Goal: Task Accomplishment & Management: Manage account settings

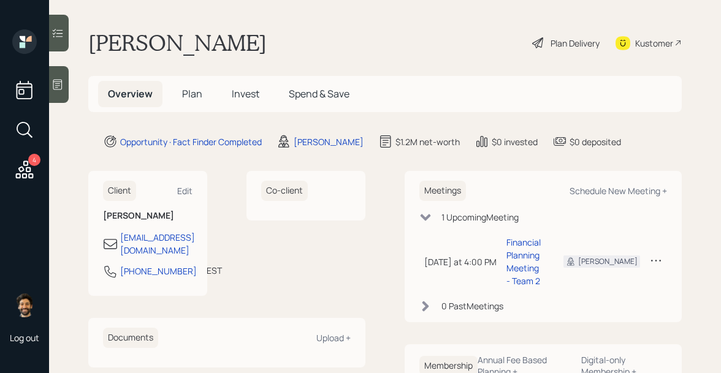
click at [174, 40] on h1 "[PERSON_NAME]" at bounding box center [177, 42] width 178 height 27
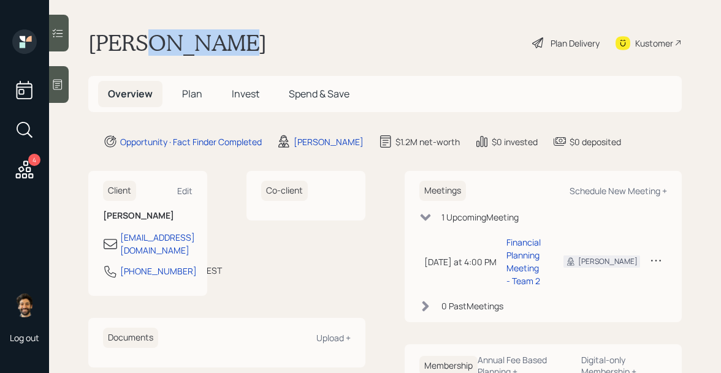
click at [174, 40] on h1 "[PERSON_NAME]" at bounding box center [177, 42] width 178 height 27
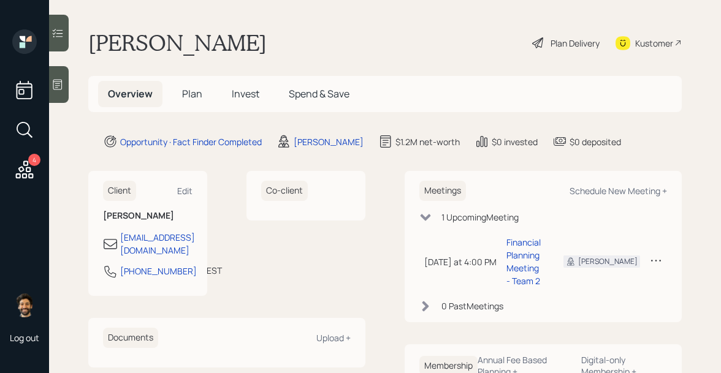
click at [191, 96] on span "Plan" at bounding box center [192, 93] width 20 height 13
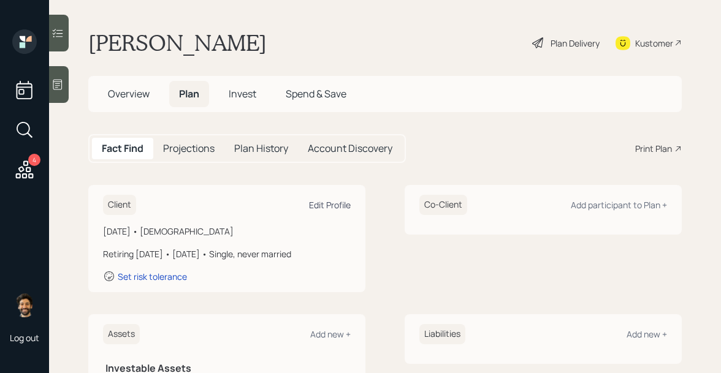
click at [327, 199] on div "Edit Profile" at bounding box center [330, 205] width 42 height 12
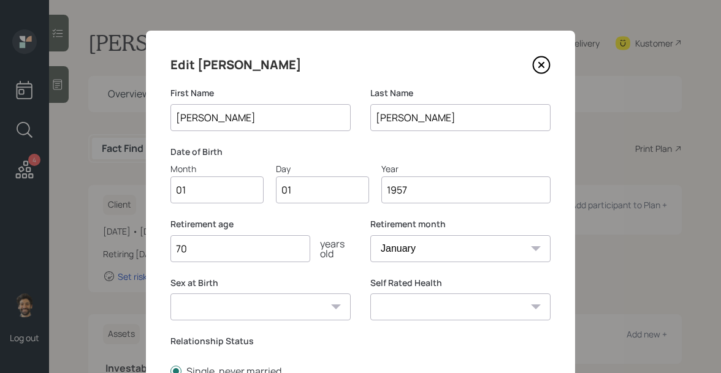
click at [218, 191] on input "01" at bounding box center [216, 190] width 93 height 27
type input "11"
type input "0"
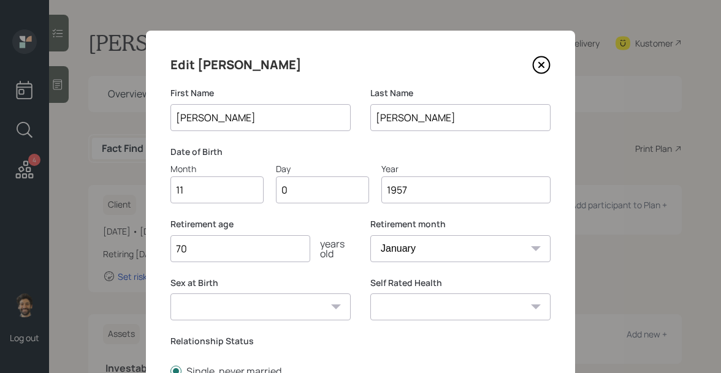
type input "05"
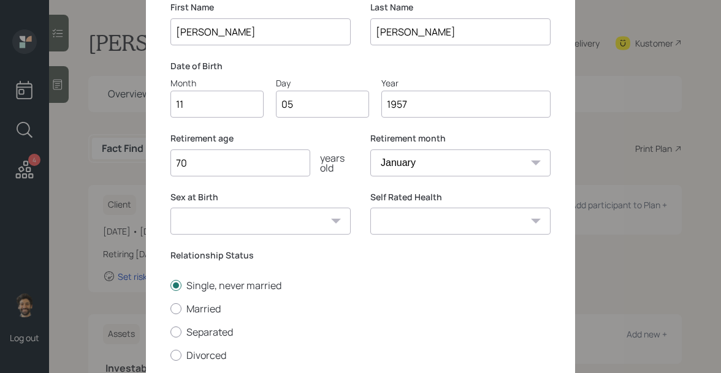
scroll to position [194, 0]
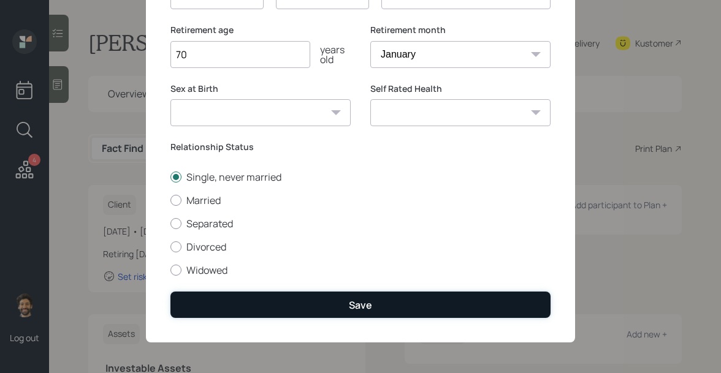
click at [232, 304] on button "Save" at bounding box center [360, 305] width 380 height 26
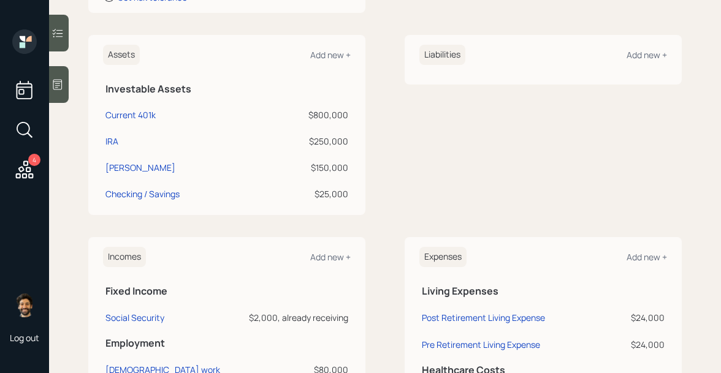
scroll to position [362, 0]
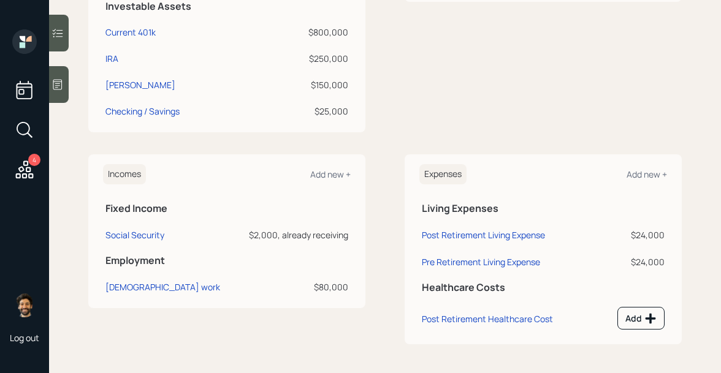
click at [335, 288] on div "$80,000" at bounding box center [293, 287] width 110 height 13
drag, startPoint x: 349, startPoint y: 237, endPoint x: 251, endPoint y: 239, distance: 98.1
click at [251, 239] on td "$2,000, already receiving" at bounding box center [292, 233] width 115 height 27
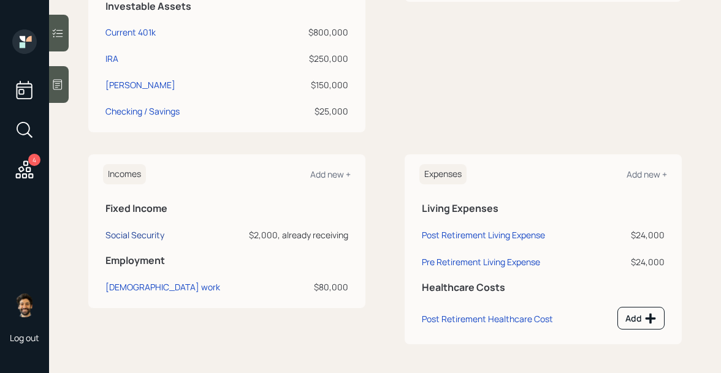
click at [139, 234] on div "Social Security" at bounding box center [134, 235] width 59 height 12
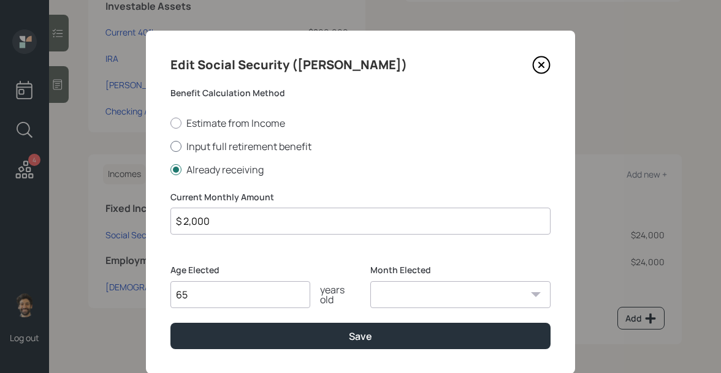
click at [182, 147] on label "Input full retirement benefit" at bounding box center [360, 146] width 380 height 13
click at [170, 147] on input "Input full retirement benefit" at bounding box center [170, 146] width 1 height 1
radio input "true"
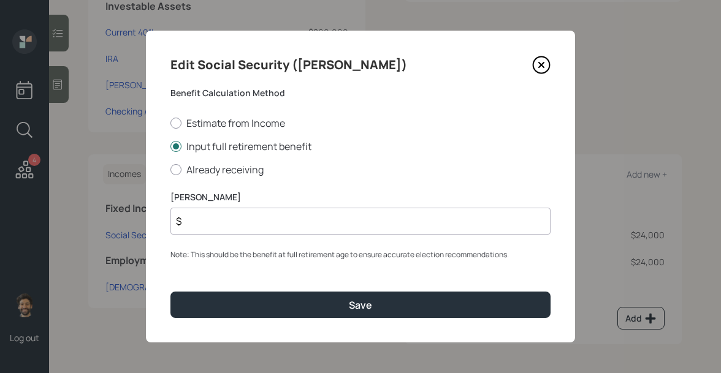
click at [193, 222] on input "$" at bounding box center [360, 221] width 380 height 27
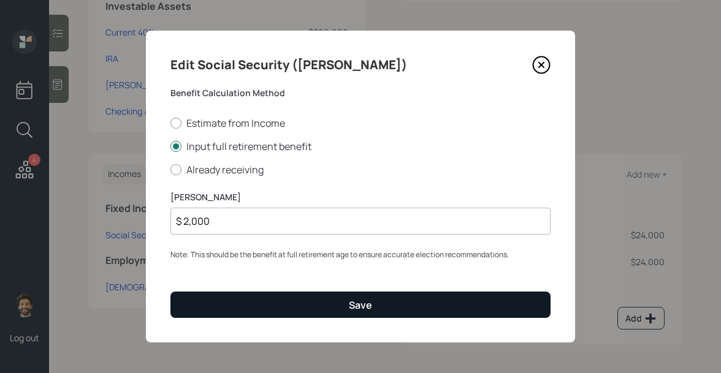
type input "$ 2,000"
click at [208, 308] on button "Save" at bounding box center [360, 305] width 380 height 26
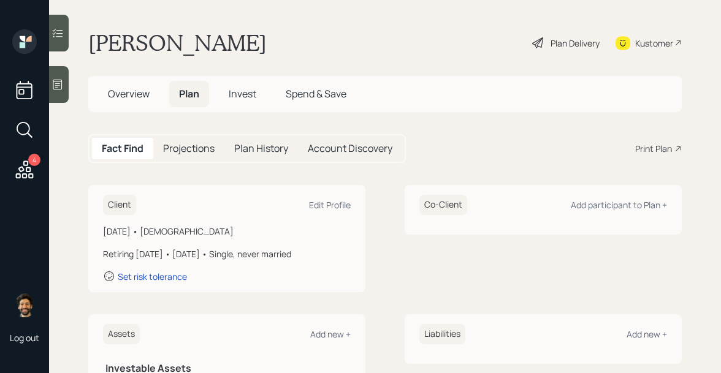
click at [201, 148] on h5 "Projections" at bounding box center [189, 149] width 52 height 12
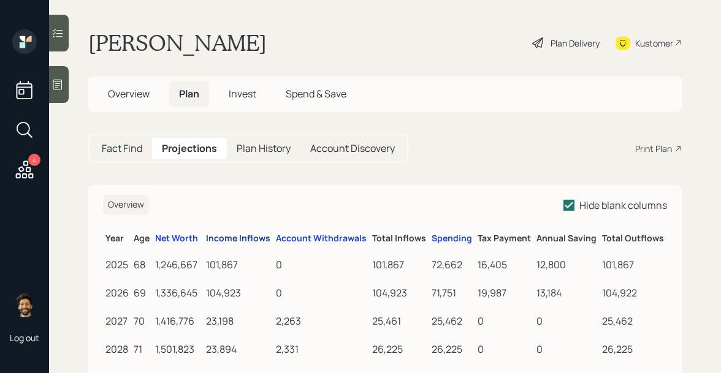
click at [244, 241] on div "Income Inflows" at bounding box center [238, 239] width 64 height 10
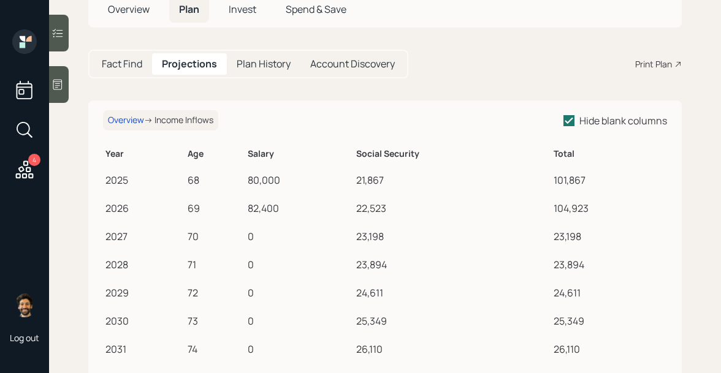
scroll to position [89, 0]
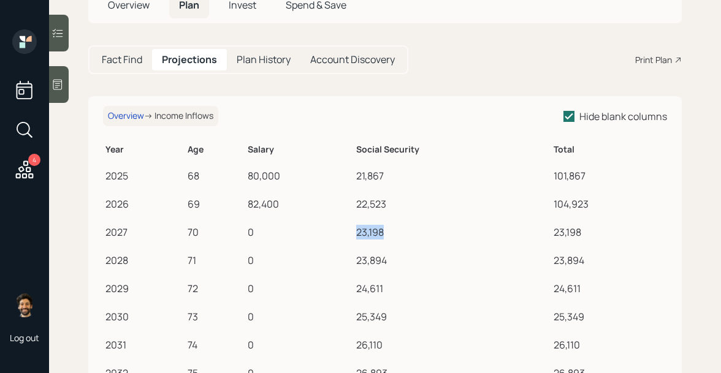
drag, startPoint x: 359, startPoint y: 232, endPoint x: 383, endPoint y: 232, distance: 23.3
click at [383, 232] on div "23,198" at bounding box center [452, 232] width 193 height 15
click at [129, 64] on h5 "Fact Find" at bounding box center [122, 60] width 40 height 12
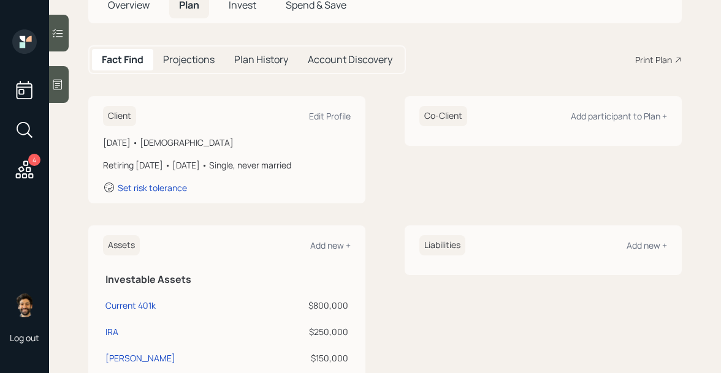
scroll to position [362, 0]
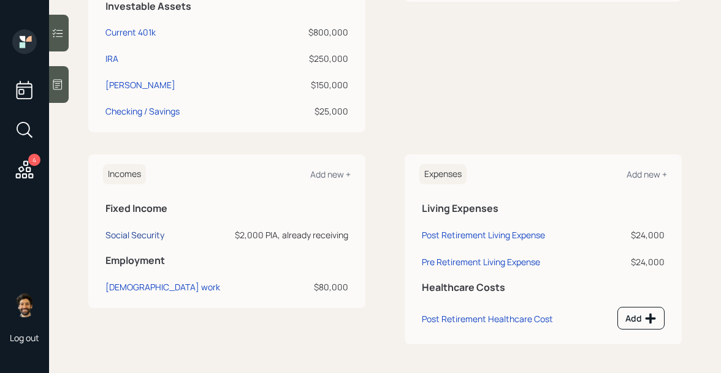
click at [137, 231] on div "Social Security" at bounding box center [134, 235] width 59 height 12
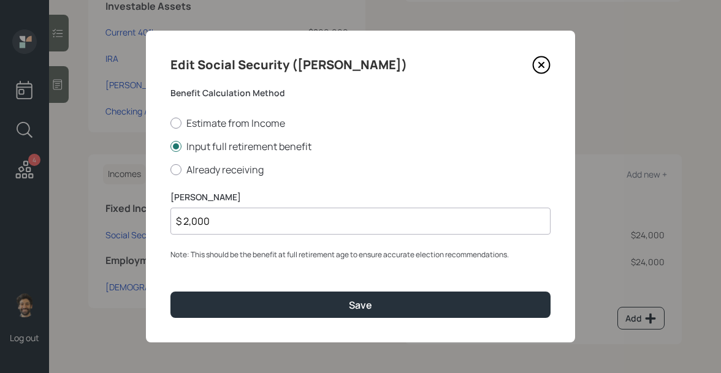
click at [212, 222] on input "$ 2,000" at bounding box center [360, 221] width 380 height 27
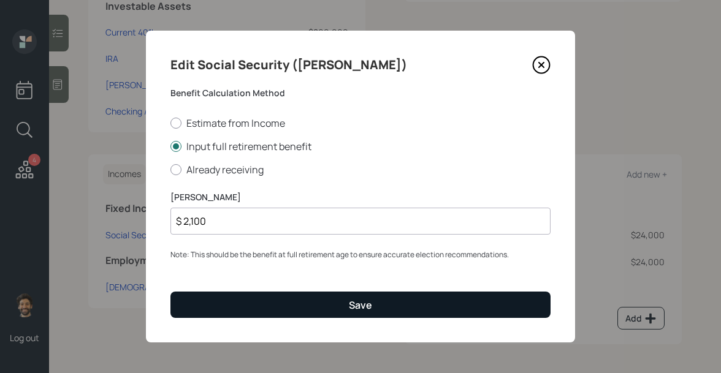
type input "$ 2,100"
click at [225, 318] on button "Save" at bounding box center [360, 305] width 380 height 26
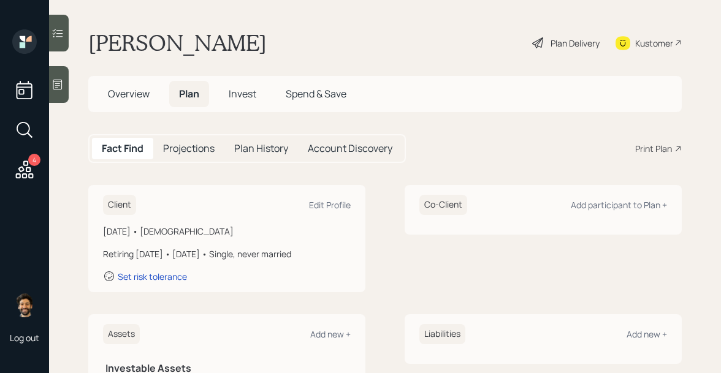
click at [185, 141] on div "Projections" at bounding box center [188, 148] width 71 height 21
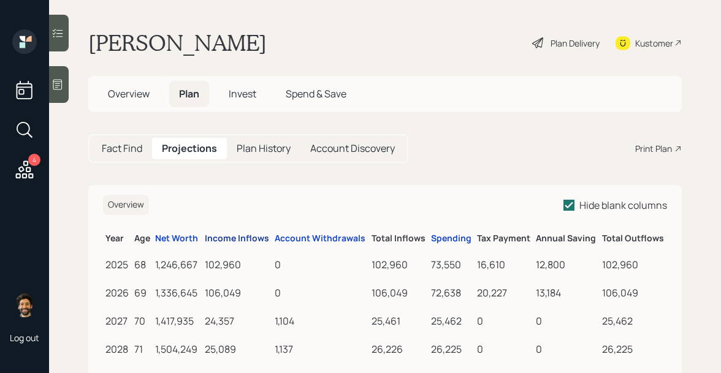
click at [235, 237] on div "Income Inflows" at bounding box center [237, 239] width 64 height 10
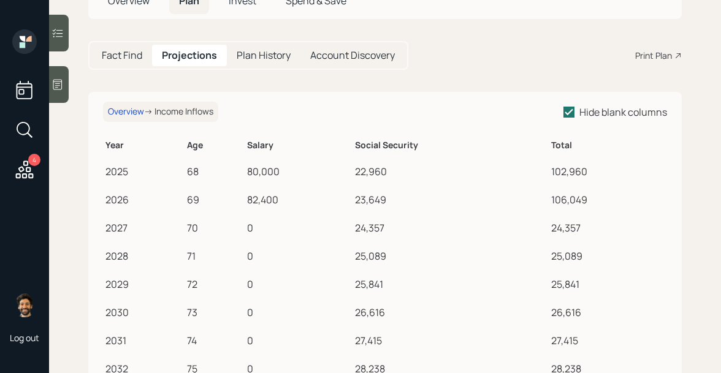
scroll to position [79, 0]
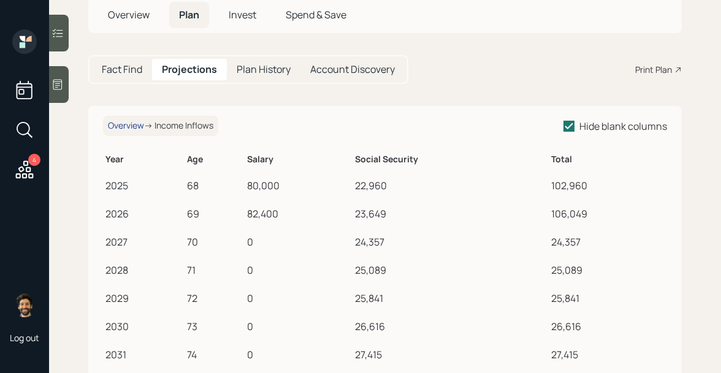
click at [140, 127] on div "Overview" at bounding box center [126, 126] width 36 height 10
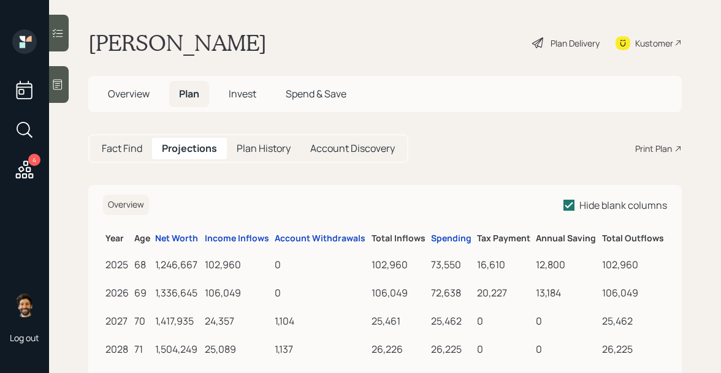
click at [127, 155] on h5 "Fact Find" at bounding box center [122, 149] width 40 height 12
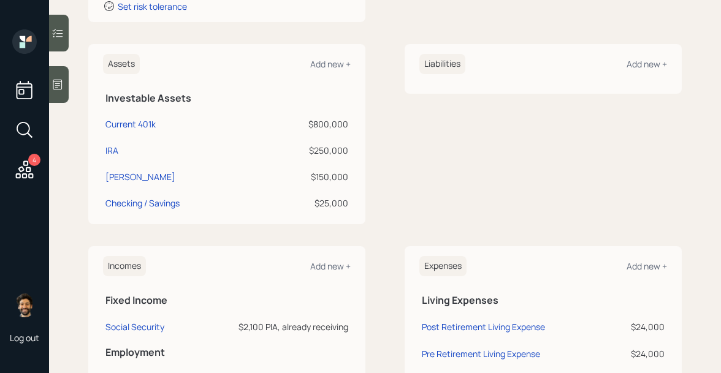
scroll to position [267, 0]
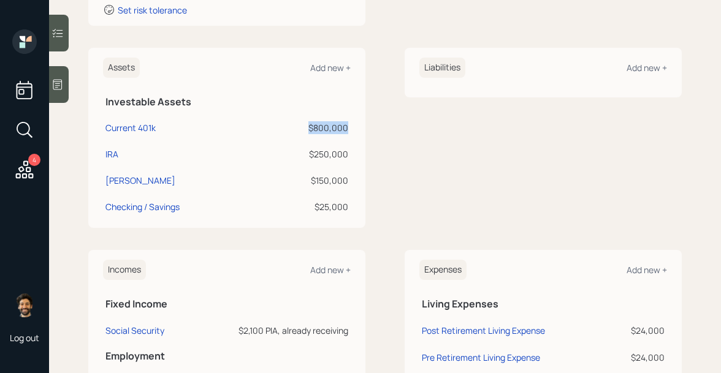
drag, startPoint x: 347, startPoint y: 126, endPoint x: 305, endPoint y: 126, distance: 42.3
click at [305, 126] on div "$800,000" at bounding box center [306, 127] width 85 height 13
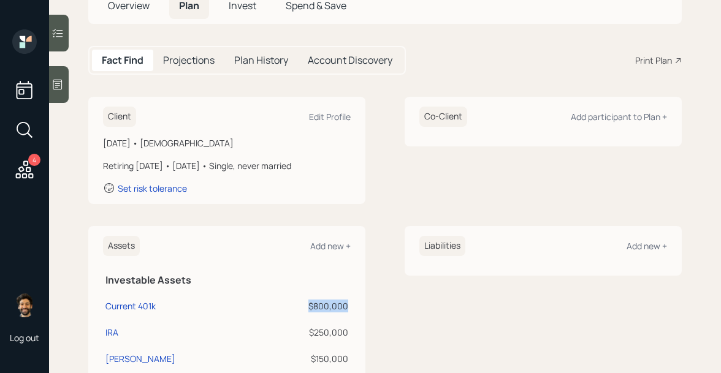
scroll to position [76, 0]
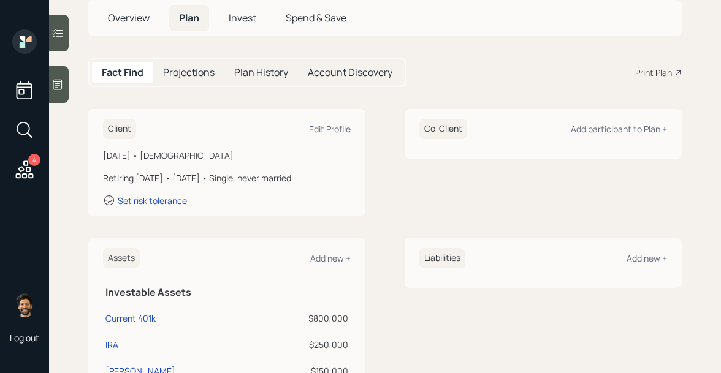
click at [184, 80] on div "Projections" at bounding box center [188, 72] width 71 height 21
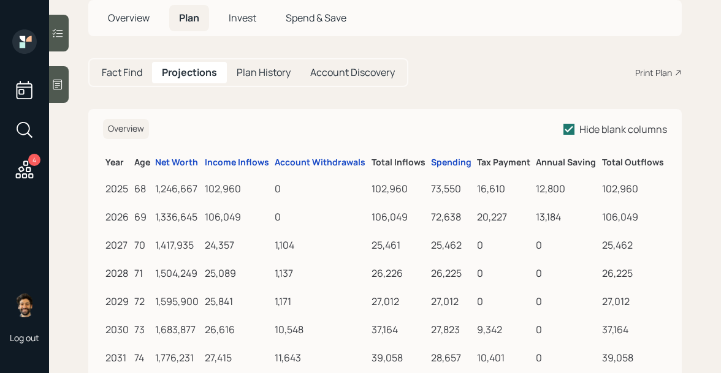
click at [129, 71] on h5 "Fact Find" at bounding box center [122, 73] width 40 height 12
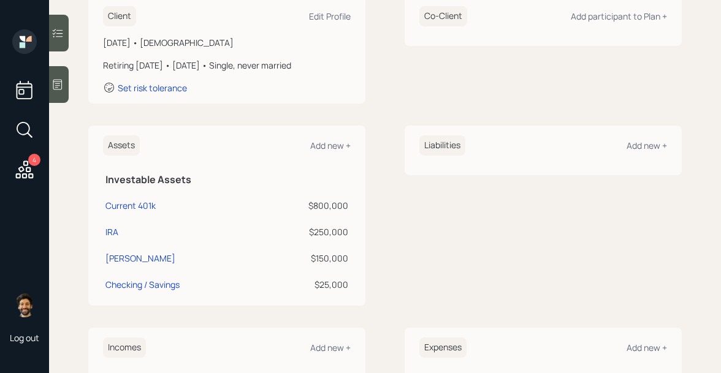
scroll to position [231, 0]
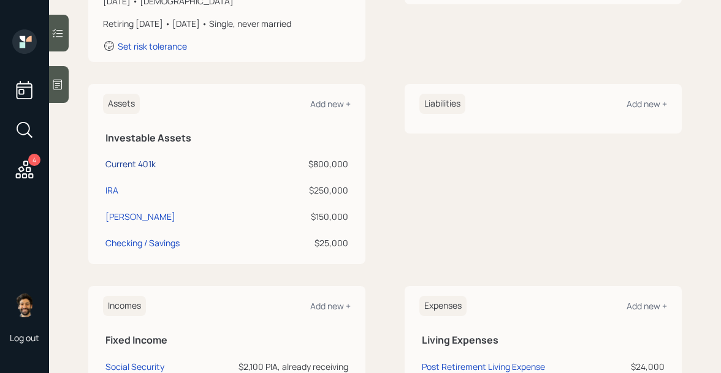
click at [120, 167] on div "Current 401k" at bounding box center [130, 164] width 50 height 13
select select "company_sponsored"
select select "balanced"
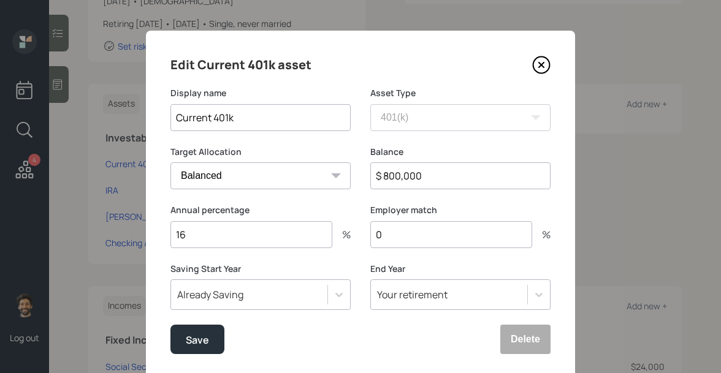
click at [202, 236] on input "16" at bounding box center [251, 234] width 162 height 27
click at [191, 232] on input "1618" at bounding box center [251, 234] width 162 height 27
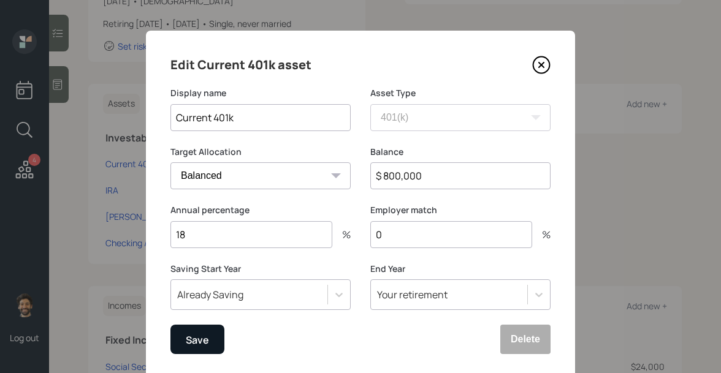
type input "18"
click at [185, 341] on button "Save" at bounding box center [197, 339] width 54 height 29
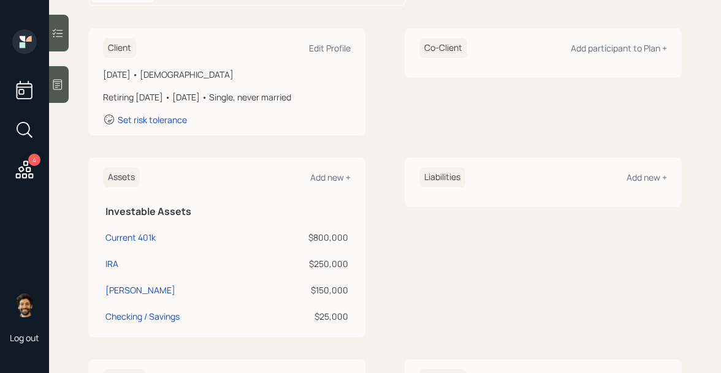
scroll to position [162, 0]
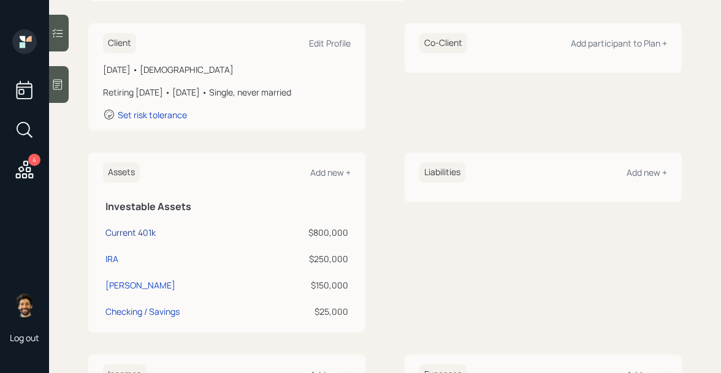
click at [117, 232] on div "Current 401k" at bounding box center [130, 232] width 50 height 13
select select "company_sponsored"
select select "balanced"
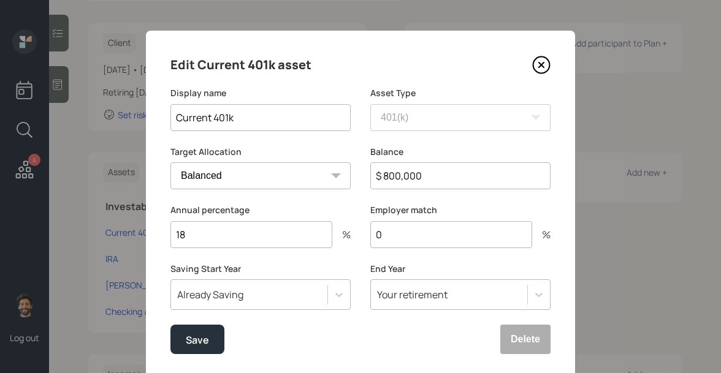
click at [318, 329] on div "Save Delete" at bounding box center [360, 339] width 380 height 29
click at [410, 234] on input "0" at bounding box center [451, 234] width 162 height 27
type input "1"
click at [194, 333] on div "Save" at bounding box center [197, 340] width 23 height 17
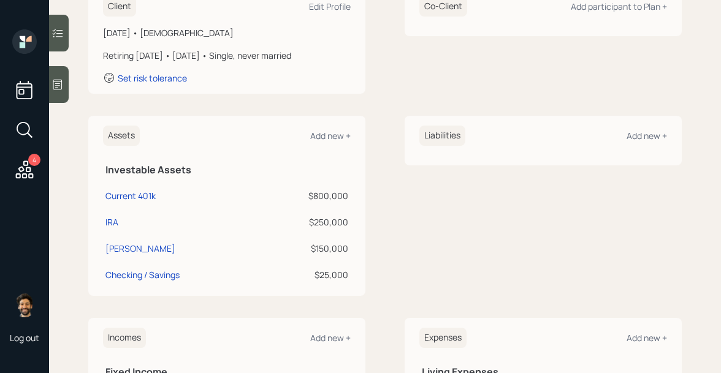
scroll to position [203, 0]
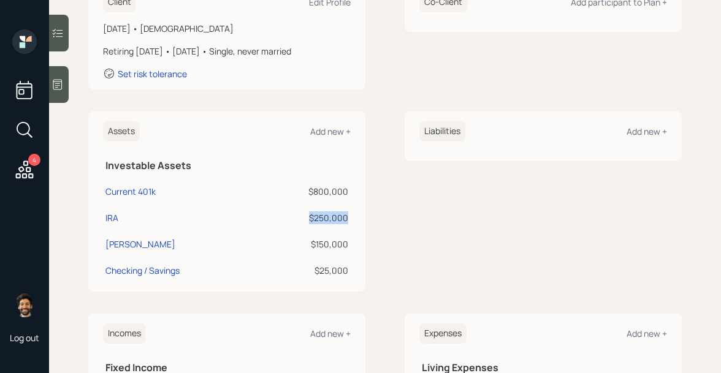
drag, startPoint x: 350, startPoint y: 220, endPoint x: 305, endPoint y: 219, distance: 44.2
click at [305, 219] on td "$250,000" at bounding box center [306, 216] width 90 height 26
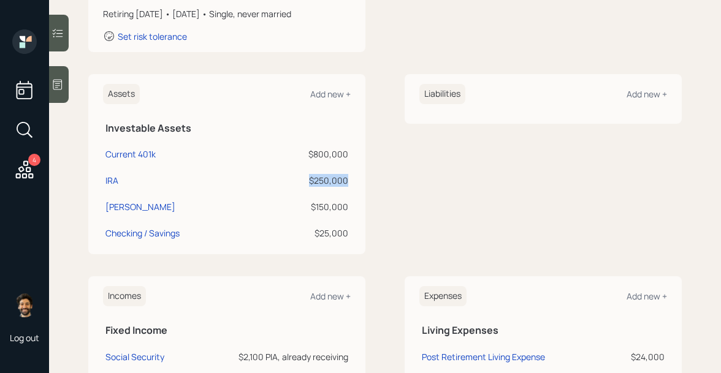
scroll to position [243, 0]
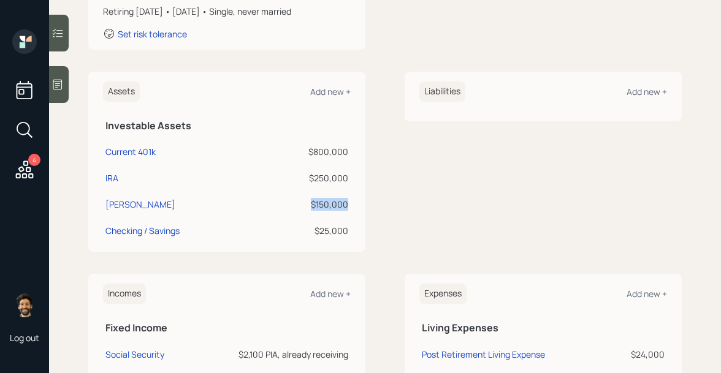
drag, startPoint x: 346, startPoint y: 199, endPoint x: 302, endPoint y: 199, distance: 44.8
click at [302, 199] on div "$150,000" at bounding box center [306, 204] width 85 height 13
drag, startPoint x: 347, startPoint y: 232, endPoint x: 304, endPoint y: 232, distance: 42.9
click at [304, 232] on div "$25,000" at bounding box center [306, 230] width 85 height 13
click at [329, 94] on div "Add new +" at bounding box center [330, 92] width 40 height 12
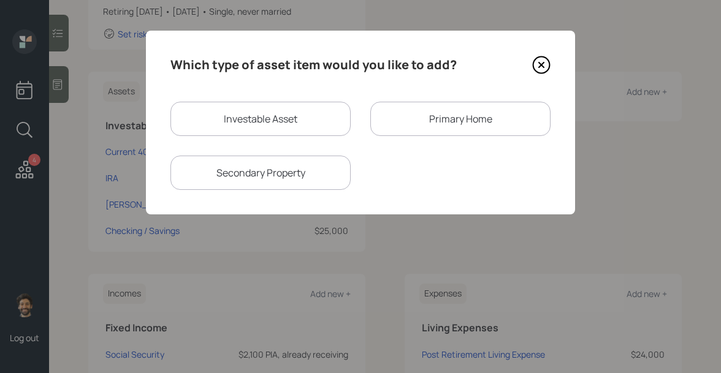
click at [259, 118] on div "Investable Asset" at bounding box center [260, 119] width 180 height 34
select select "taxable"
select select "balanced"
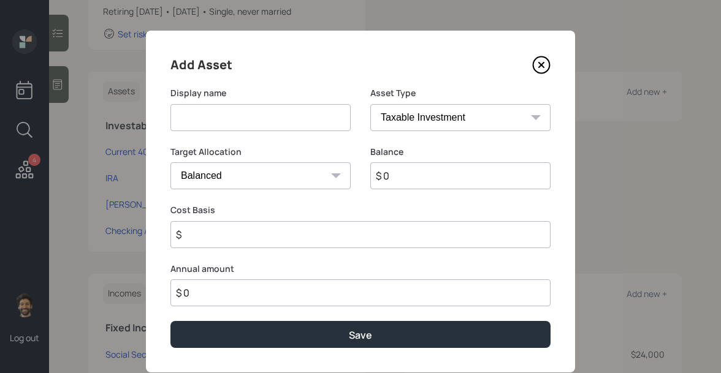
click at [235, 117] on input at bounding box center [260, 117] width 180 height 27
type input "Stocks"
click at [432, 184] on input "$ 0" at bounding box center [460, 175] width 180 height 27
type input "$ 180,000"
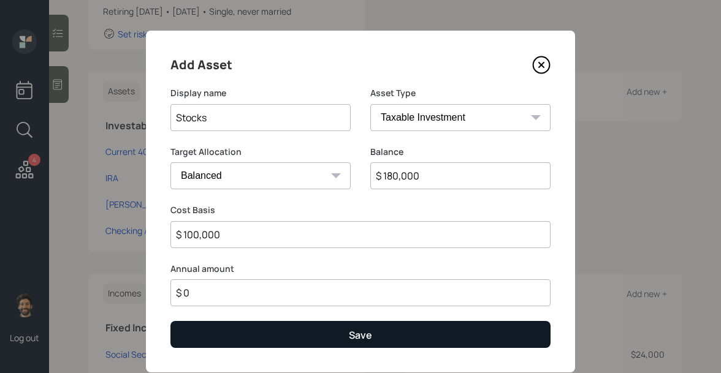
type input "$ 100,000"
click at [282, 340] on button "Save" at bounding box center [360, 334] width 380 height 26
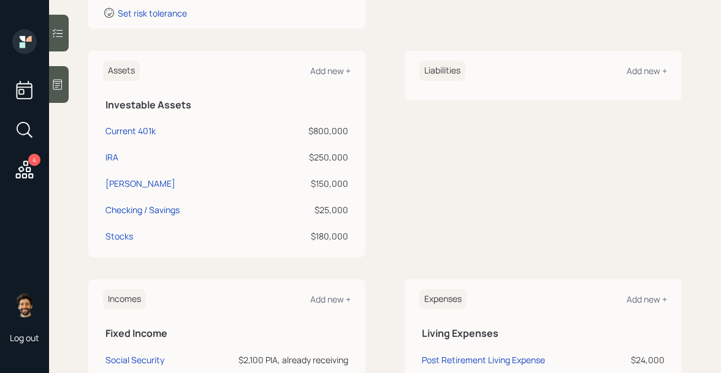
scroll to position [265, 0]
click at [331, 70] on div "Add new +" at bounding box center [330, 70] width 40 height 12
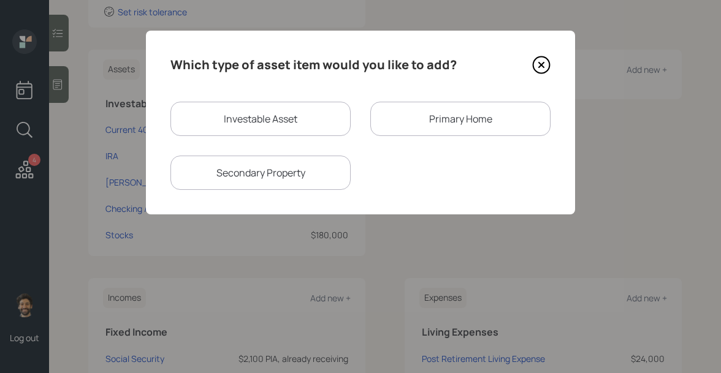
click at [427, 121] on div "Primary Home" at bounding box center [460, 119] width 180 height 34
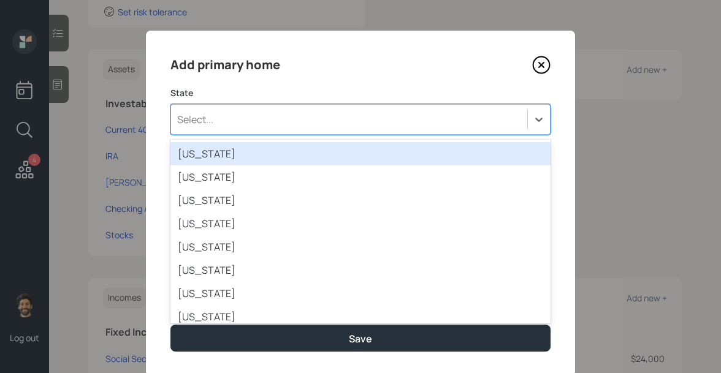
click at [230, 128] on div "Select..." at bounding box center [349, 119] width 356 height 21
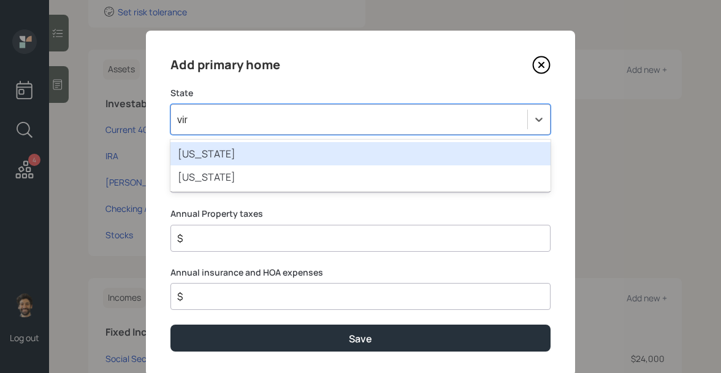
type input "virg"
click at [199, 149] on div "Virginia" at bounding box center [360, 153] width 380 height 23
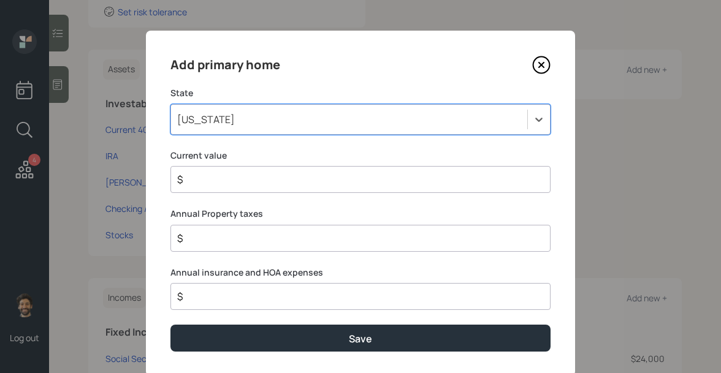
click at [264, 180] on input "$" at bounding box center [355, 179] width 359 height 15
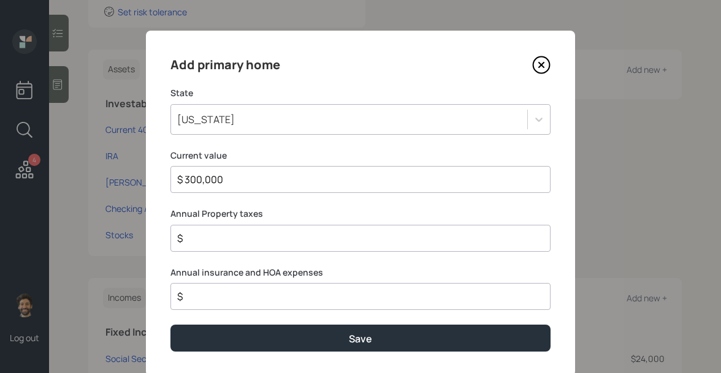
type input "$ 300,000"
drag, startPoint x: 262, startPoint y: 213, endPoint x: 170, endPoint y: 210, distance: 92.0
click at [170, 210] on label "Annual Property taxes" at bounding box center [360, 214] width 380 height 12
drag, startPoint x: 323, startPoint y: 271, endPoint x: 152, endPoint y: 270, distance: 170.5
click at [152, 270] on div "Add primary home State Virginia Current value $ 300,000 Annual Property taxes $…" at bounding box center [360, 204] width 429 height 346
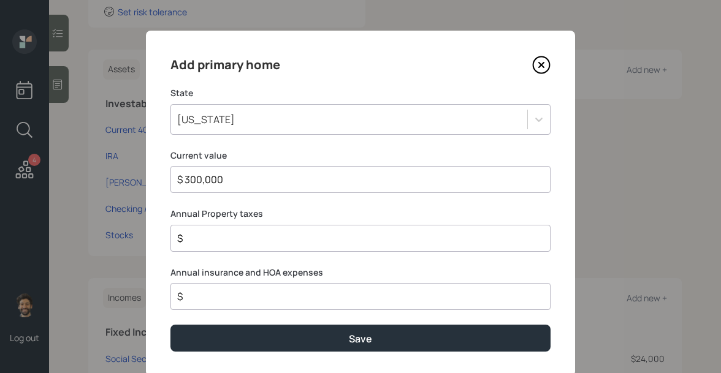
click at [207, 243] on input "$" at bounding box center [355, 238] width 359 height 15
type input "$ 5,000"
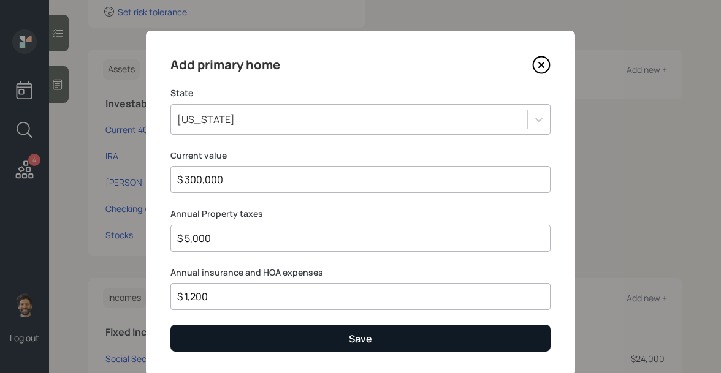
type input "$ 1,200"
click at [191, 340] on button "Save" at bounding box center [360, 338] width 380 height 26
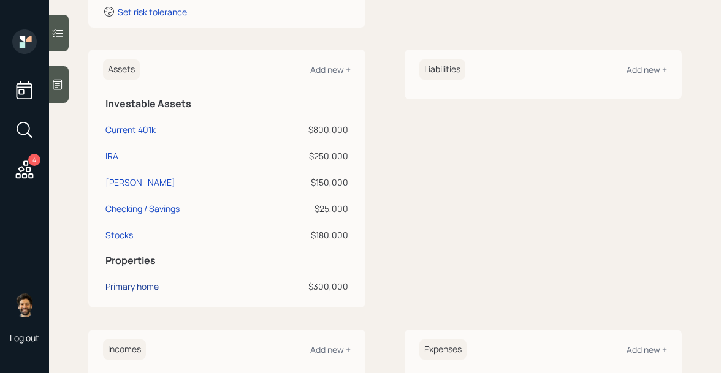
click at [128, 286] on div "Primary home" at bounding box center [131, 286] width 53 height 13
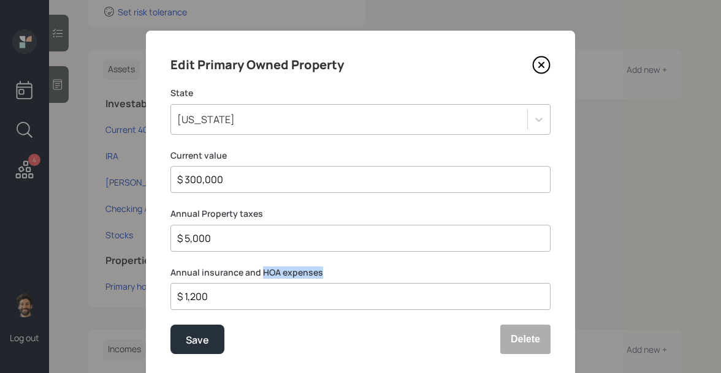
drag, startPoint x: 318, startPoint y: 271, endPoint x: 259, endPoint y: 275, distance: 58.4
click at [259, 275] on label "Annual insurance and HOA expenses" at bounding box center [360, 273] width 380 height 12
click at [195, 296] on input "$ 1,200" at bounding box center [355, 296] width 359 height 15
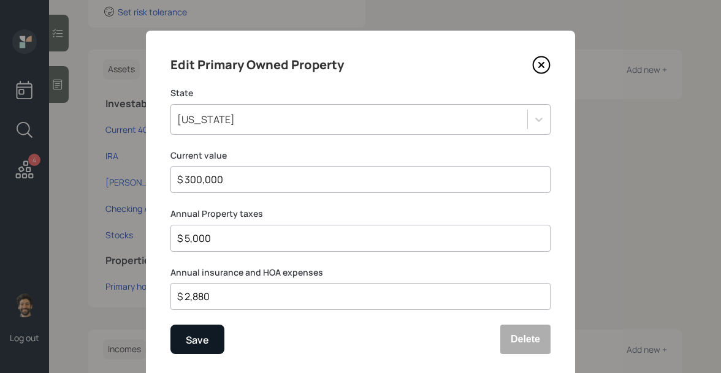
type input "$ 2,880"
click at [177, 343] on button "Save" at bounding box center [197, 339] width 54 height 29
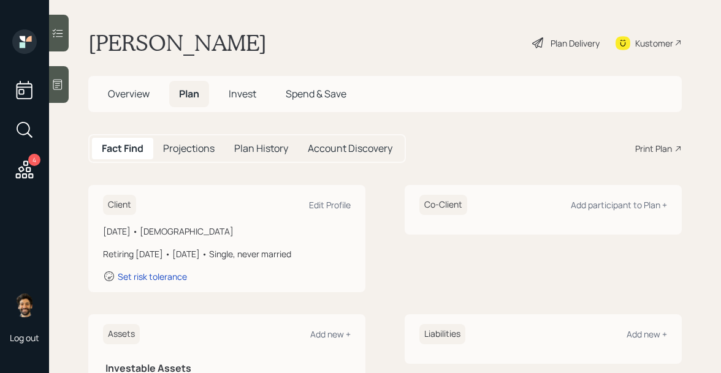
click at [195, 153] on h5 "Projections" at bounding box center [189, 149] width 52 height 12
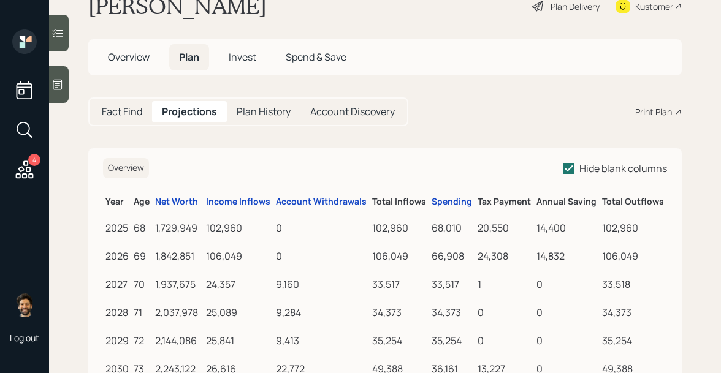
scroll to position [54, 0]
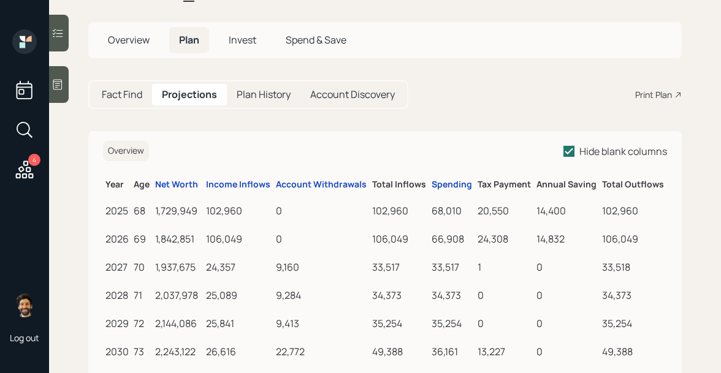
click at [113, 93] on h5 "Fact Find" at bounding box center [122, 95] width 40 height 12
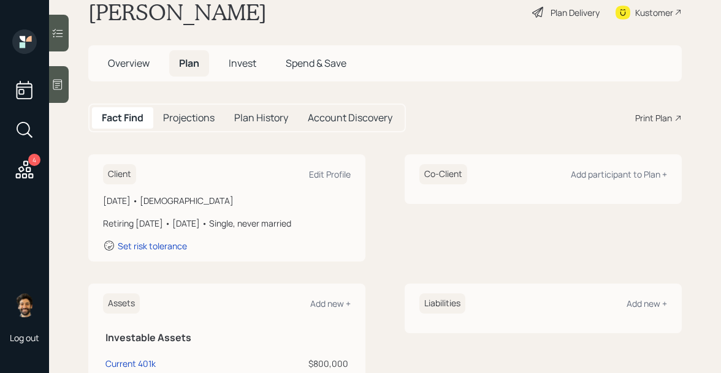
scroll to position [2, 0]
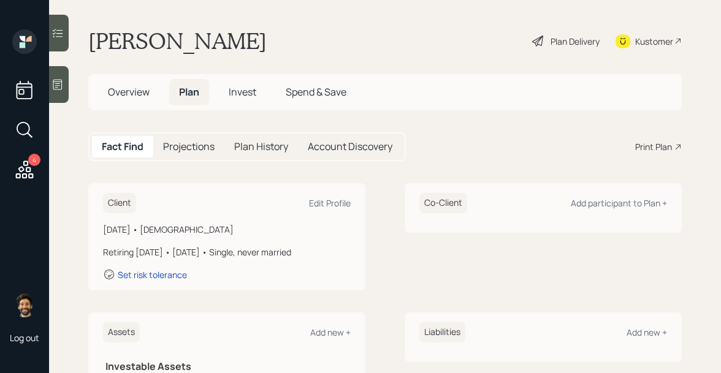
click at [202, 142] on h5 "Projections" at bounding box center [189, 147] width 52 height 12
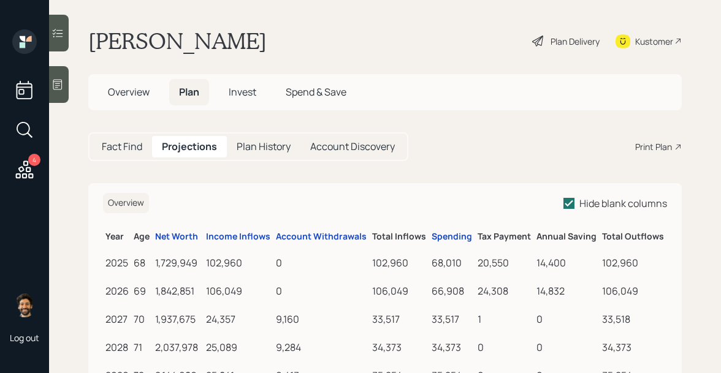
click at [122, 151] on h5 "Fact Find" at bounding box center [122, 147] width 40 height 12
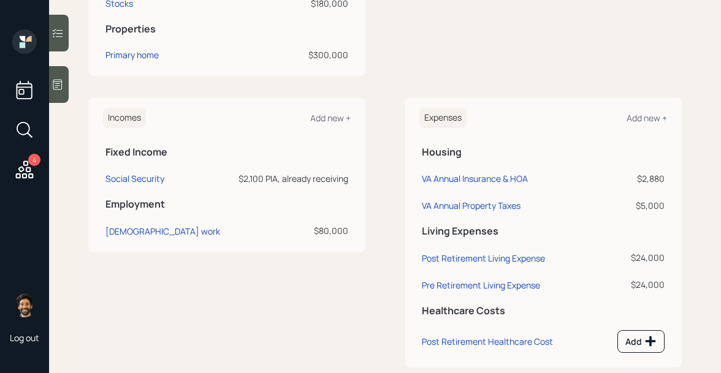
scroll to position [520, 0]
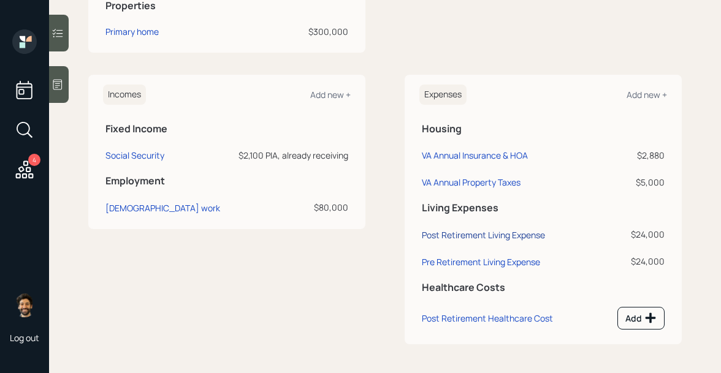
click at [490, 235] on div "Post Retirement Living Expense" at bounding box center [483, 235] width 123 height 12
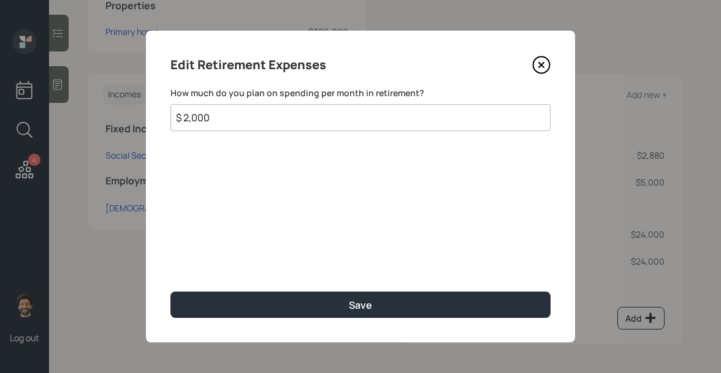
click at [232, 121] on input "$ 2,000" at bounding box center [360, 117] width 380 height 27
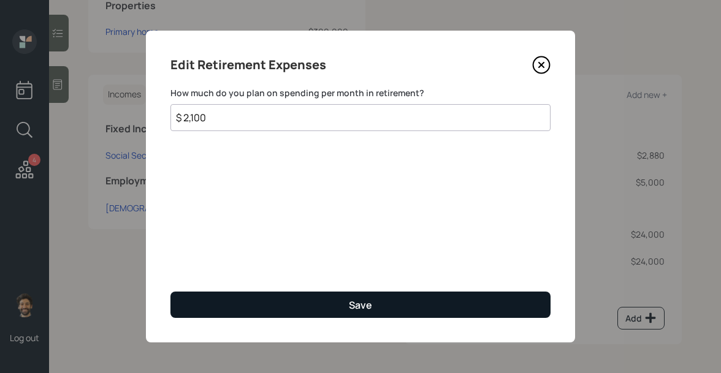
type input "$ 2,100"
click at [219, 316] on button "Save" at bounding box center [360, 305] width 380 height 26
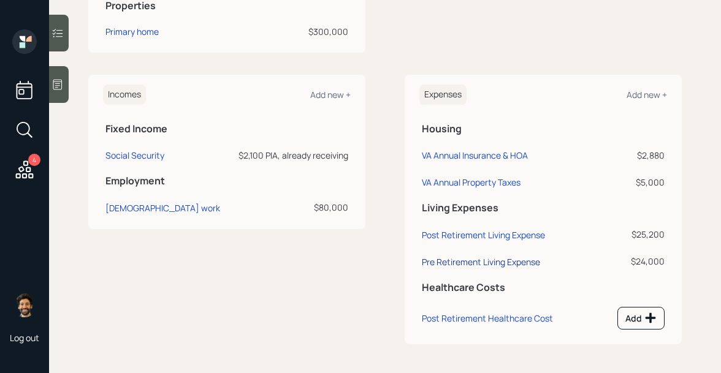
click at [458, 267] on div "Pre Retirement Living Expense" at bounding box center [481, 262] width 118 height 12
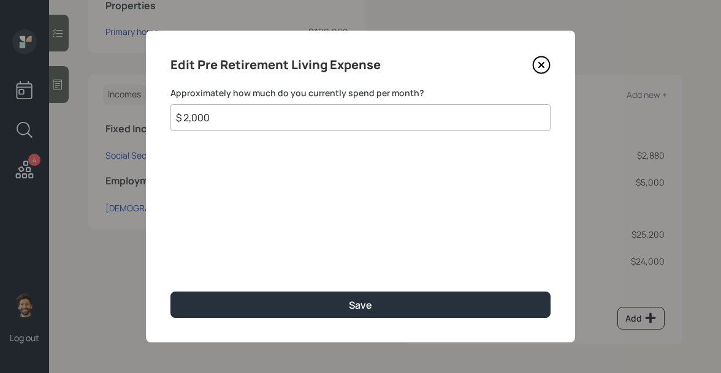
click at [202, 118] on input "$ 2,000" at bounding box center [360, 117] width 380 height 27
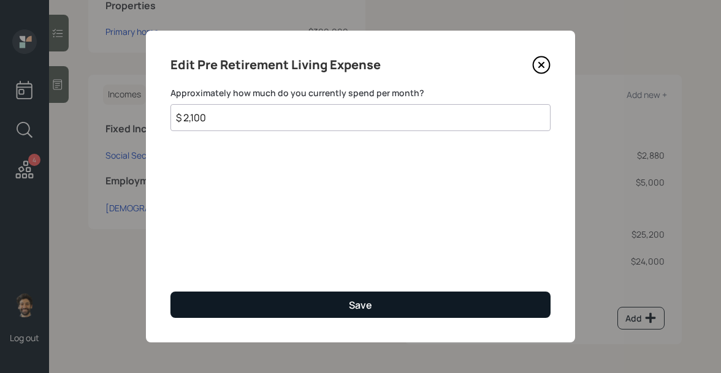
type input "$ 2,100"
click at [211, 296] on button "Save" at bounding box center [360, 305] width 380 height 26
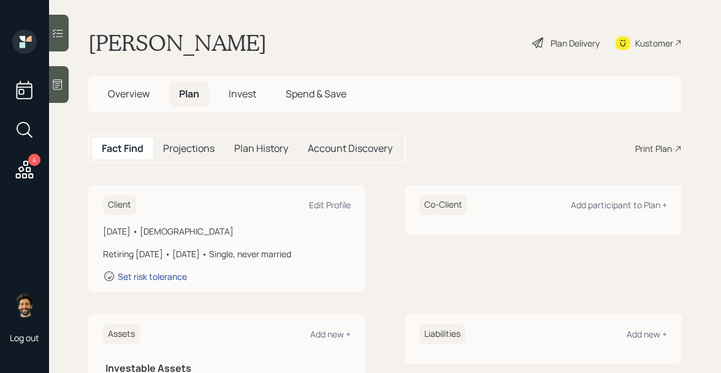
click at [151, 276] on div "Set risk tolerance" at bounding box center [152, 277] width 69 height 12
click at [190, 156] on div "Projections" at bounding box center [188, 148] width 71 height 21
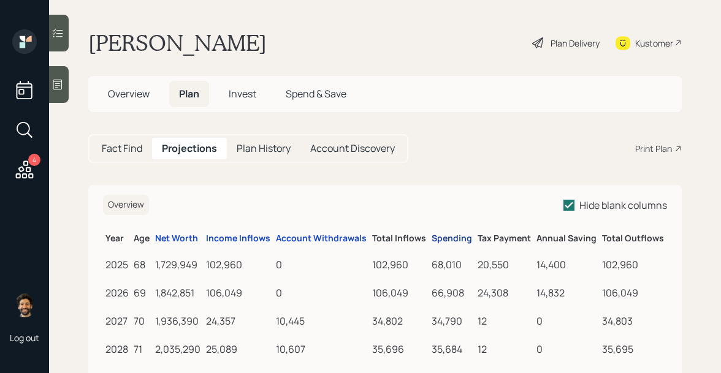
click at [453, 235] on div "Spending" at bounding box center [452, 239] width 40 height 10
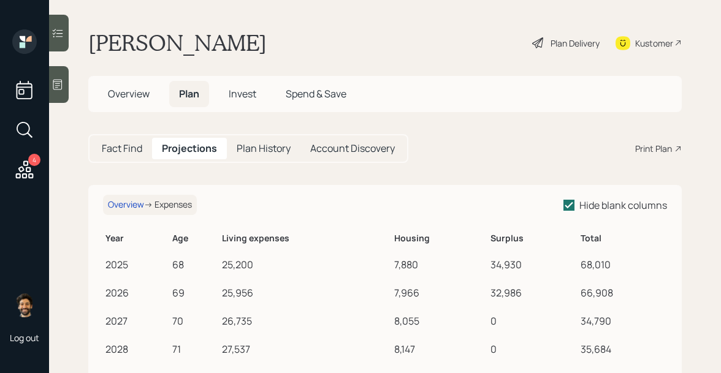
click at [128, 148] on h5 "Fact Find" at bounding box center [122, 149] width 40 height 12
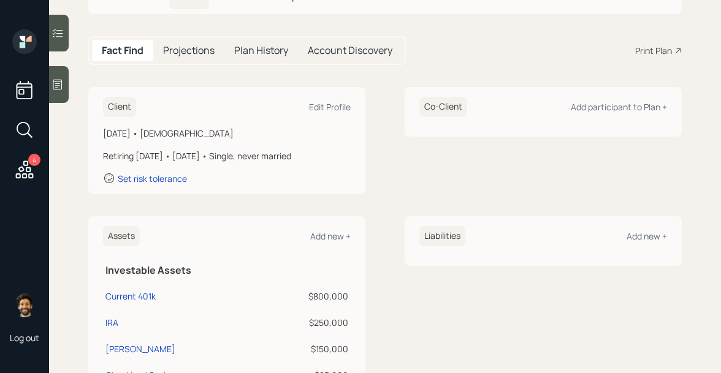
scroll to position [99, 0]
click at [161, 180] on div "Set risk tolerance" at bounding box center [152, 178] width 69 height 12
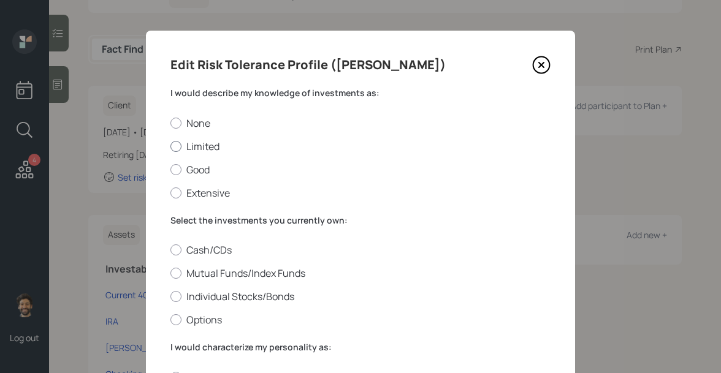
click at [177, 146] on div at bounding box center [175, 146] width 11 height 11
click at [170, 146] on input "Limited" at bounding box center [170, 146] width 1 height 1
radio input "true"
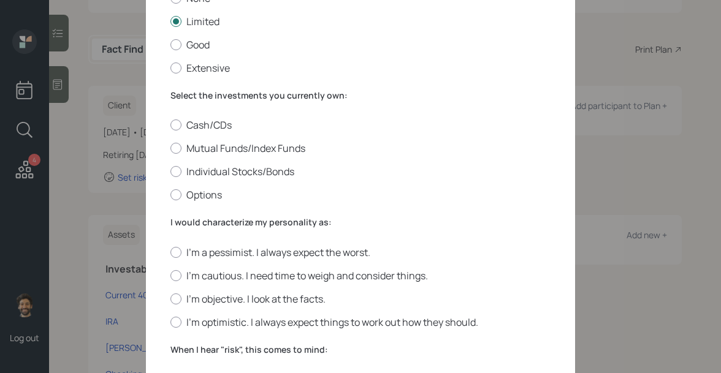
scroll to position [136, 0]
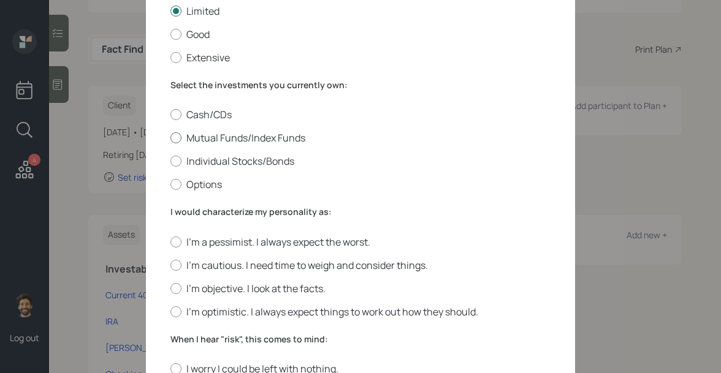
click at [175, 137] on div at bounding box center [175, 137] width 11 height 11
click at [170, 138] on input "Mutual Funds/Index Funds" at bounding box center [170, 138] width 1 height 1
radio input "true"
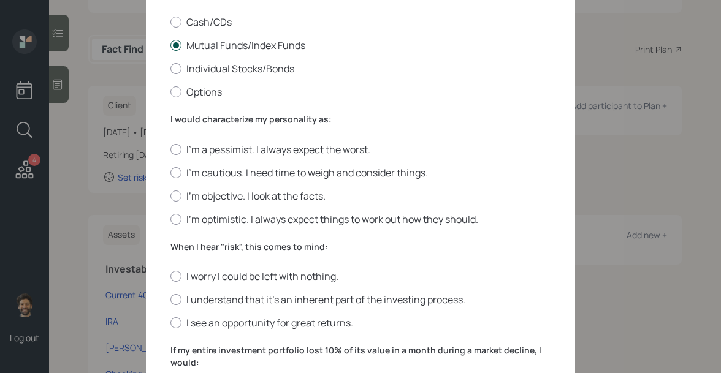
scroll to position [240, 0]
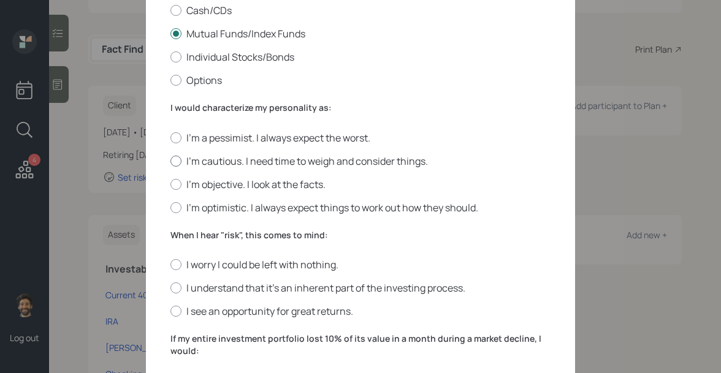
click at [175, 162] on div at bounding box center [175, 161] width 11 height 11
click at [170, 161] on input "I'm cautious. I need time to weigh and consider things." at bounding box center [170, 161] width 1 height 1
radio input "true"
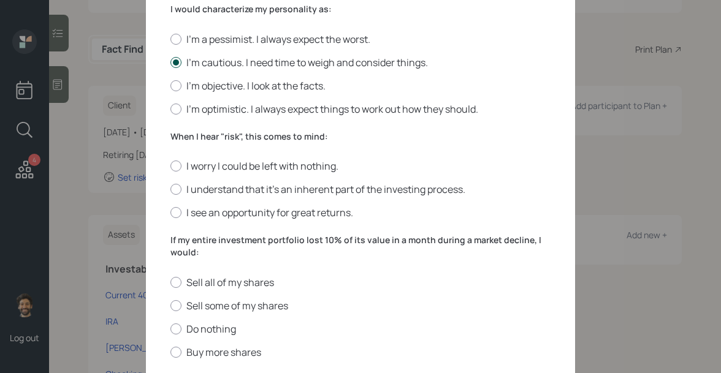
scroll to position [348, 0]
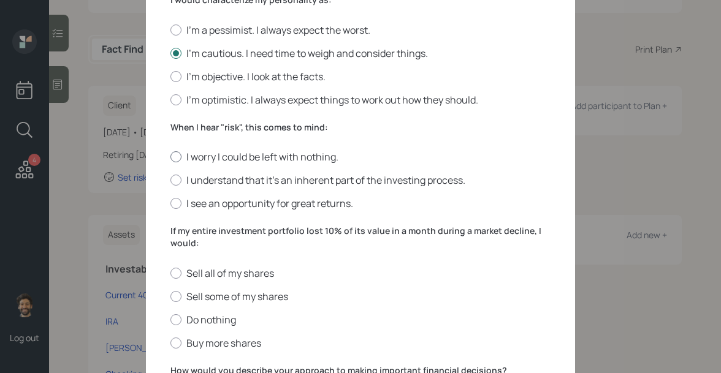
click at [174, 156] on div at bounding box center [175, 156] width 11 height 11
click at [170, 157] on input "I worry I could be left with nothing." at bounding box center [170, 157] width 1 height 1
radio input "true"
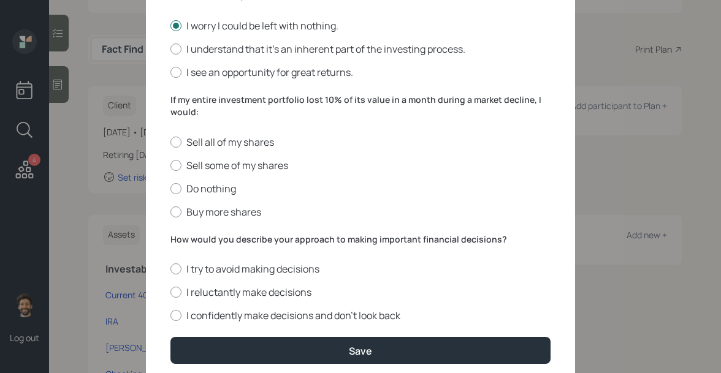
scroll to position [481, 0]
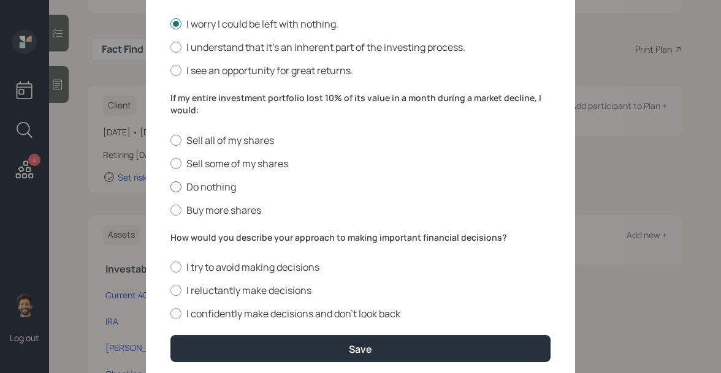
click at [176, 186] on div at bounding box center [175, 187] width 11 height 11
click at [170, 186] on input "Do nothing" at bounding box center [170, 186] width 1 height 1
radio input "true"
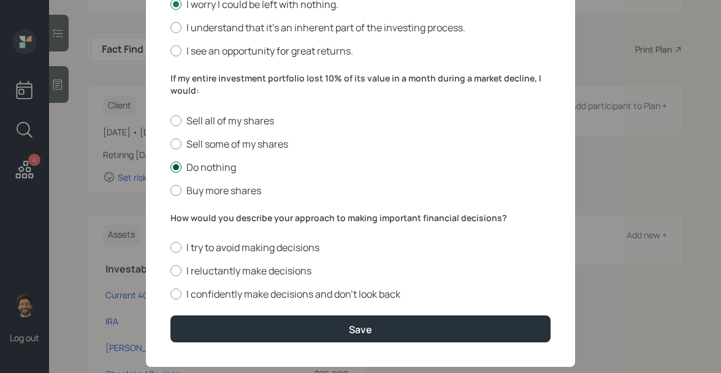
scroll to position [511, 0]
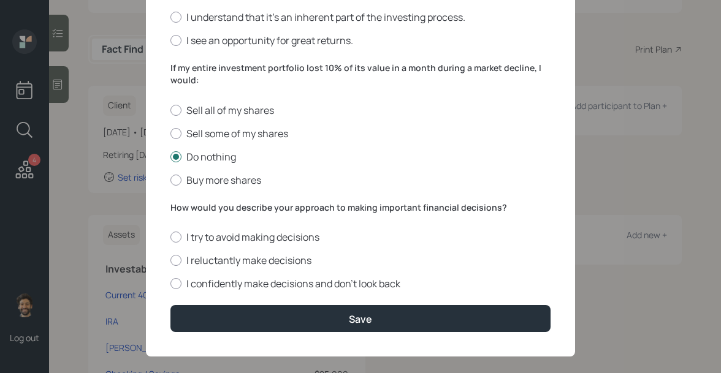
click at [186, 207] on label "How would you describe your approach to making important financial decisions?" at bounding box center [360, 208] width 380 height 12
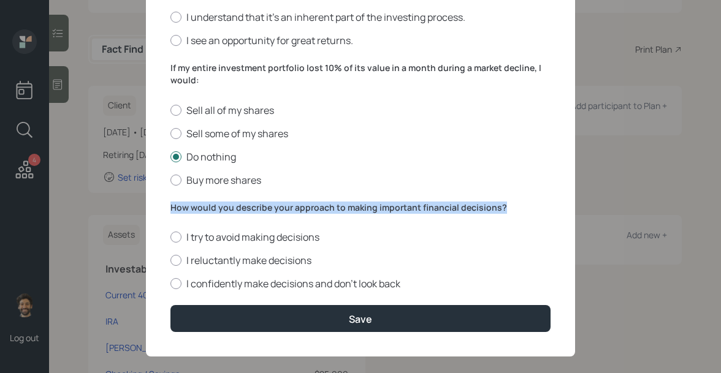
click at [186, 207] on label "How would you describe your approach to making important financial decisions?" at bounding box center [360, 208] width 380 height 12
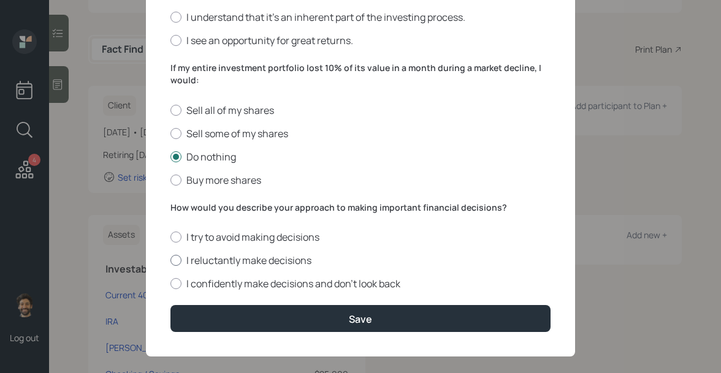
click at [178, 266] on label "I reluctantly make decisions" at bounding box center [360, 260] width 380 height 13
click at [170, 261] on input "I reluctantly make decisions" at bounding box center [170, 261] width 1 height 1
radio input "true"
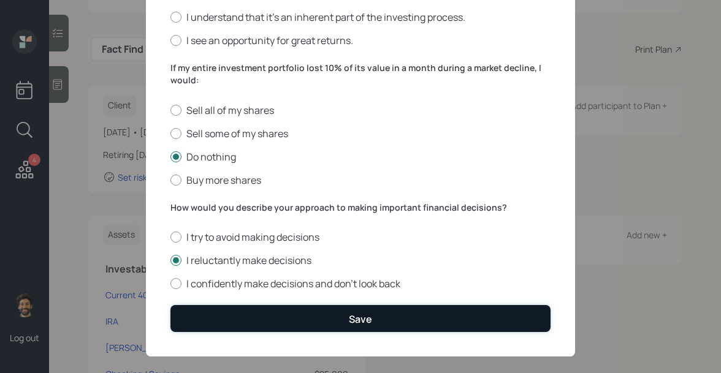
click at [199, 309] on button "Save" at bounding box center [360, 318] width 380 height 26
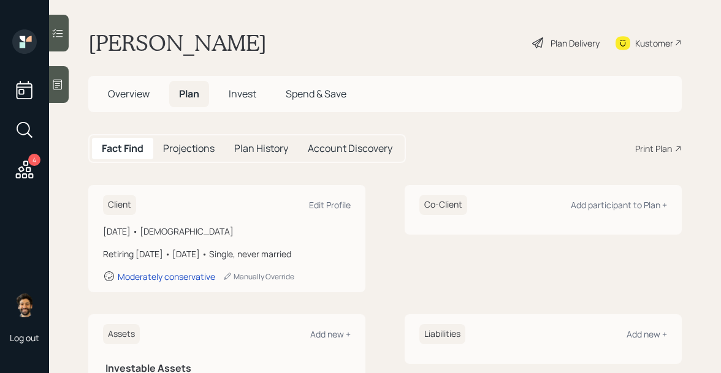
click at [231, 87] on span "Invest" at bounding box center [243, 93] width 28 height 13
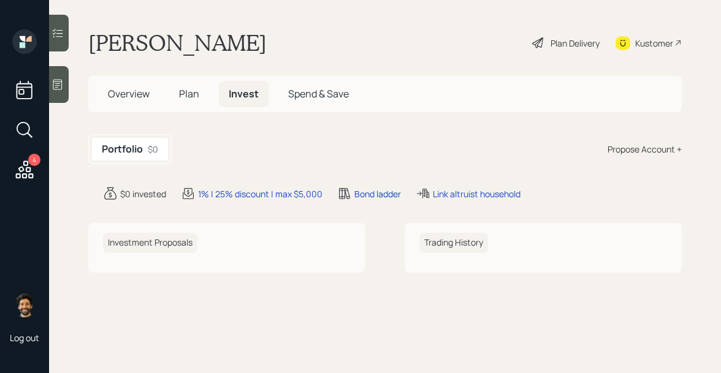
click at [646, 146] on div "Propose Account +" at bounding box center [645, 149] width 74 height 13
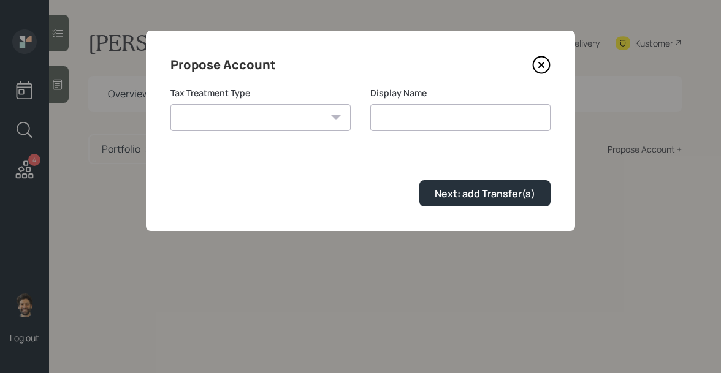
click at [264, 117] on select "Roth Taxable Traditional" at bounding box center [260, 117] width 180 height 27
select select "traditional"
click at [170, 104] on select "Roth Taxable Traditional" at bounding box center [260, 117] width 180 height 27
type input "Traditional"
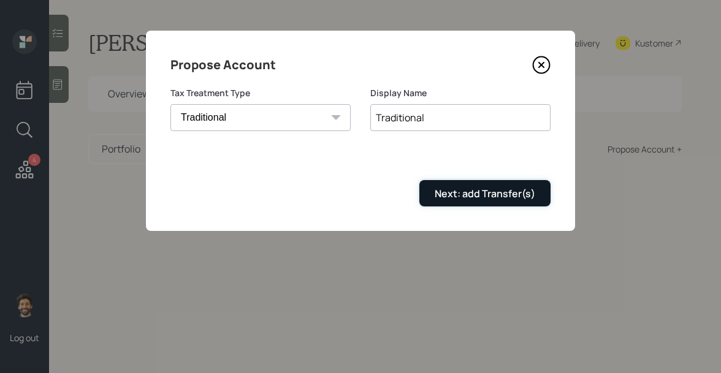
click at [446, 194] on div "Next: add Transfer(s)" at bounding box center [485, 193] width 101 height 13
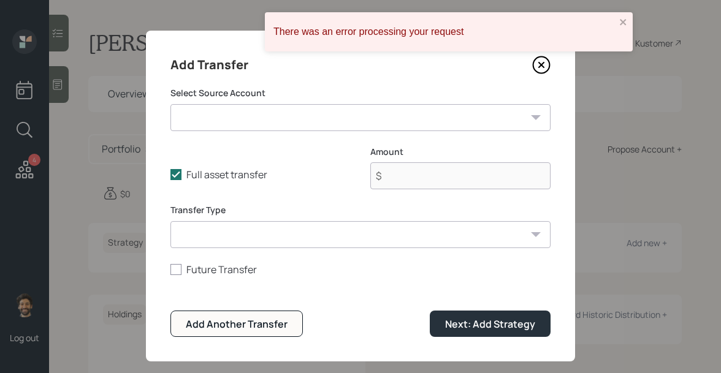
click at [239, 113] on select "Current 401k ($800,000 | 401(k)) IRA ($250,000 | IRA) Roth ($150,000 | Roth IRA…" at bounding box center [360, 117] width 380 height 27
select select "529c1d09-092c-4302-81f7-5ca77c49e146"
click at [170, 104] on select "Current 401k ($800,000 | 401(k)) IRA ($250,000 | IRA) Roth ($150,000 | Roth IRA…" at bounding box center [360, 117] width 380 height 27
type input "$ 250,000"
click at [220, 238] on select "ACAT Transfer Non ACAT Transfer Capitalize Rollover Rollover Deposit" at bounding box center [360, 234] width 380 height 27
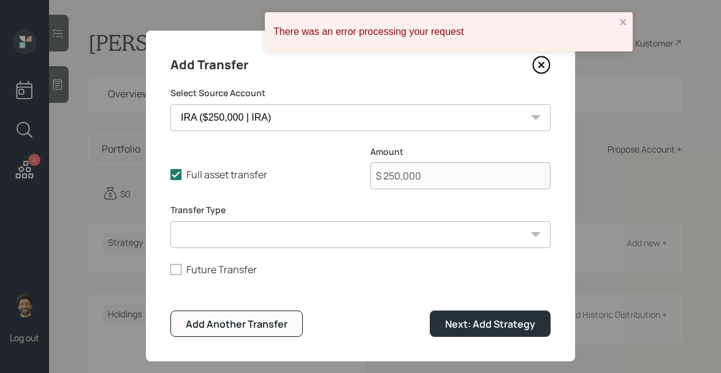
select select "acat_transfer"
click at [170, 221] on select "ACAT Transfer Non ACAT Transfer Capitalize Rollover Rollover Deposit" at bounding box center [360, 234] width 380 height 27
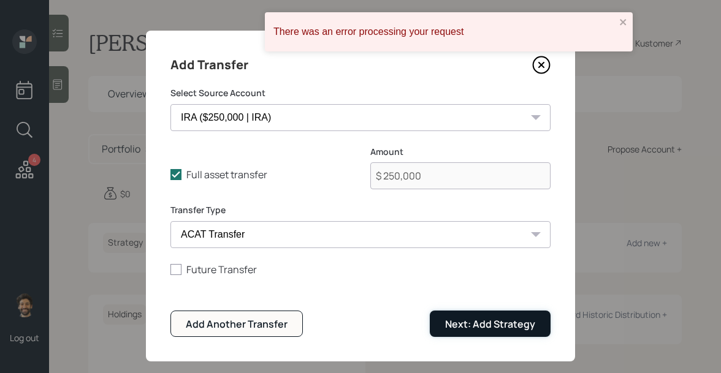
click at [461, 323] on div "Next: Add Strategy" at bounding box center [490, 324] width 90 height 13
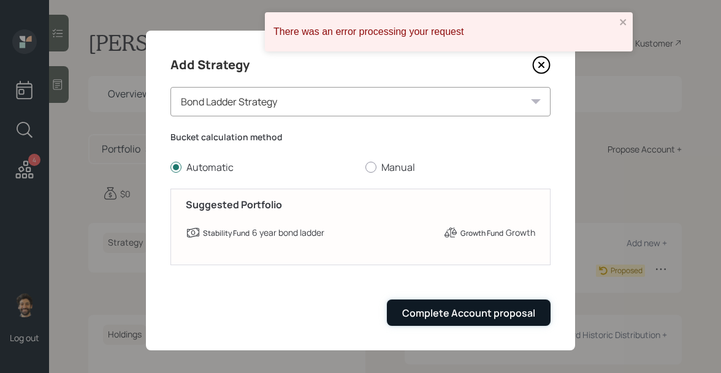
click at [442, 313] on div "Complete Account proposal" at bounding box center [468, 313] width 133 height 13
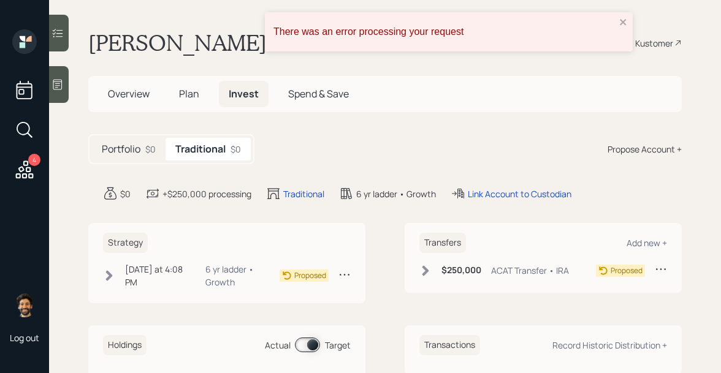
click at [189, 94] on span "Plan" at bounding box center [189, 93] width 20 height 13
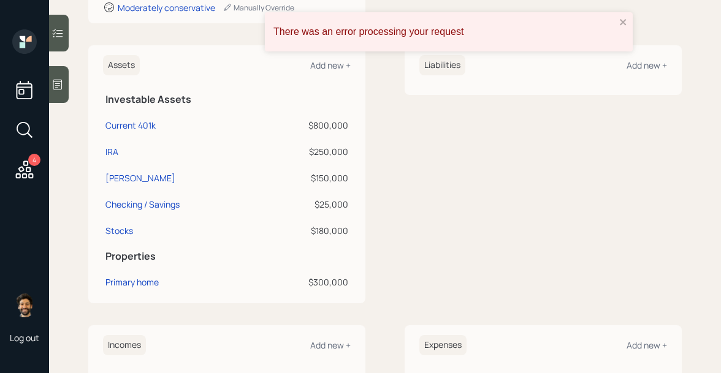
scroll to position [278, 0]
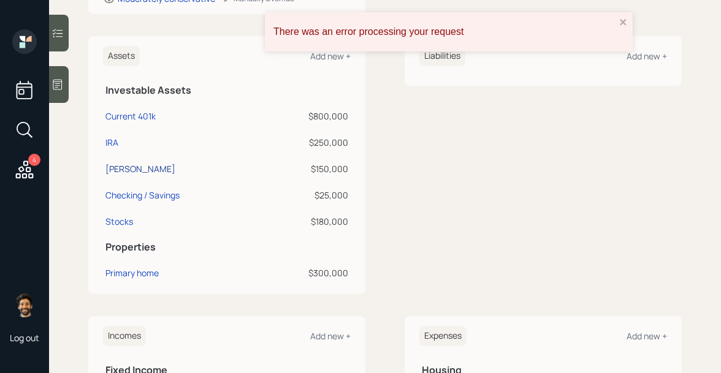
click at [115, 167] on div "[PERSON_NAME]" at bounding box center [140, 168] width 70 height 13
select select "roth_ira"
select select "balanced"
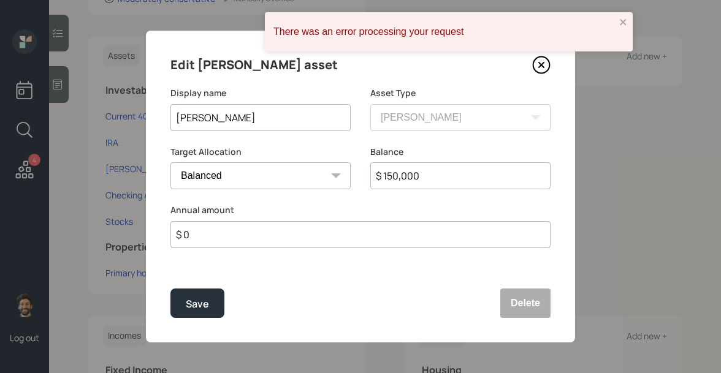
click at [220, 239] on input "$ 0" at bounding box center [360, 234] width 380 height 27
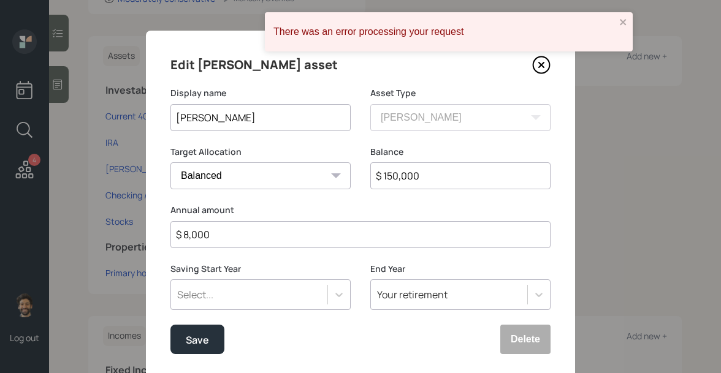
type input "$ 8,000"
click at [217, 292] on div "Select..." at bounding box center [260, 295] width 180 height 31
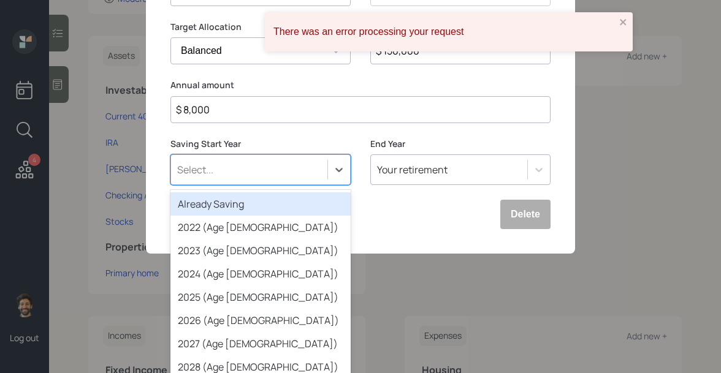
click at [202, 204] on div "Already Saving" at bounding box center [260, 204] width 180 height 23
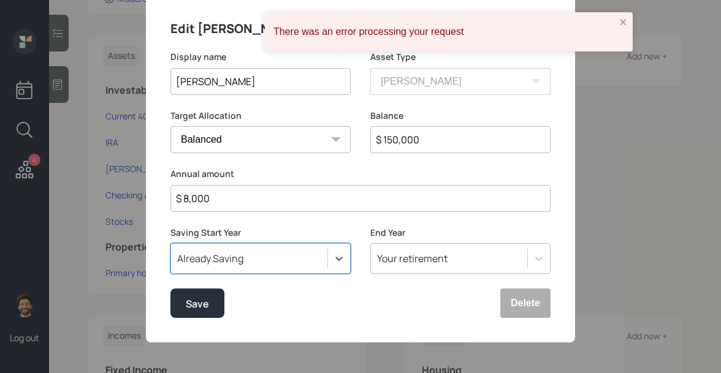
scroll to position [36, 0]
click at [186, 302] on div "Save" at bounding box center [197, 305] width 23 height 17
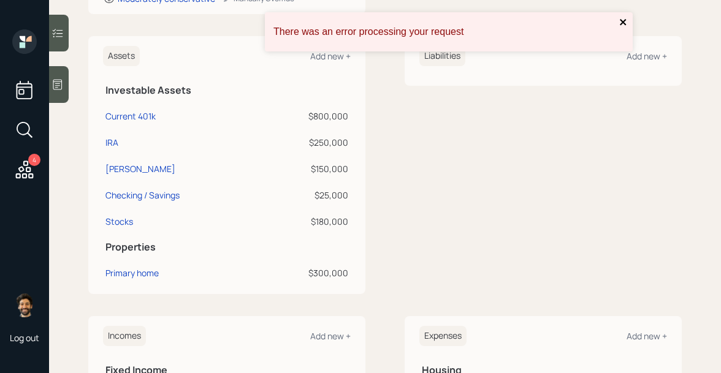
click at [624, 25] on icon "close" at bounding box center [623, 22] width 9 height 10
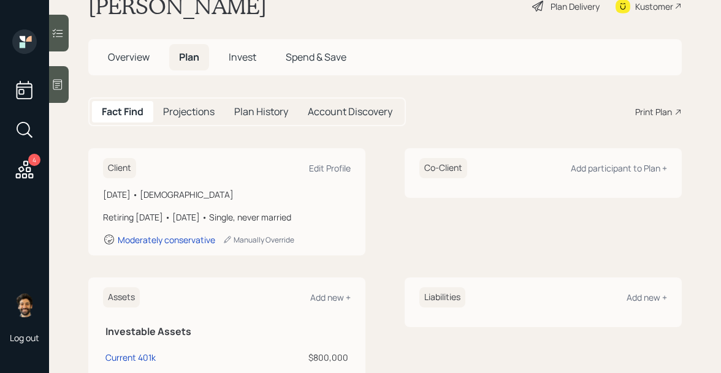
scroll to position [12, 0]
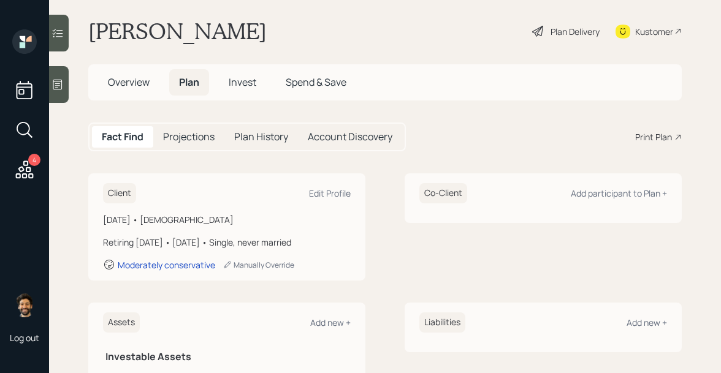
click at [246, 77] on span "Invest" at bounding box center [243, 81] width 28 height 13
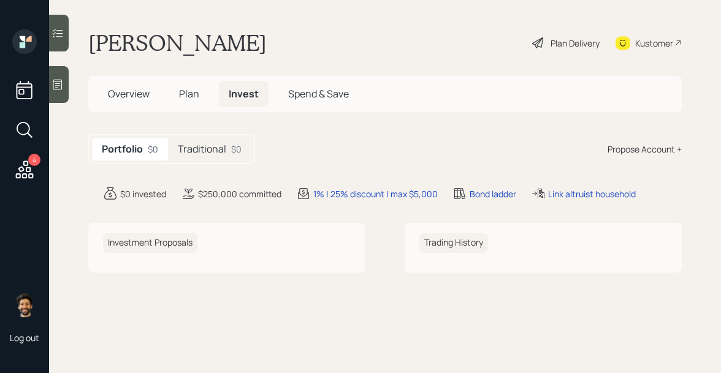
click at [216, 151] on h5 "Traditional" at bounding box center [202, 149] width 48 height 12
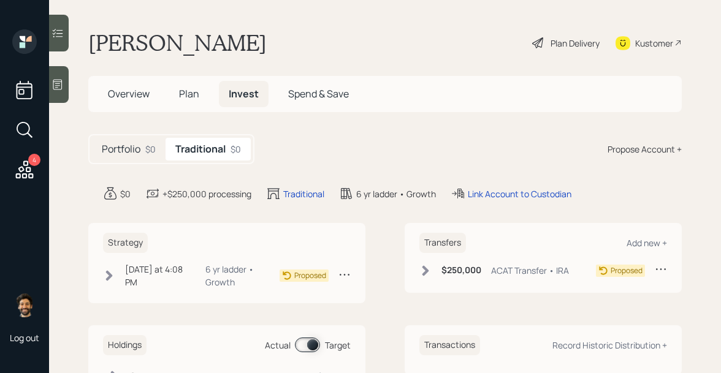
click at [627, 148] on div "Propose Account +" at bounding box center [645, 149] width 74 height 13
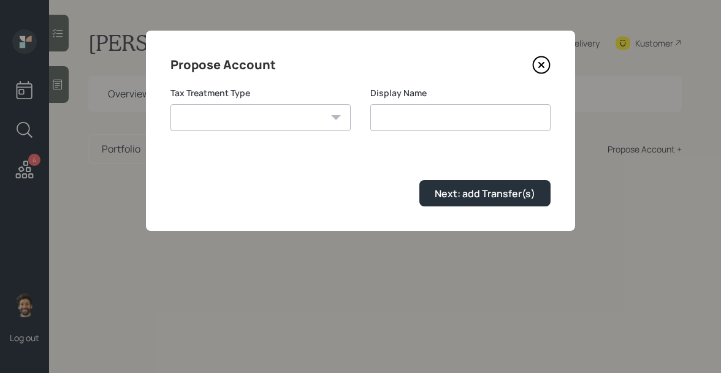
click at [284, 118] on select "Roth Taxable Traditional" at bounding box center [260, 117] width 180 height 27
select select "roth"
click at [170, 104] on select "Roth Taxable Traditional" at bounding box center [260, 117] width 180 height 27
type input "[PERSON_NAME]"
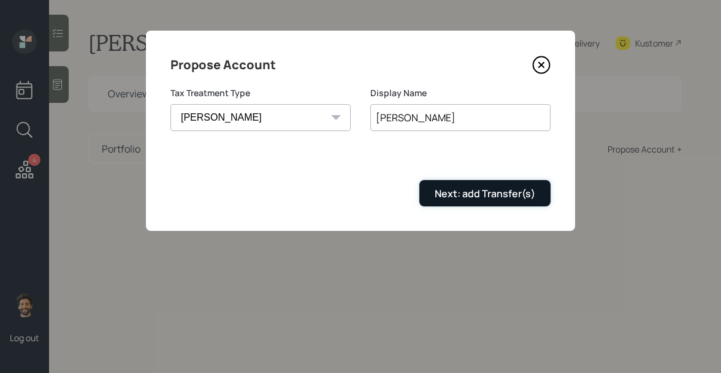
click at [477, 198] on div "Next: add Transfer(s)" at bounding box center [485, 193] width 101 height 13
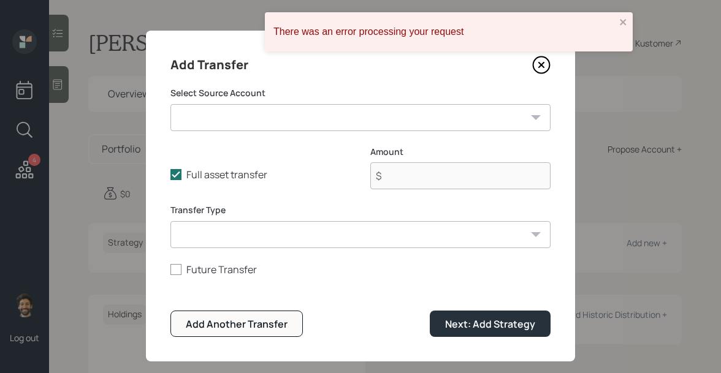
click at [237, 113] on select "Current 401k ($800,000 | 401(k)) IRA ($250,000 | IRA) [PERSON_NAME] ($150,000 |…" at bounding box center [360, 117] width 380 height 27
select select "35585abe-ac73-454e-8080-262fc9175737"
click at [170, 104] on select "Current 401k ($800,000 | 401(k)) IRA ($250,000 | IRA) [PERSON_NAME] ($150,000 |…" at bounding box center [360, 117] width 380 height 27
type input "$ 150,000"
click at [227, 231] on select "ACAT Transfer Non ACAT Transfer Capitalize Rollover Rollover Deposit" at bounding box center [360, 234] width 380 height 27
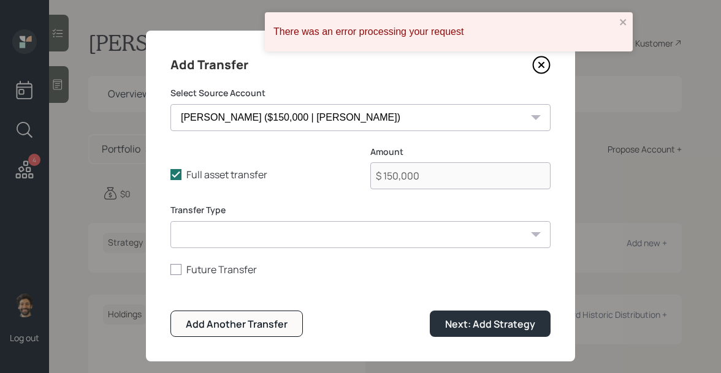
select select "acat_transfer"
click at [170, 221] on select "ACAT Transfer Non ACAT Transfer Capitalize Rollover Rollover Deposit" at bounding box center [360, 234] width 380 height 27
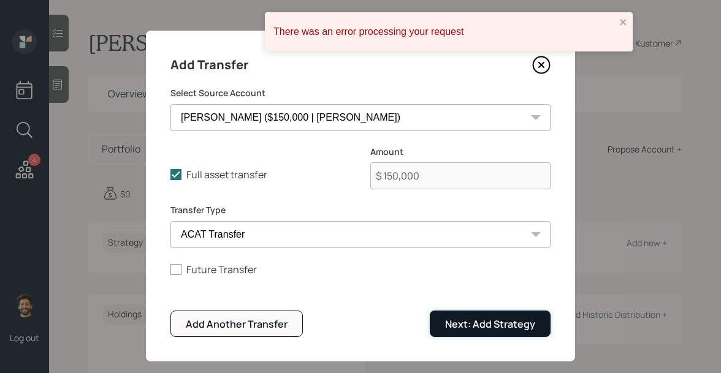
click at [456, 322] on div "Next: Add Strategy" at bounding box center [490, 324] width 90 height 13
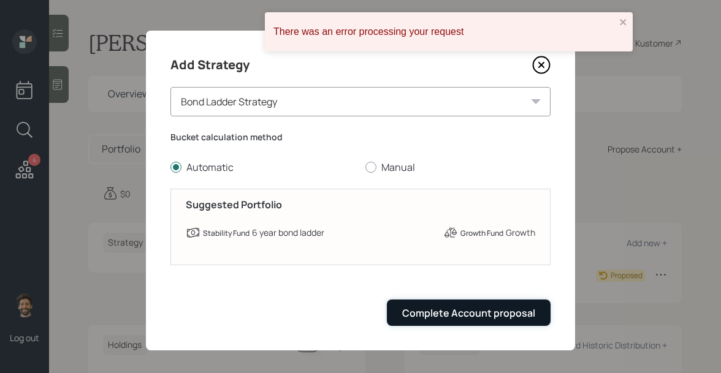
click at [449, 309] on div "Complete Account proposal" at bounding box center [468, 313] width 133 height 13
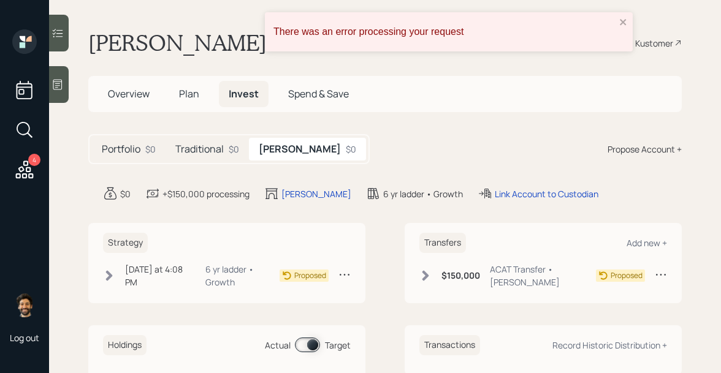
click at [177, 93] on h5 "Plan" at bounding box center [189, 94] width 40 height 26
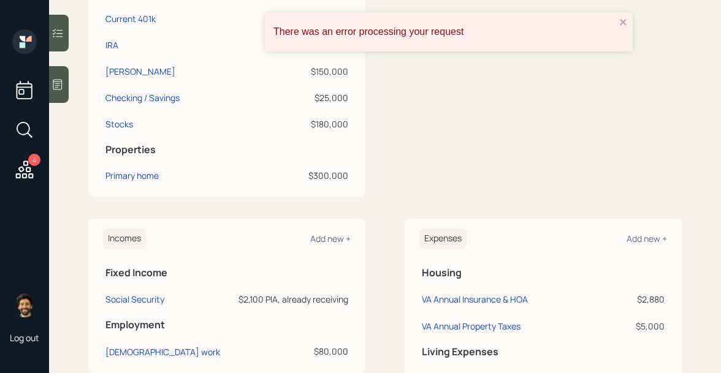
scroll to position [338, 0]
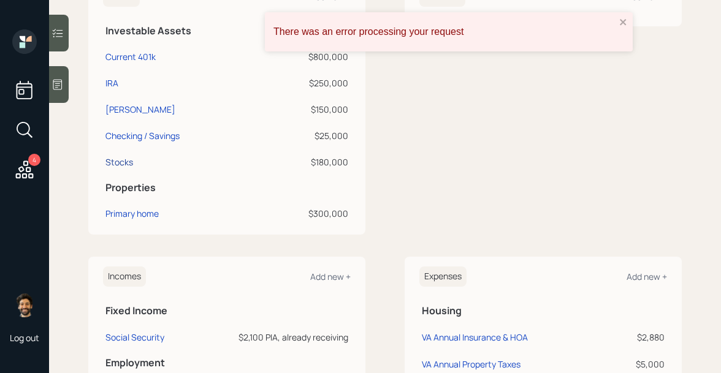
click at [121, 156] on div "Stocks" at bounding box center [119, 162] width 28 height 13
select select "taxable"
select select "balanced"
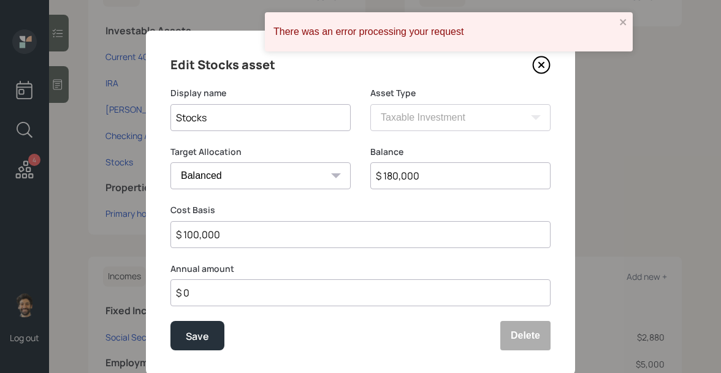
click at [224, 296] on input "$ 0" at bounding box center [360, 293] width 380 height 27
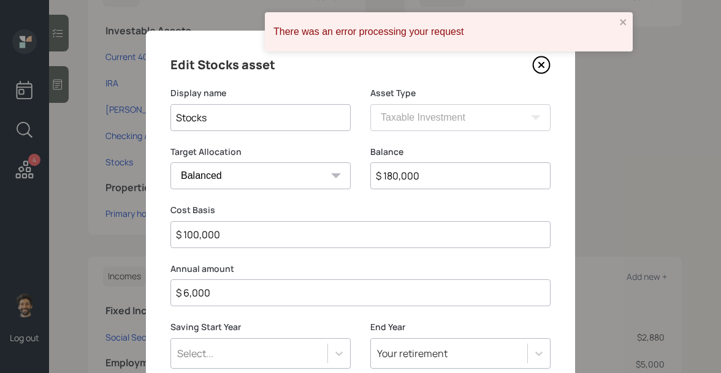
type input "$ 6,000"
click at [226, 359] on div "Select..." at bounding box center [260, 353] width 180 height 31
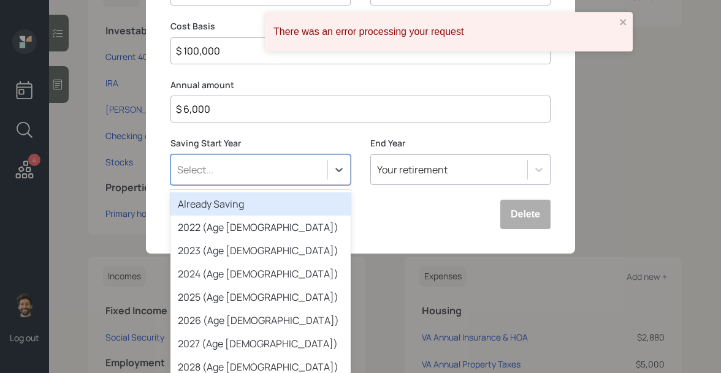
click at [216, 210] on div "Already Saving" at bounding box center [260, 204] width 180 height 23
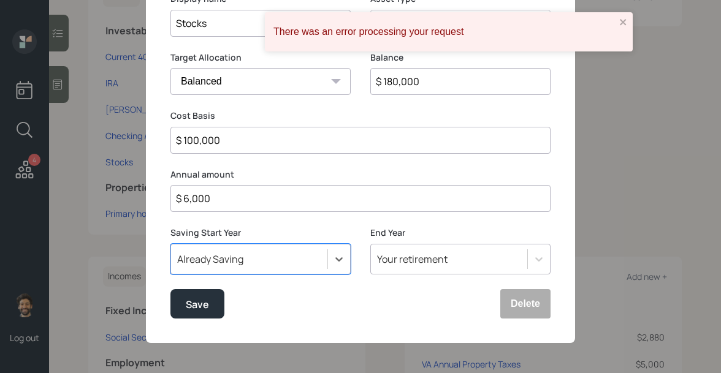
click at [414, 258] on div "Your retirement" at bounding box center [460, 259] width 180 height 31
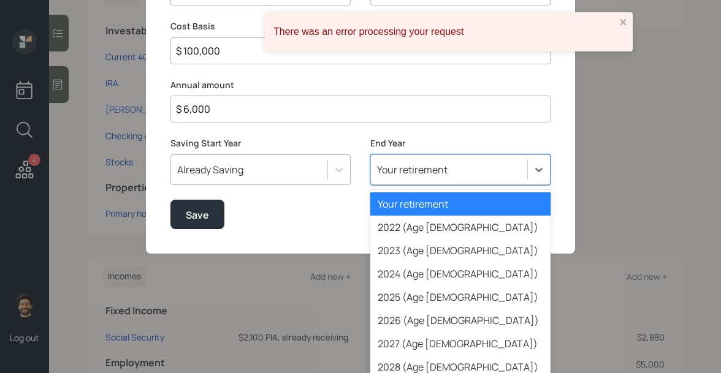
click at [397, 205] on div "Your retirement" at bounding box center [460, 204] width 180 height 23
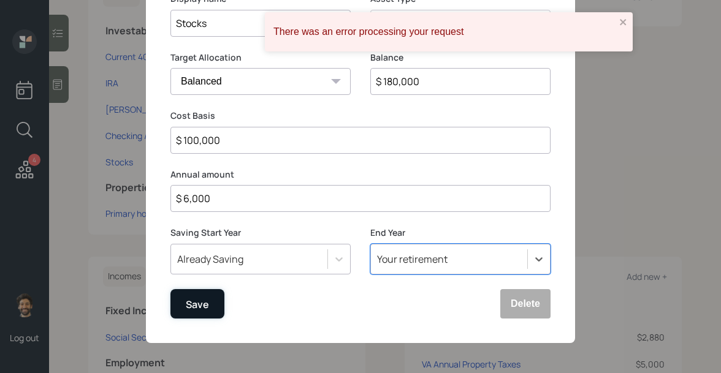
click at [201, 306] on div "Save" at bounding box center [197, 304] width 23 height 17
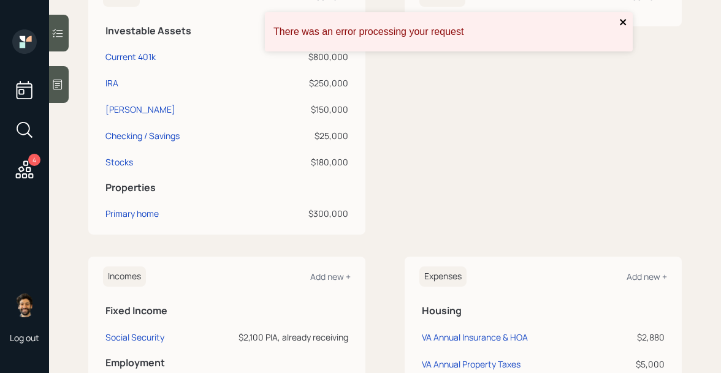
click at [625, 20] on icon "close" at bounding box center [623, 22] width 6 height 6
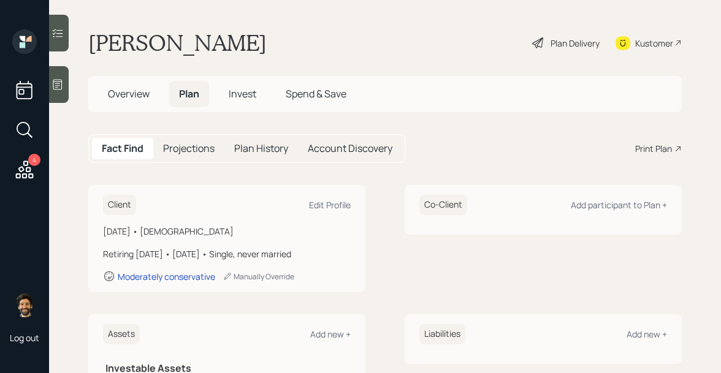
click at [563, 40] on div "Plan Delivery" at bounding box center [575, 43] width 49 height 13
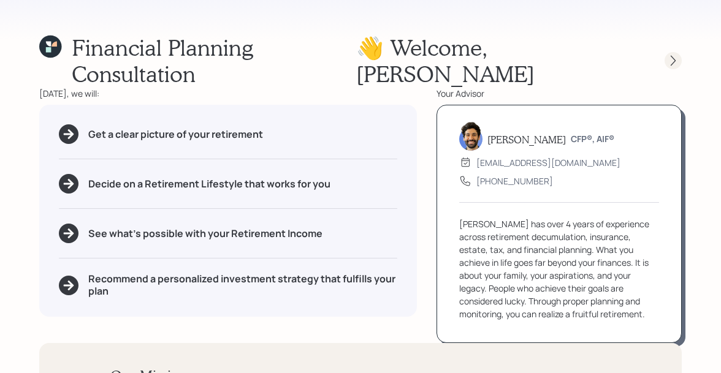
click at [674, 55] on icon at bounding box center [673, 61] width 12 height 12
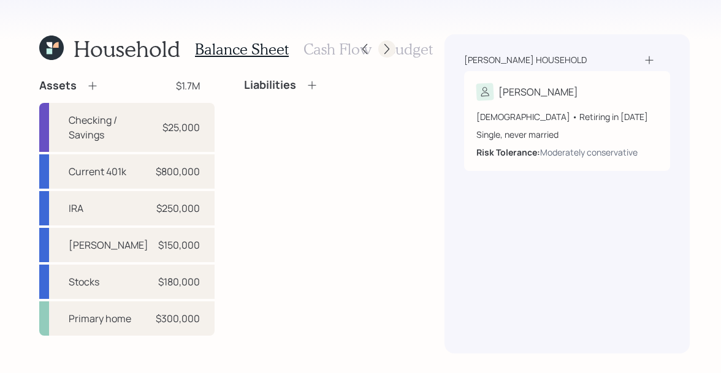
click at [386, 47] on icon at bounding box center [386, 49] width 5 height 10
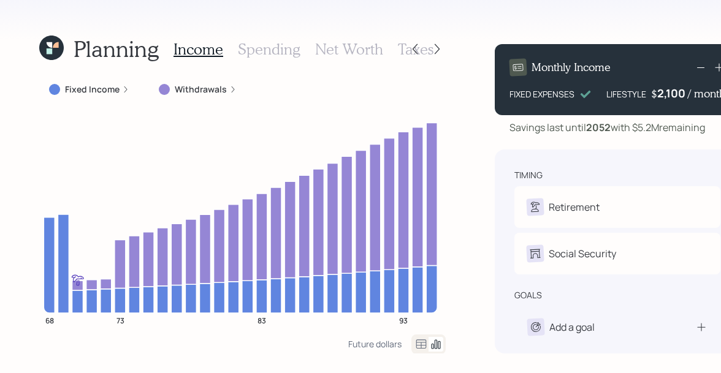
click at [416, 342] on icon at bounding box center [421, 344] width 15 height 15
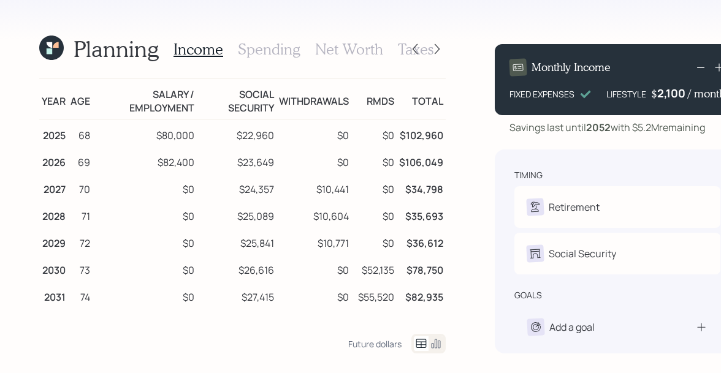
drag, startPoint x: 234, startPoint y: 137, endPoint x: 277, endPoint y: 137, distance: 42.3
click at [277, 137] on tr "2025 68 $80,000 $22,960 $0 $0 $102,960" at bounding box center [242, 134] width 407 height 28
drag, startPoint x: 232, startPoint y: 136, endPoint x: 272, endPoint y: 136, distance: 39.9
click at [272, 136] on td "$22,960" at bounding box center [237, 134] width 80 height 28
click at [52, 42] on icon at bounding box center [51, 48] width 25 height 25
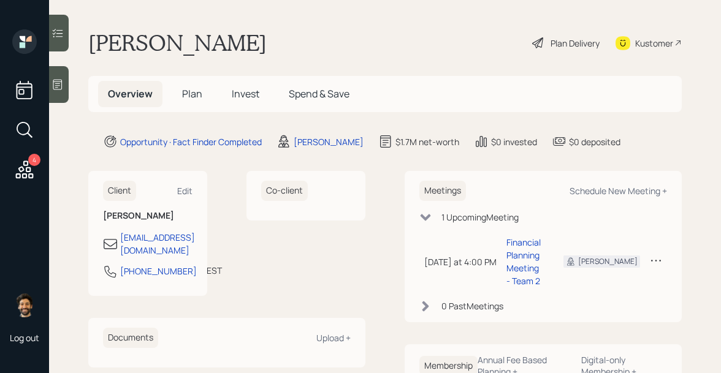
click at [185, 94] on span "Plan" at bounding box center [192, 93] width 20 height 13
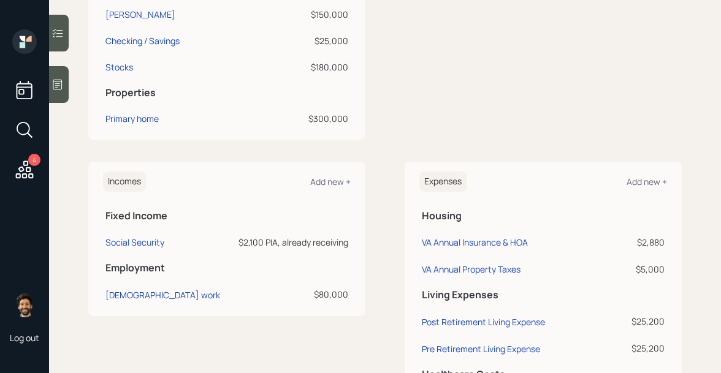
scroll to position [430, 0]
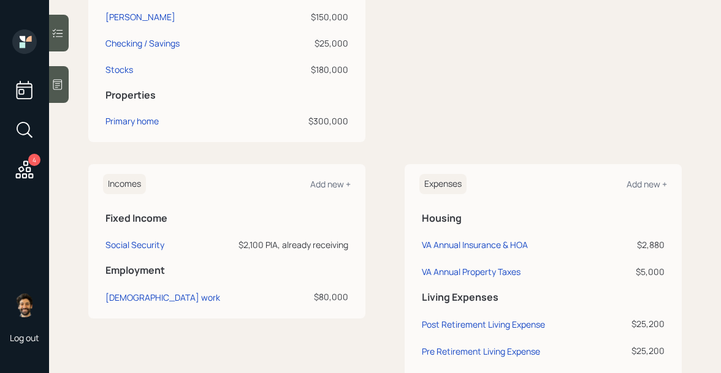
click at [102, 250] on div "Incomes Add new + Fixed Income Social Security $2,100 PIA, already receiving Em…" at bounding box center [226, 241] width 277 height 154
click at [126, 242] on div "Social Security" at bounding box center [134, 245] width 59 height 12
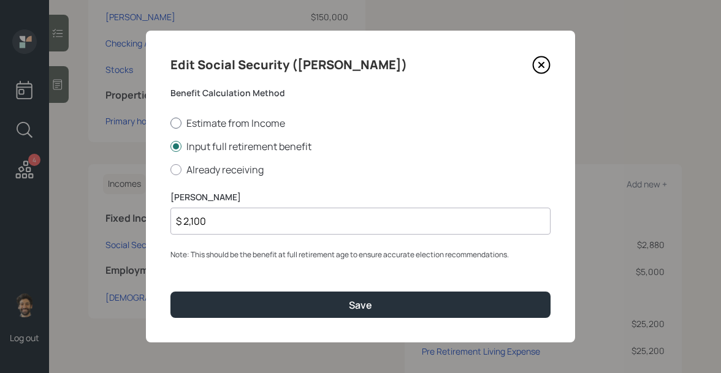
click at [192, 117] on label "Estimate from Income" at bounding box center [360, 123] width 380 height 13
click at [170, 123] on input "Estimate from Income" at bounding box center [170, 123] width 1 height 1
radio input "true"
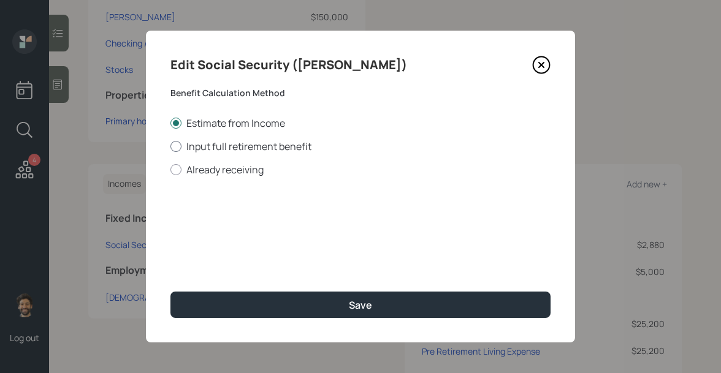
click at [200, 149] on label "Input full retirement benefit" at bounding box center [360, 146] width 380 height 13
click at [170, 147] on input "Input full retirement benefit" at bounding box center [170, 146] width 1 height 1
radio input "true"
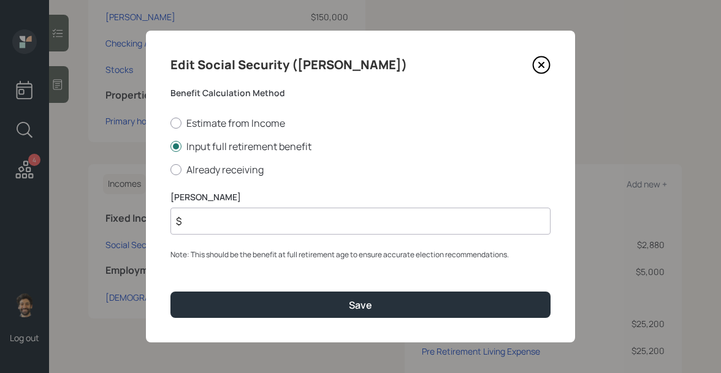
click at [199, 215] on input "$" at bounding box center [360, 221] width 380 height 27
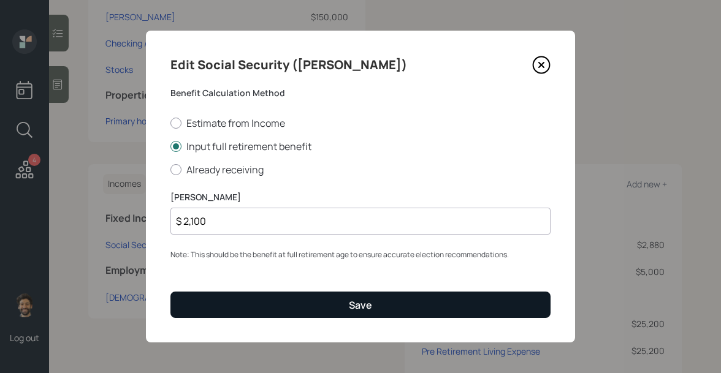
type input "$ 2,100"
click at [187, 300] on button "Save" at bounding box center [360, 305] width 380 height 26
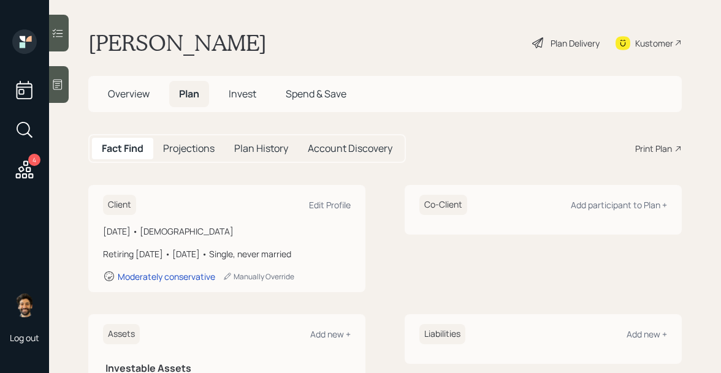
click at [194, 149] on h5 "Projections" at bounding box center [189, 149] width 52 height 12
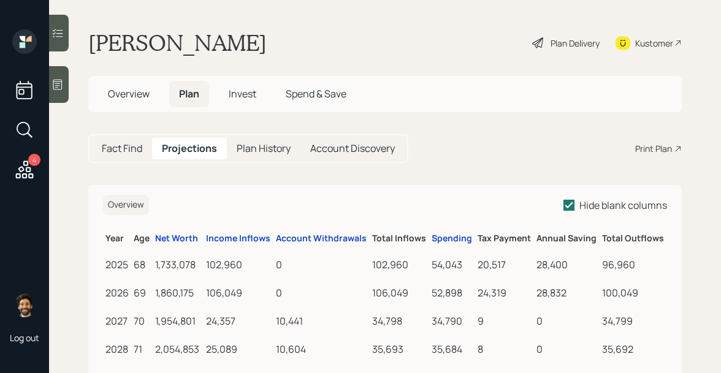
click at [134, 145] on h5 "Fact Find" at bounding box center [122, 149] width 40 height 12
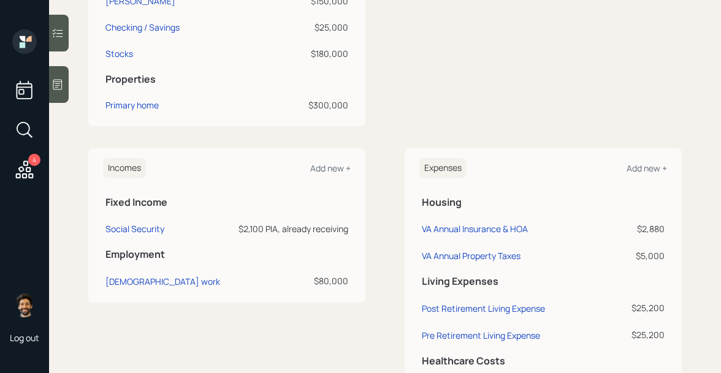
scroll to position [520, 0]
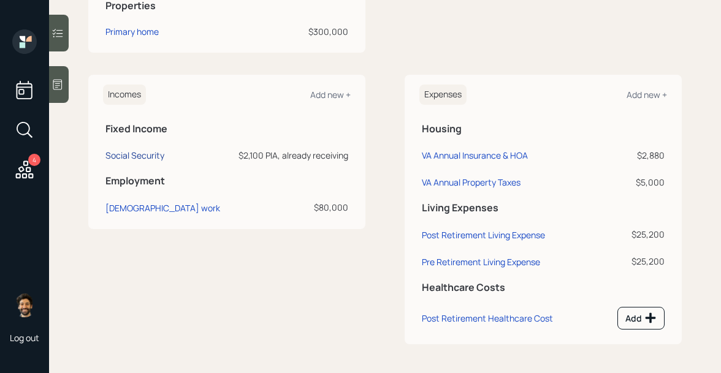
click at [116, 161] on div "Social Security" at bounding box center [134, 156] width 59 height 12
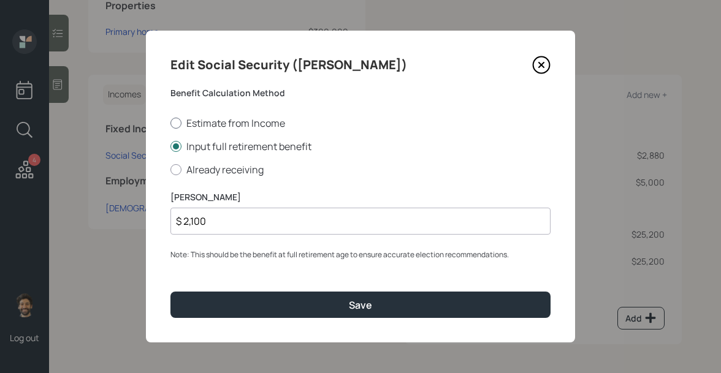
click at [186, 125] on label "Estimate from Income" at bounding box center [360, 123] width 380 height 13
click at [170, 123] on input "Estimate from Income" at bounding box center [170, 123] width 1 height 1
radio input "true"
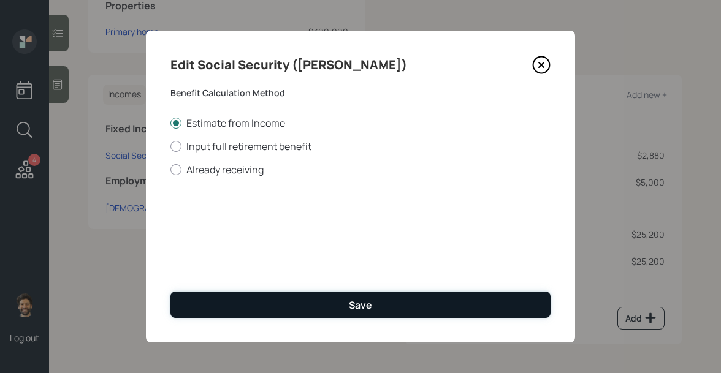
click at [212, 298] on button "Save" at bounding box center [360, 305] width 380 height 26
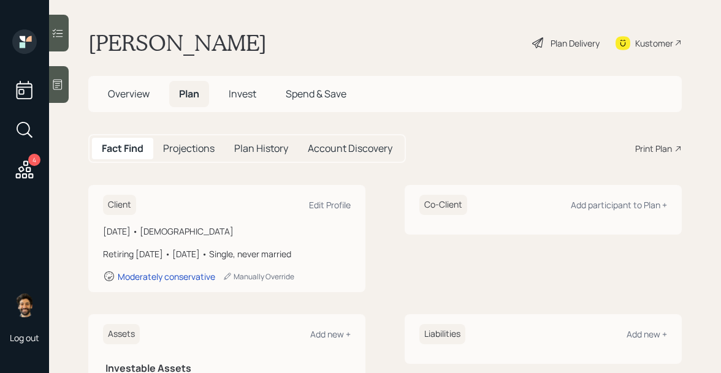
click at [187, 154] on h5 "Projections" at bounding box center [189, 149] width 52 height 12
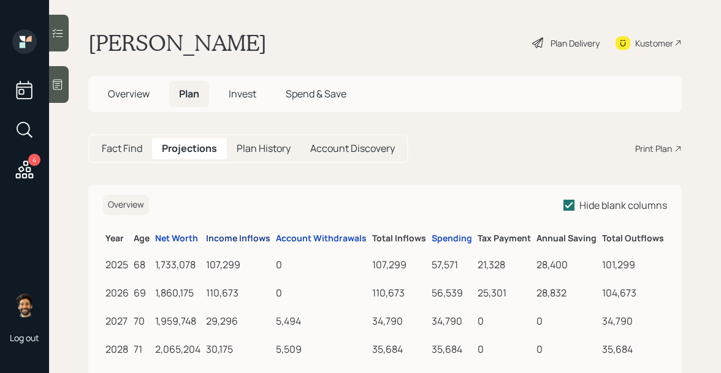
click at [227, 239] on div "Income Inflows" at bounding box center [238, 239] width 64 height 10
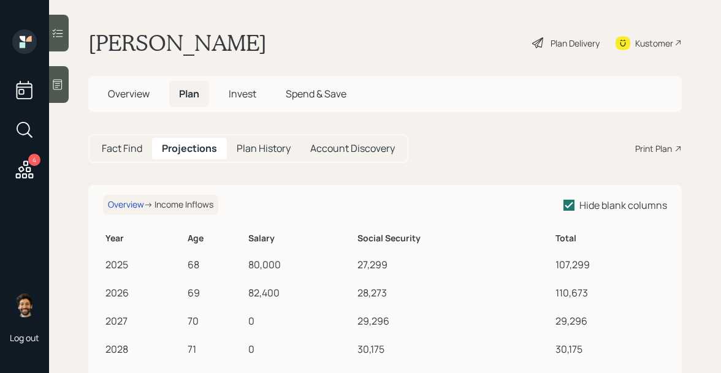
scroll to position [4, 0]
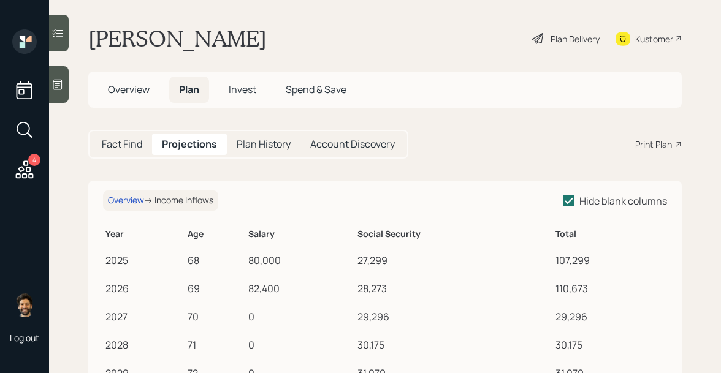
click at [547, 33] on div "Plan Delivery" at bounding box center [566, 38] width 70 height 27
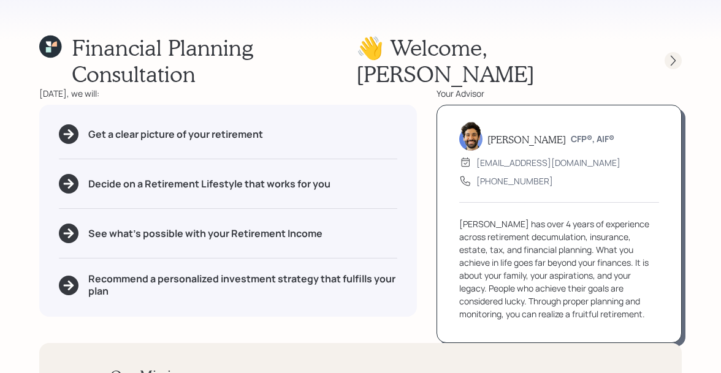
click at [665, 52] on div at bounding box center [673, 60] width 17 height 17
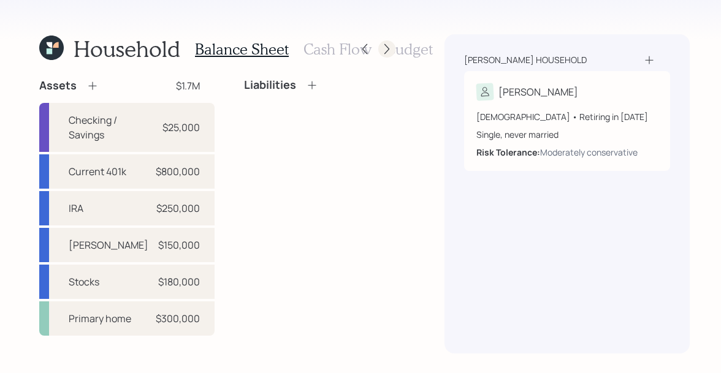
click at [381, 48] on icon at bounding box center [387, 49] width 12 height 12
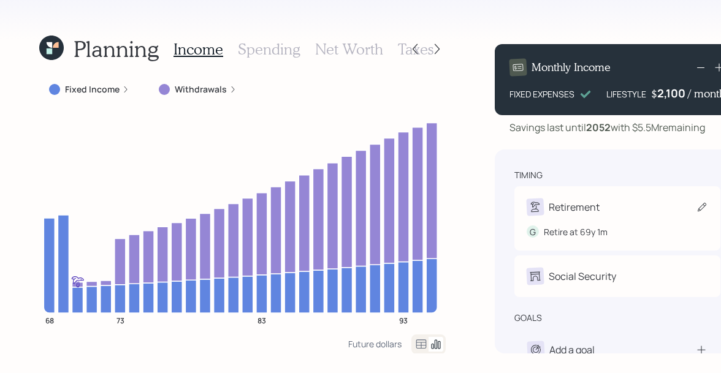
click at [559, 256] on div "Social Security G Receiving" at bounding box center [617, 277] width 206 height 42
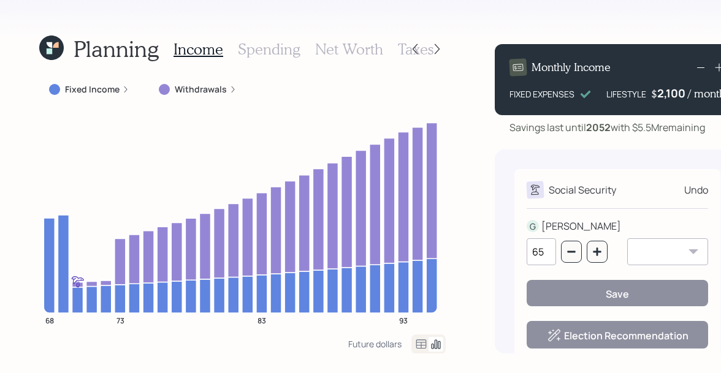
drag, startPoint x: 541, startPoint y: 252, endPoint x: 487, endPoint y: 252, distance: 54.0
click at [488, 252] on div "Planning Income Spending Net Worth Taxes Fixed Income Withdrawals 68 73 83 93 F…" at bounding box center [360, 186] width 721 height 373
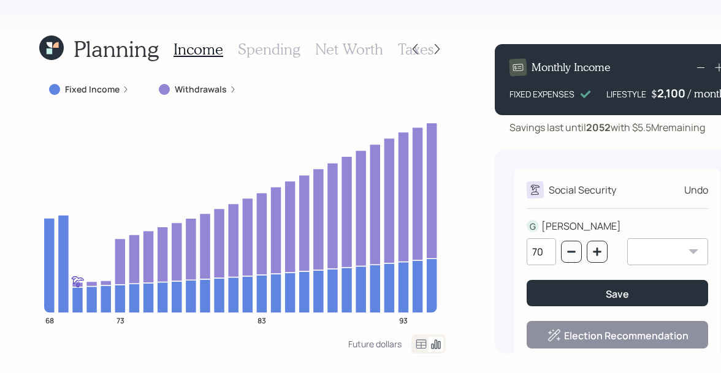
click at [575, 218] on div "Social Security Undo G GAIL 70 January February March April May June July Augus…" at bounding box center [617, 272] width 206 height 207
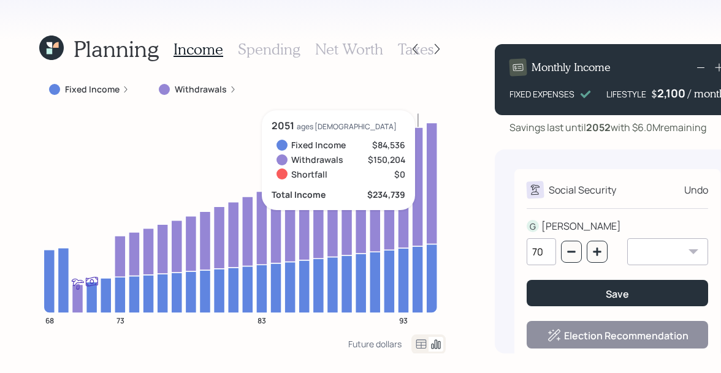
drag, startPoint x: 545, startPoint y: 250, endPoint x: 499, endPoint y: 250, distance: 46.0
click at [500, 250] on div "Social Security Undo G GAIL 70 January February March April May June July Augus…" at bounding box center [617, 252] width 245 height 204
type input "69"
click at [559, 207] on div "Social Security Undo G GAIL 69 January February March April May June July Augus…" at bounding box center [617, 272] width 206 height 207
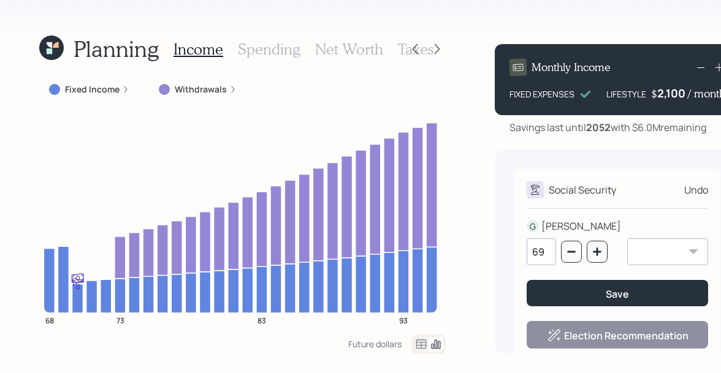
click at [417, 340] on icon at bounding box center [421, 344] width 10 height 9
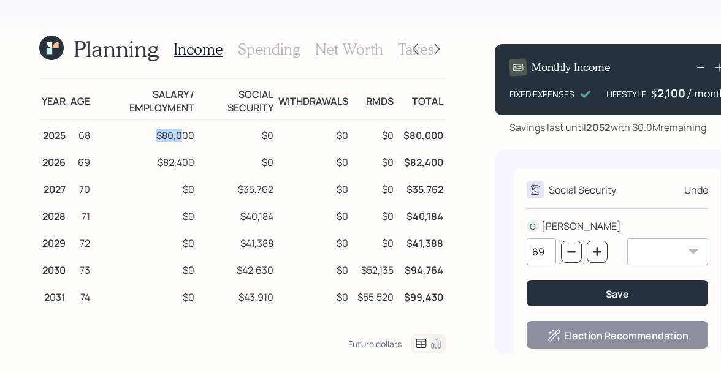
drag, startPoint x: 151, startPoint y: 136, endPoint x: 182, endPoint y: 134, distance: 30.1
click at [182, 134] on td "$80,000" at bounding box center [145, 134] width 104 height 28
click at [268, 53] on h3 "Spending" at bounding box center [269, 49] width 63 height 18
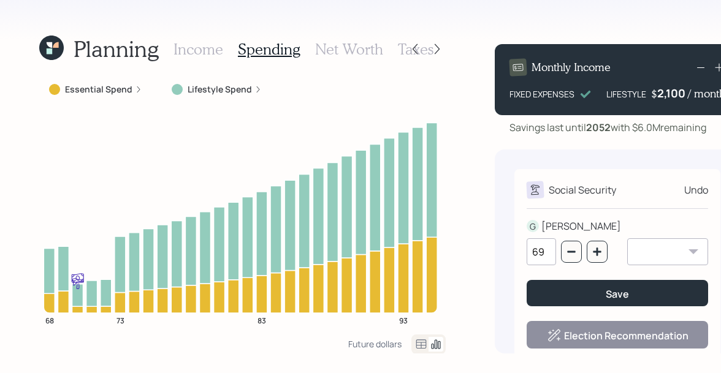
click at [418, 341] on icon at bounding box center [421, 344] width 15 height 15
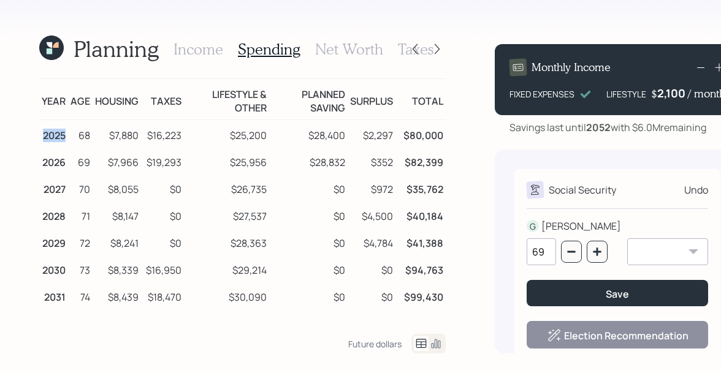
drag, startPoint x: 43, startPoint y: 136, endPoint x: 66, endPoint y: 136, distance: 23.3
click at [66, 136] on td "2025" at bounding box center [53, 134] width 29 height 28
drag, startPoint x: 77, startPoint y: 138, endPoint x: 88, endPoint y: 138, distance: 11.0
click at [88, 138] on td "68" at bounding box center [80, 134] width 25 height 28
drag, startPoint x: 438, startPoint y: 134, endPoint x: 405, endPoint y: 134, distance: 32.5
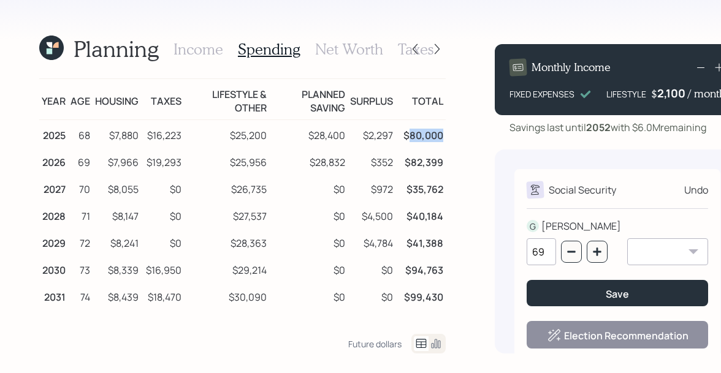
click at [405, 134] on td "$80,000" at bounding box center [421, 134] width 50 height 28
drag, startPoint x: 105, startPoint y: 139, endPoint x: 136, endPoint y: 139, distance: 31.3
click at [136, 139] on td "$7,880" at bounding box center [117, 134] width 48 height 28
drag, startPoint x: 185, startPoint y: 136, endPoint x: 147, endPoint y: 135, distance: 38.0
click at [147, 135] on tr "2025 68 $7,880 $16,223 $25,200 $28,400 $2,297 $80,000" at bounding box center [242, 134] width 407 height 28
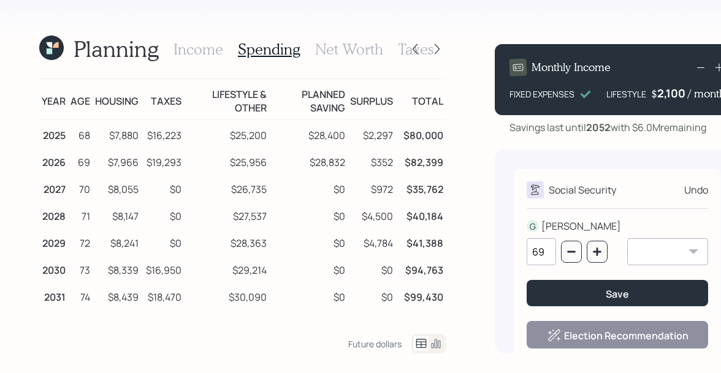
drag, startPoint x: 231, startPoint y: 136, endPoint x: 264, endPoint y: 139, distance: 33.9
click at [264, 139] on td "$25,200" at bounding box center [226, 134] width 85 height 28
drag, startPoint x: 272, startPoint y: 137, endPoint x: 229, endPoint y: 137, distance: 42.3
click at [229, 137] on tr "2025 68 $7,880 $16,223 $25,200 $28,400 $2,297 $80,000" at bounding box center [242, 134] width 407 height 28
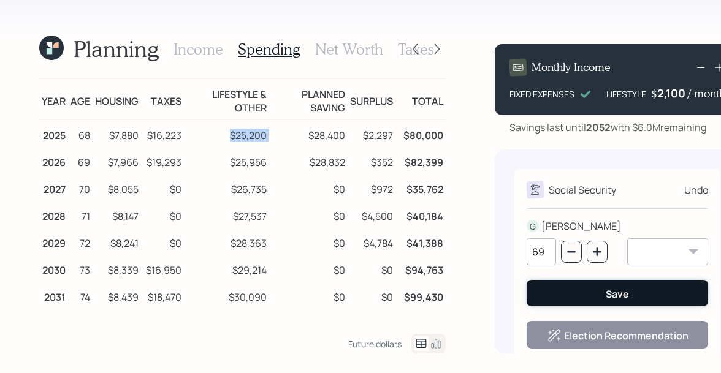
click at [567, 290] on button "Save" at bounding box center [618, 293] width 182 height 26
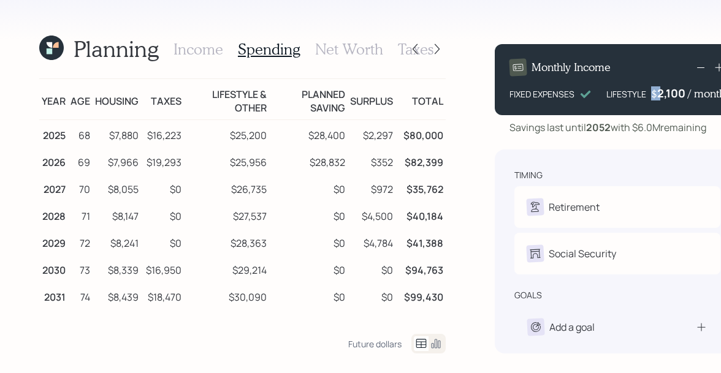
drag, startPoint x: 648, startPoint y: 94, endPoint x: 676, endPoint y: 93, distance: 28.2
click at [676, 93] on div "$ 2,100 / month" at bounding box center [688, 93] width 74 height 15
click at [246, 132] on td "$25,200" at bounding box center [226, 134] width 85 height 28
drag, startPoint x: 263, startPoint y: 134, endPoint x: 218, endPoint y: 134, distance: 45.4
click at [218, 134] on td "$25,200" at bounding box center [226, 134] width 85 height 28
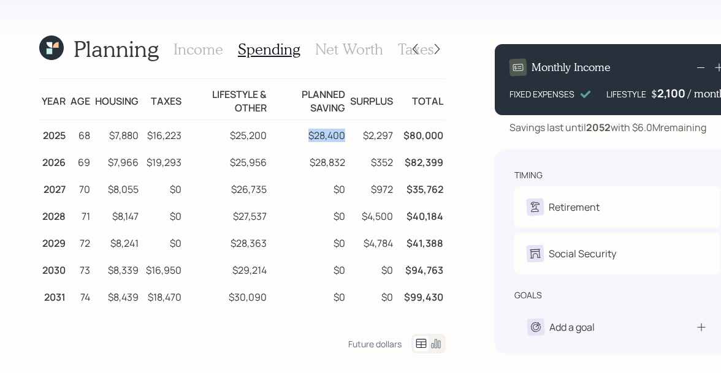
drag, startPoint x: 343, startPoint y: 135, endPoint x: 302, endPoint y: 135, distance: 40.5
click at [302, 135] on td "$28,400" at bounding box center [308, 134] width 78 height 28
drag, startPoint x: 392, startPoint y: 135, endPoint x: 356, endPoint y: 136, distance: 36.2
click at [356, 136] on tr "2025 68 $7,880 $16,223 $25,200 $28,400 $2,297 $80,000" at bounding box center [242, 134] width 407 height 28
drag, startPoint x: 348, startPoint y: 102, endPoint x: 388, endPoint y: 103, distance: 40.5
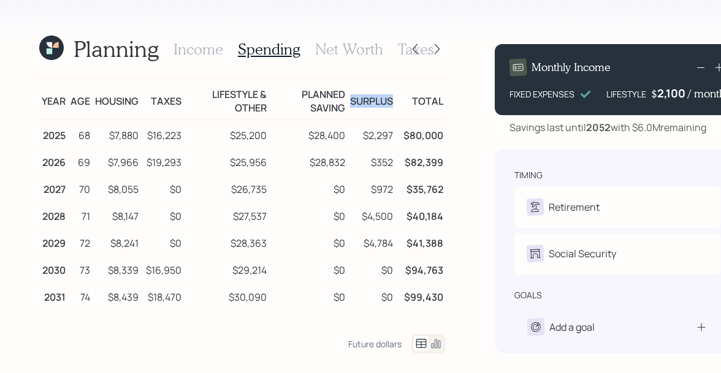
click at [388, 103] on td "Surplus" at bounding box center [372, 99] width 48 height 41
drag, startPoint x: 358, startPoint y: 135, endPoint x: 393, endPoint y: 137, distance: 35.0
click at [393, 137] on tr "2025 68 $7,880 $16,223 $25,200 $28,400 $2,297 $80,000" at bounding box center [242, 134] width 407 height 28
drag, startPoint x: 340, startPoint y: 135, endPoint x: 308, endPoint y: 135, distance: 31.3
click at [308, 135] on td "$28,400" at bounding box center [308, 134] width 78 height 28
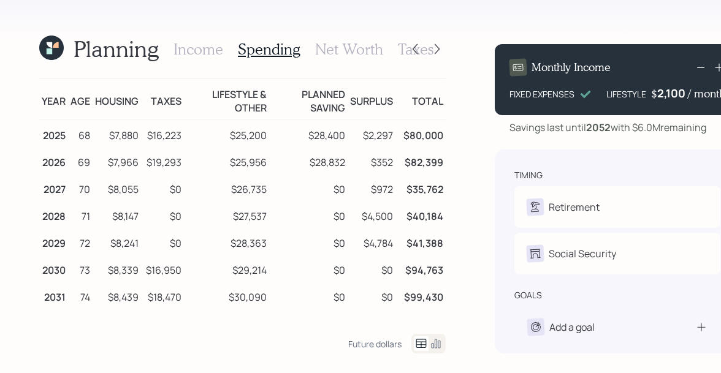
click at [389, 133] on td "$2,297" at bounding box center [372, 134] width 48 height 28
drag, startPoint x: 395, startPoint y: 134, endPoint x: 350, endPoint y: 134, distance: 44.8
click at [350, 134] on tr "2025 68 $7,880 $16,223 $25,200 $28,400 $2,297 $80,000" at bounding box center [242, 134] width 407 height 28
click at [657, 93] on div "2,100" at bounding box center [672, 93] width 31 height 15
click at [201, 43] on h3 "Income" at bounding box center [199, 49] width 50 height 18
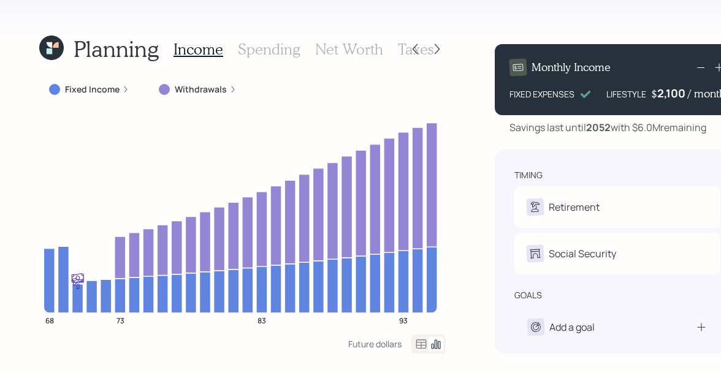
click at [342, 48] on h3 "Net Worth" at bounding box center [349, 49] width 68 height 18
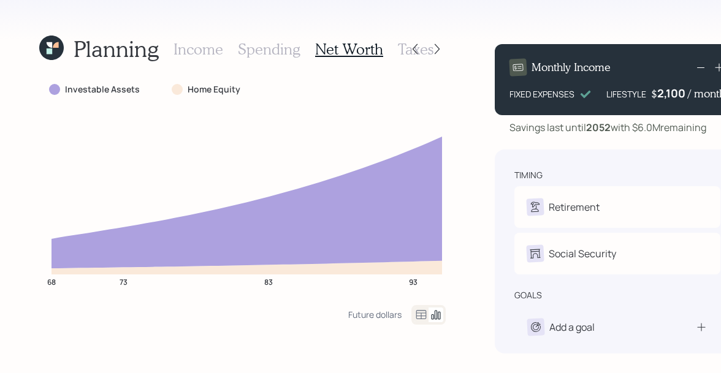
click at [398, 50] on h3 "Taxes" at bounding box center [416, 49] width 36 height 18
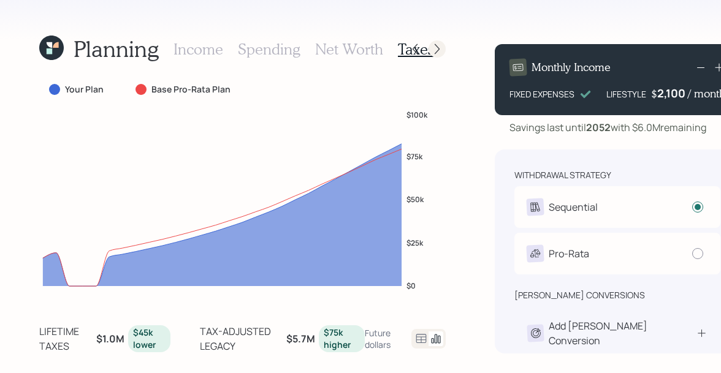
click at [436, 50] on icon at bounding box center [437, 49] width 12 height 12
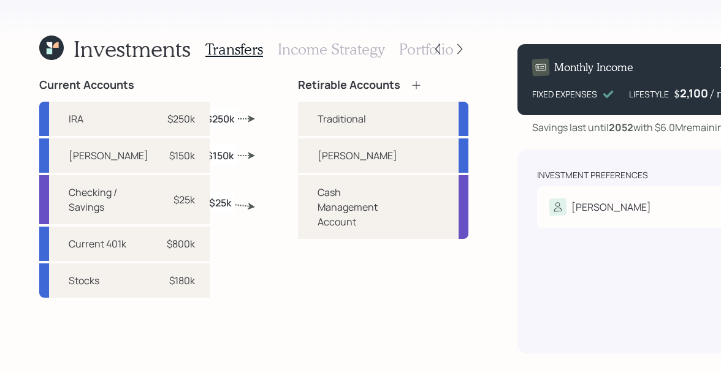
click at [305, 52] on h3 "Income Strategy" at bounding box center [331, 49] width 107 height 18
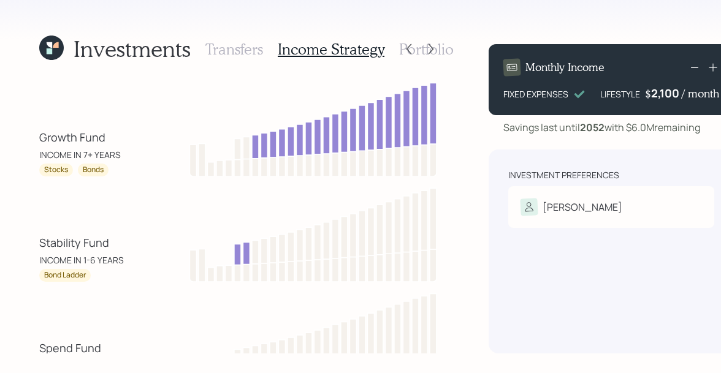
click at [239, 49] on h3 "Transfers" at bounding box center [234, 49] width 58 height 18
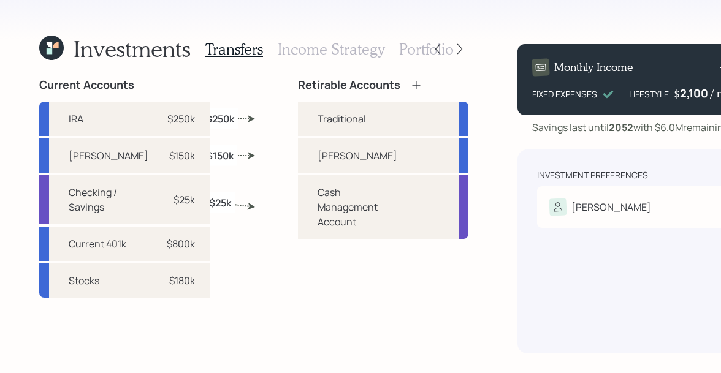
click at [321, 45] on h3 "Income Strategy" at bounding box center [331, 49] width 107 height 18
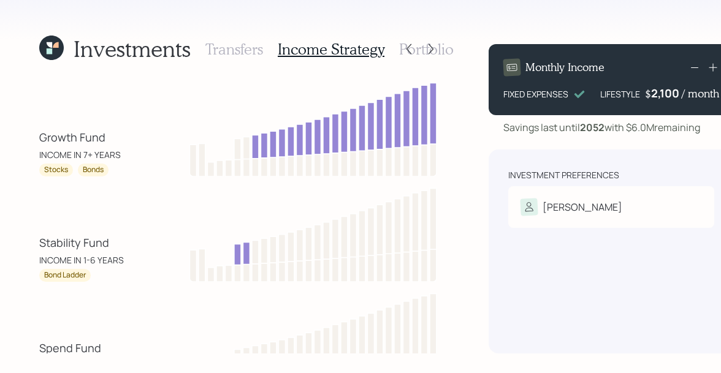
click at [232, 52] on h3 "Transfers" at bounding box center [234, 49] width 58 height 18
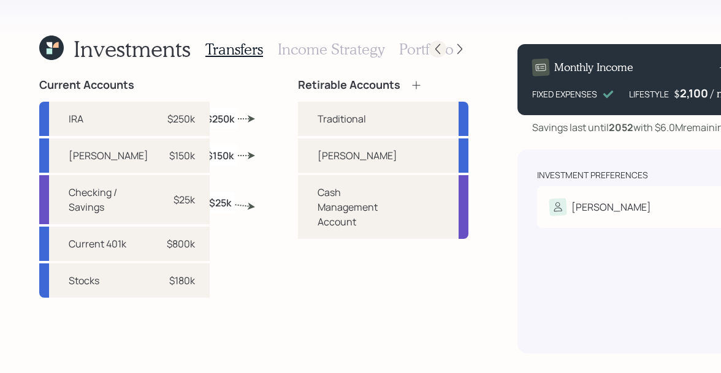
click at [432, 48] on icon at bounding box center [438, 49] width 12 height 12
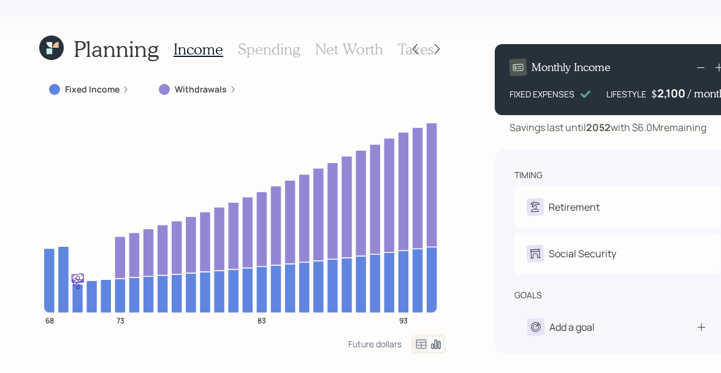
click at [323, 47] on h3 "Net Worth" at bounding box center [349, 49] width 68 height 18
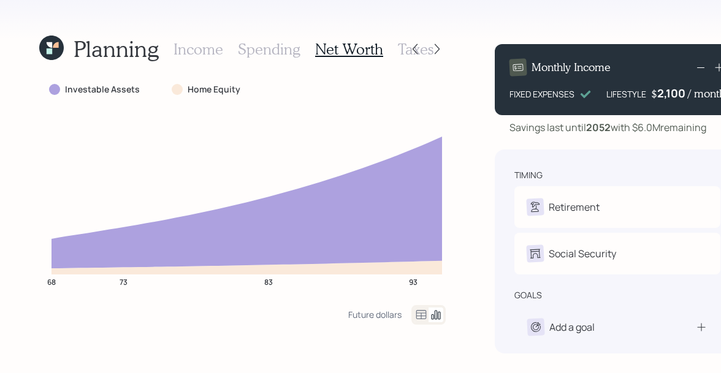
click at [53, 63] on div "Planning Income Spending Net Worth Taxes" at bounding box center [222, 48] width 367 height 29
click at [52, 54] on icon at bounding box center [50, 51] width 6 height 6
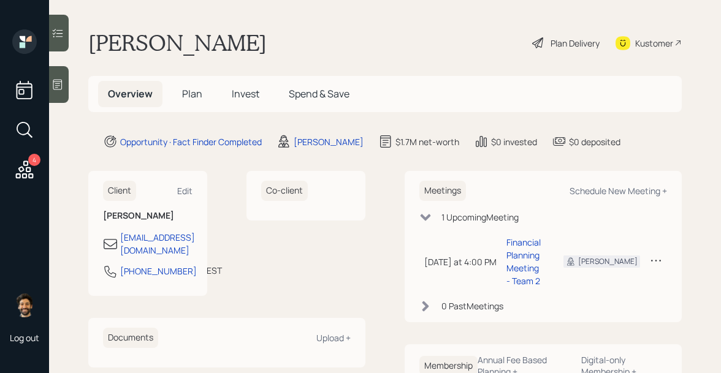
click at [183, 91] on span "Plan" at bounding box center [192, 93] width 20 height 13
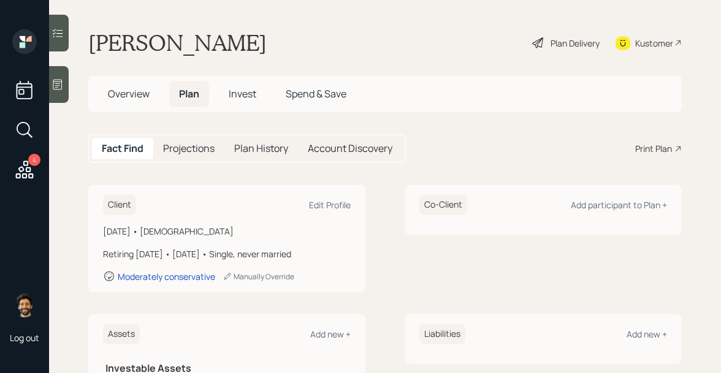
click at [653, 145] on div "Print Plan" at bounding box center [653, 148] width 37 height 13
click at [561, 37] on div "Plan Delivery" at bounding box center [575, 43] width 49 height 13
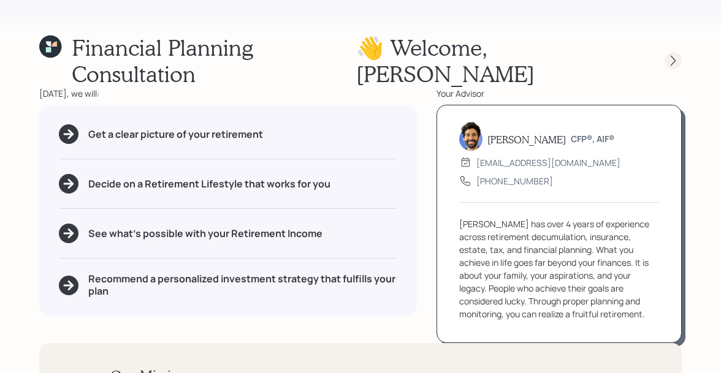
click at [669, 55] on icon at bounding box center [673, 61] width 12 height 12
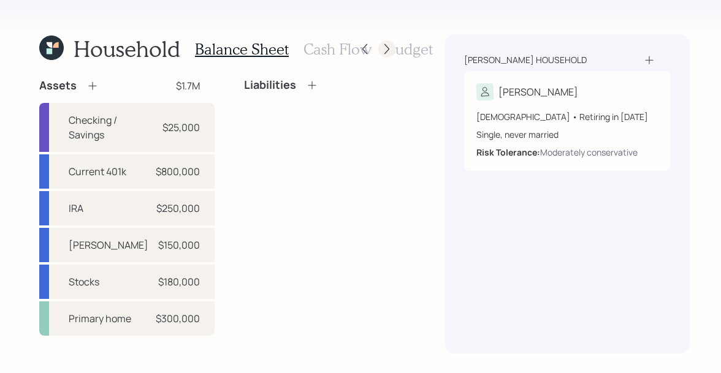
click at [386, 51] on icon at bounding box center [387, 49] width 12 height 12
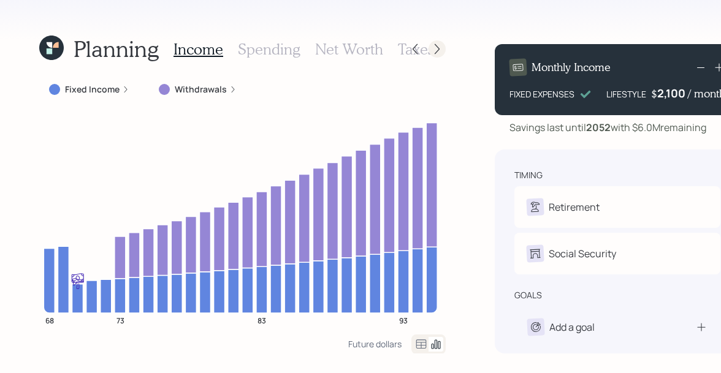
click at [433, 49] on icon at bounding box center [437, 49] width 12 height 12
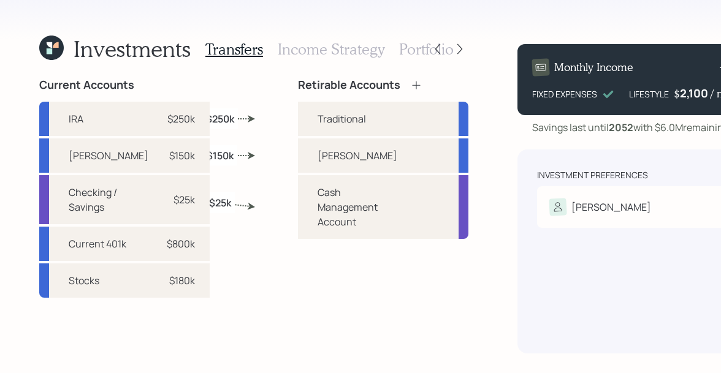
click at [300, 48] on h3 "Income Strategy" at bounding box center [331, 49] width 107 height 18
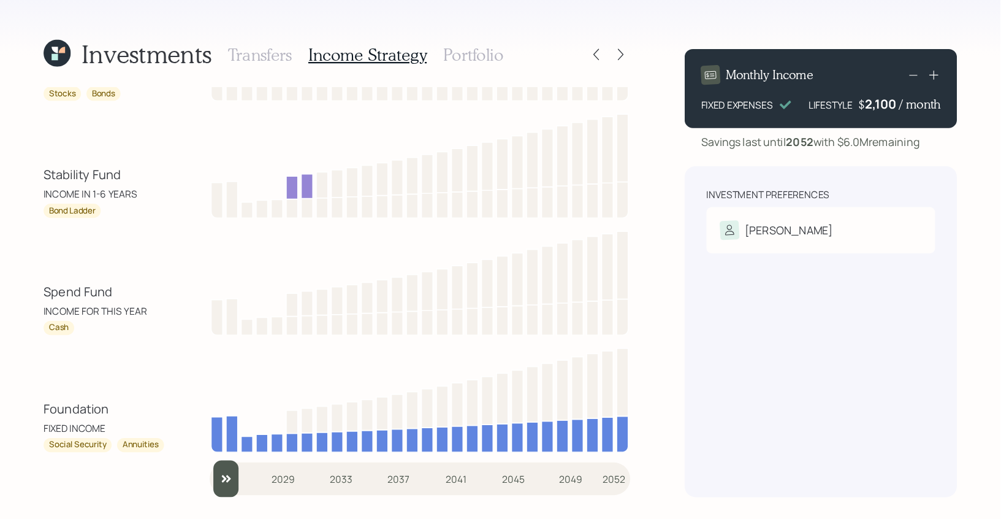
scroll to position [34, 0]
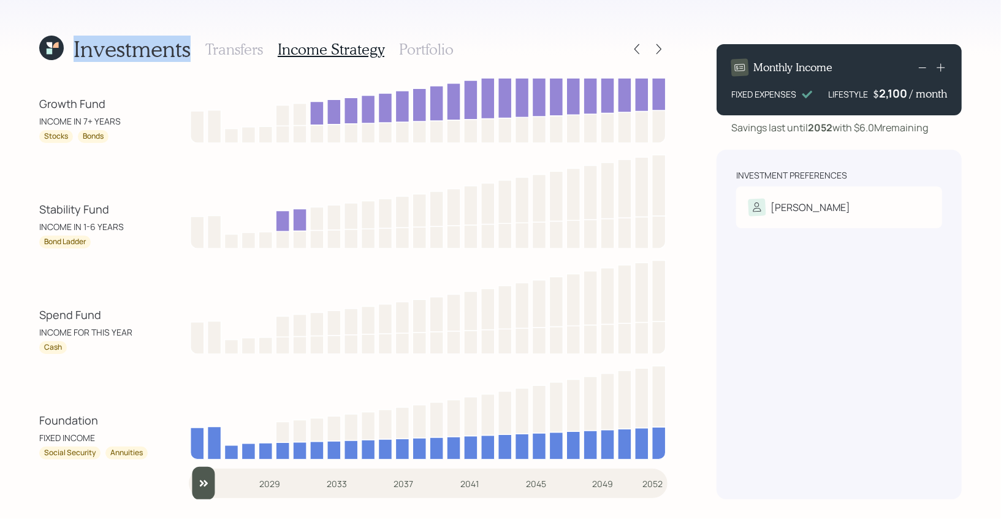
drag, startPoint x: 188, startPoint y: 50, endPoint x: 58, endPoint y: 50, distance: 129.4
click at [58, 50] on div "Investments" at bounding box center [114, 49] width 151 height 26
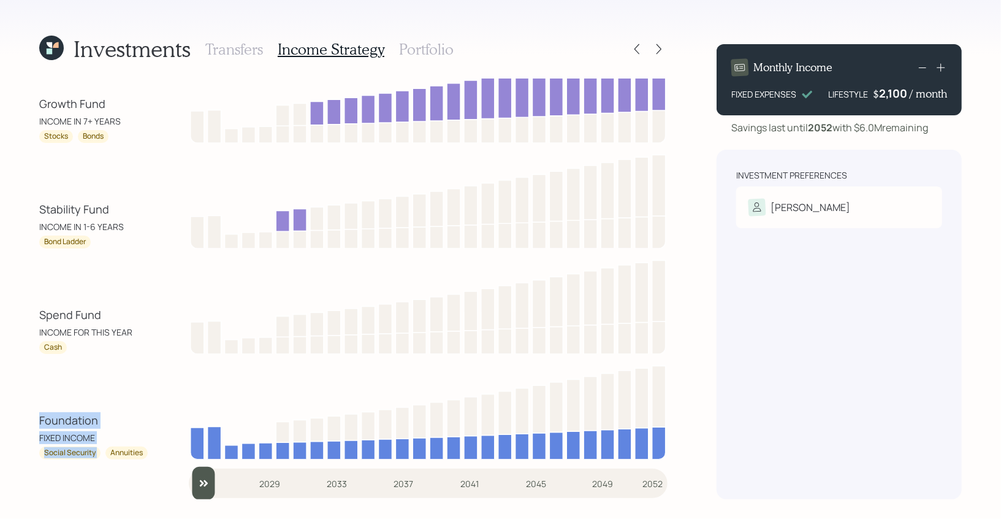
drag, startPoint x: 110, startPoint y: 445, endPoint x: 35, endPoint y: 424, distance: 78.3
click at [35, 373] on div "Investments Transfers Income Strategy Portfolio Growth Fund INCOME IN 7+ YEARS …" at bounding box center [500, 259] width 1001 height 519
click at [52, 373] on div "Social Security" at bounding box center [69, 452] width 61 height 13
drag, startPoint x: 44, startPoint y: 454, endPoint x: 97, endPoint y: 452, distance: 54.0
click at [97, 373] on div "Social Security" at bounding box center [69, 452] width 61 height 13
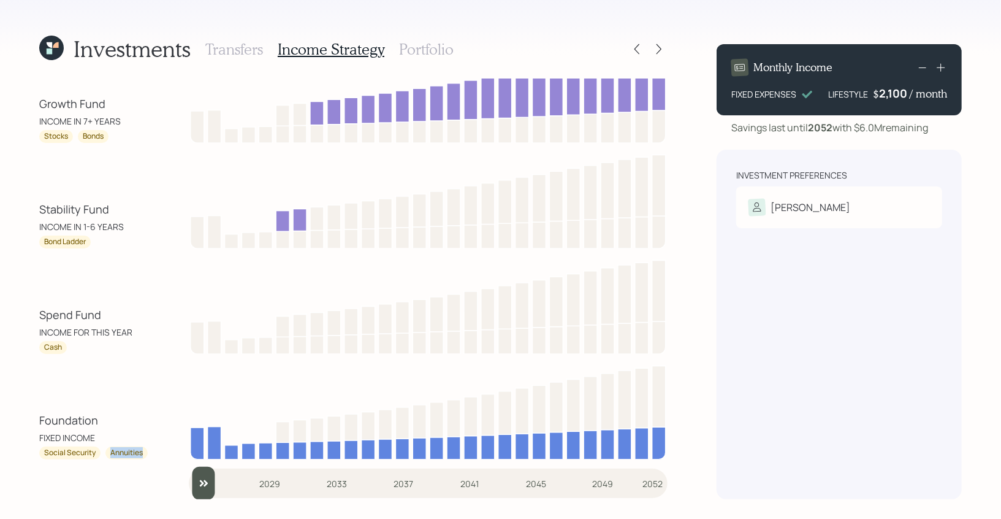
drag, startPoint x: 110, startPoint y: 450, endPoint x: 148, endPoint y: 454, distance: 38.2
click at [148, 373] on div "Annuities" at bounding box center [126, 452] width 42 height 13
drag, startPoint x: 80, startPoint y: 354, endPoint x: 29, endPoint y: 320, distance: 60.9
click at [29, 320] on div "Investments Transfers Income Strategy Portfolio Growth Fund INCOME IN 7+ YEARS …" at bounding box center [500, 259] width 1001 height 519
click at [56, 347] on div "Cash" at bounding box center [53, 347] width 18 height 10
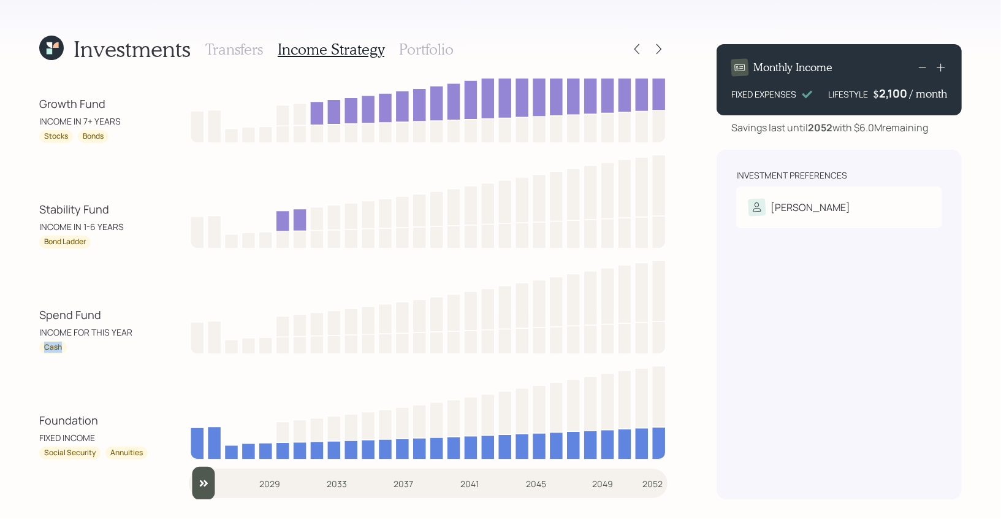
click at [56, 347] on div "Cash" at bounding box center [53, 347] width 18 height 10
click at [79, 346] on div "Cash" at bounding box center [94, 347] width 110 height 13
drag, startPoint x: 78, startPoint y: 345, endPoint x: 34, endPoint y: 318, distance: 52.6
click at [34, 318] on div "Investments Transfers Income Strategy Portfolio Growth Fund INCOME IN 7+ YEARS …" at bounding box center [500, 259] width 1001 height 519
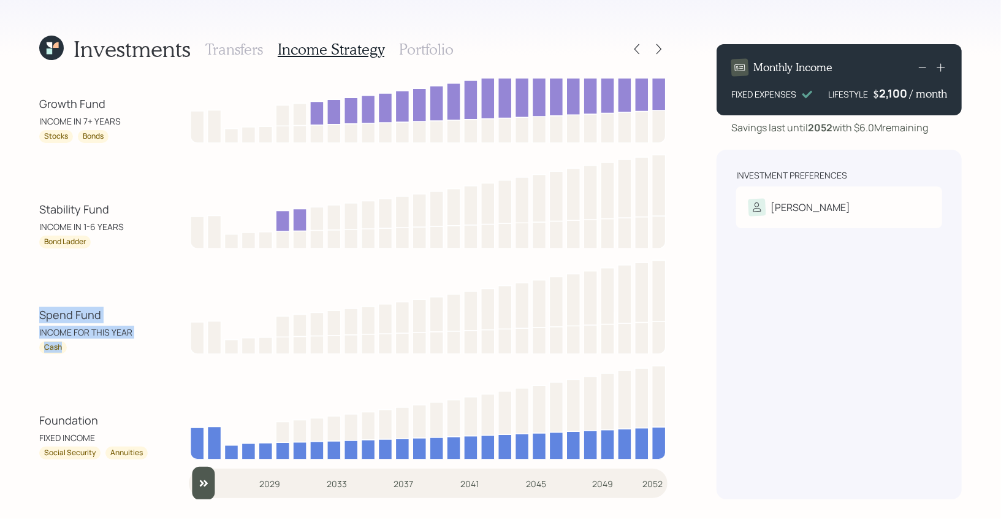
click at [56, 348] on div "Cash" at bounding box center [53, 347] width 18 height 10
drag, startPoint x: 62, startPoint y: 348, endPoint x: 39, endPoint y: 348, distance: 23.3
click at [39, 348] on div "Cash" at bounding box center [53, 347] width 28 height 13
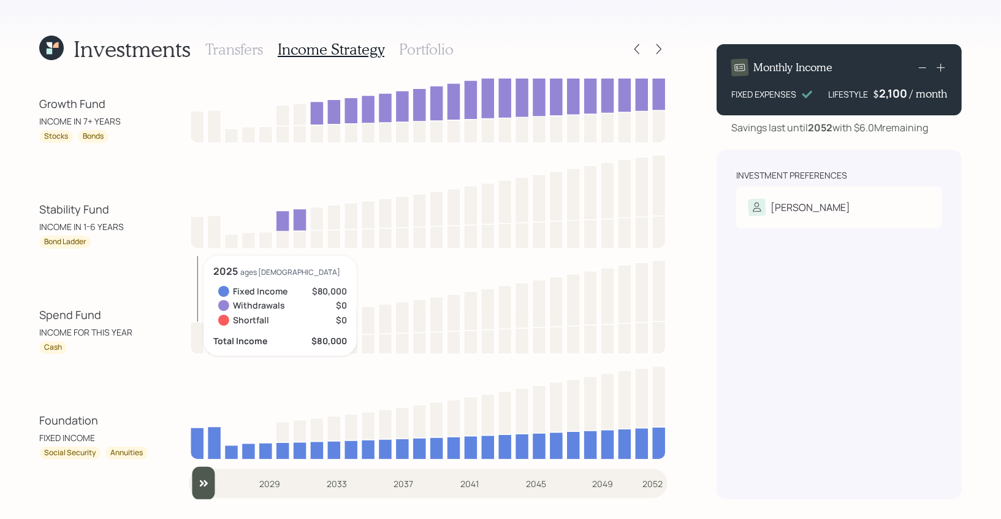
click at [74, 327] on div "INCOME FOR THIS YEAR" at bounding box center [85, 332] width 93 height 13
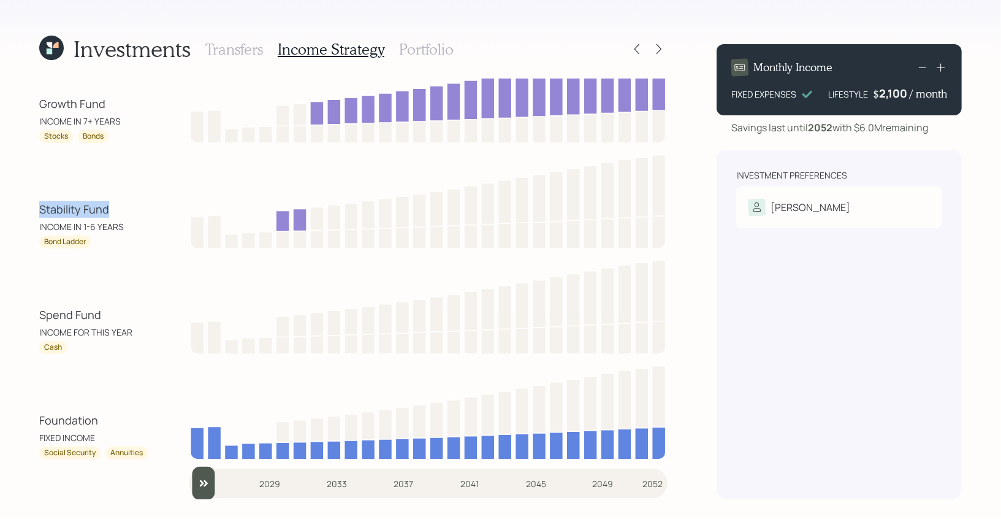
drag, startPoint x: 117, startPoint y: 209, endPoint x: 17, endPoint y: 210, distance: 100.6
click at [17, 210] on div "Investments Transfers Income Strategy Portfolio Growth Fund INCOME IN 7+ YEARS …" at bounding box center [500, 259] width 1001 height 519
drag, startPoint x: 124, startPoint y: 224, endPoint x: 28, endPoint y: 221, distance: 96.3
click at [28, 221] on div "Investments Transfers Income Strategy Portfolio Growth Fund INCOME IN 7+ YEARS …" at bounding box center [500, 259] width 1001 height 519
drag, startPoint x: 88, startPoint y: 243, endPoint x: 17, endPoint y: 243, distance: 70.5
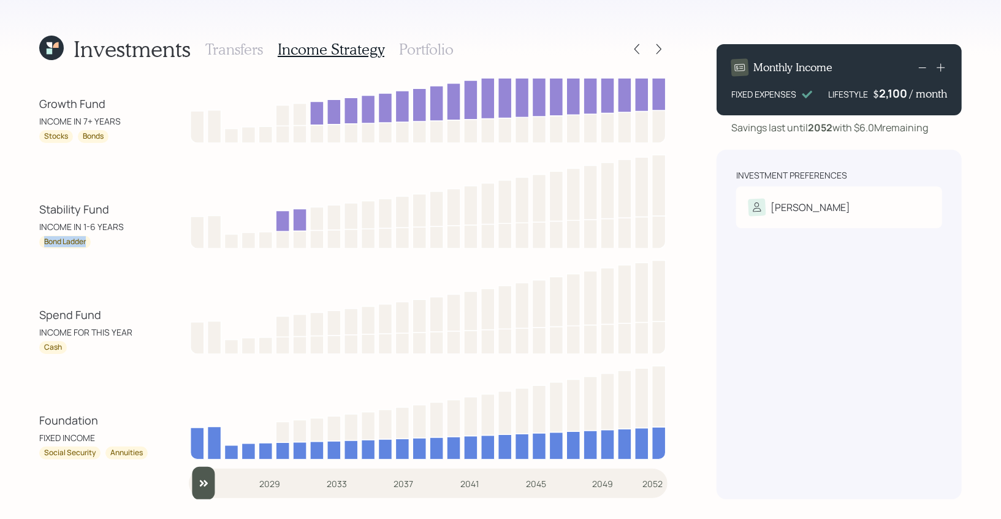
click at [17, 243] on div "Investments Transfers Income Strategy Portfolio Growth Fund INCOME IN 7+ YEARS …" at bounding box center [500, 259] width 1001 height 519
click at [52, 134] on div "Stocks" at bounding box center [56, 136] width 24 height 10
drag, startPoint x: 124, startPoint y: 227, endPoint x: 10, endPoint y: 227, distance: 114.7
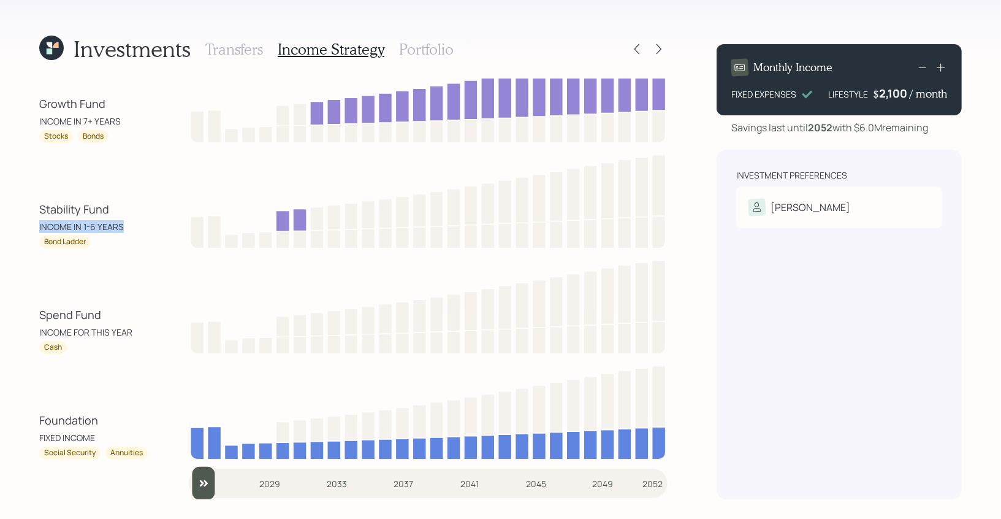
click at [10, 227] on div "Investments Transfers Income Strategy Portfolio Growth Fund INCOME IN 7+ YEARS …" at bounding box center [500, 259] width 1001 height 519
click at [44, 215] on div "Stability Fund" at bounding box center [74, 209] width 70 height 17
drag, startPoint x: 86, startPoint y: 338, endPoint x: 29, endPoint y: 314, distance: 61.8
click at [29, 314] on div "Investments Transfers Income Strategy Portfolio Growth Fund INCOME IN 7+ YEARS …" at bounding box center [500, 259] width 1001 height 519
drag, startPoint x: 124, startPoint y: 227, endPoint x: 20, endPoint y: 212, distance: 105.4
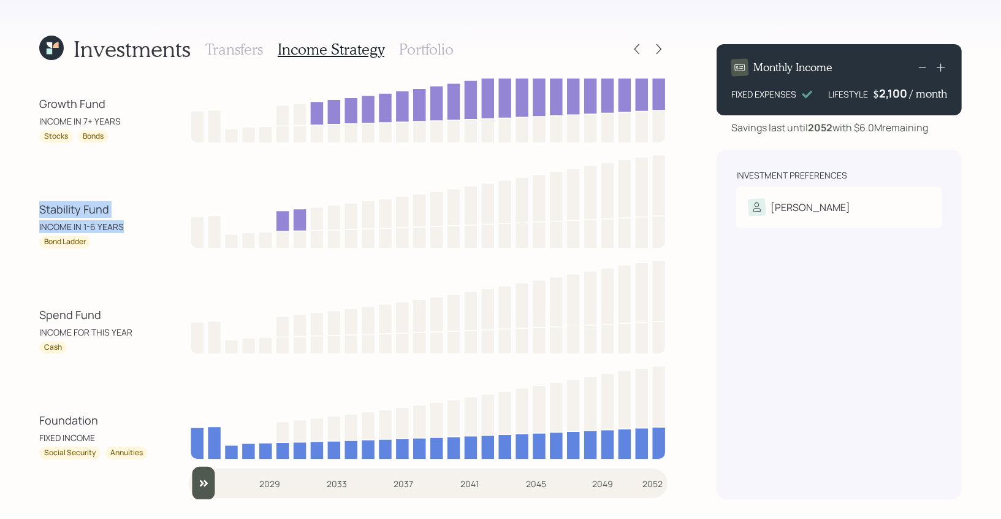
click at [20, 212] on div "Investments Transfers Income Strategy Portfolio Growth Fund INCOME IN 7+ YEARS …" at bounding box center [500, 259] width 1001 height 519
drag, startPoint x: 123, startPoint y: 120, endPoint x: 41, endPoint y: 105, distance: 83.0
click at [41, 105] on div "Growth Fund INCOME IN 7+ YEARS" at bounding box center [94, 112] width 110 height 32
click at [64, 137] on div "Stocks" at bounding box center [56, 136] width 24 height 10
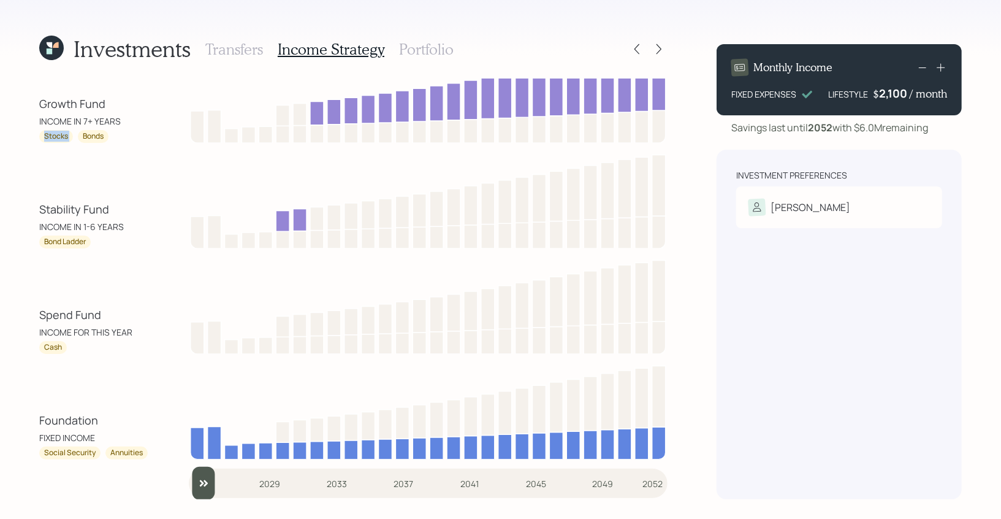
click at [64, 137] on div "Stocks" at bounding box center [56, 136] width 24 height 10
drag, startPoint x: 118, startPoint y: 118, endPoint x: 35, endPoint y: 101, distance: 85.0
click at [35, 101] on div "Investments Transfers Income Strategy Portfolio Growth Fund INCOME IN 7+ YEARS …" at bounding box center [500, 259] width 1001 height 519
drag, startPoint x: 94, startPoint y: 352, endPoint x: 29, endPoint y: 310, distance: 77.7
click at [29, 310] on div "Investments Transfers Income Strategy Portfolio Growth Fund INCOME IN 7+ YEARS …" at bounding box center [500, 259] width 1001 height 519
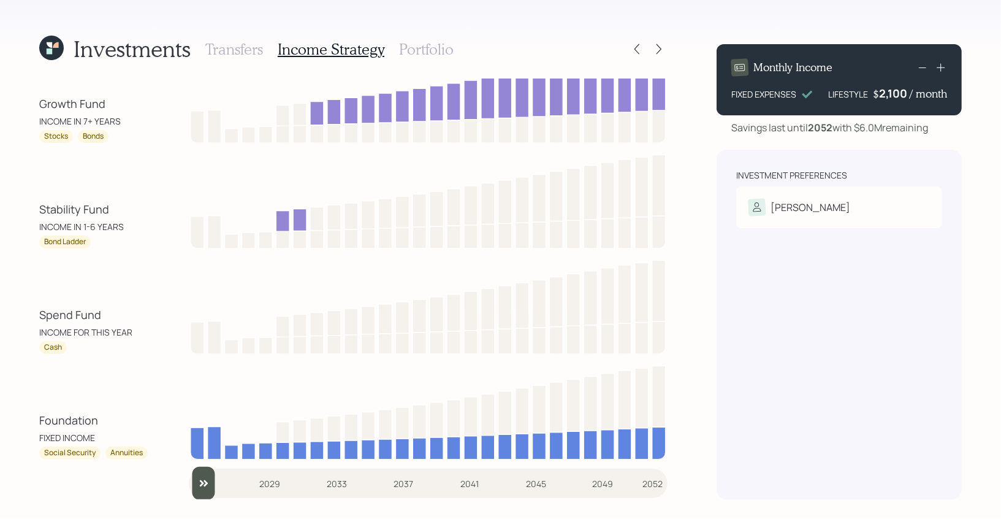
click at [416, 50] on h3 "Portfolio" at bounding box center [426, 49] width 55 height 18
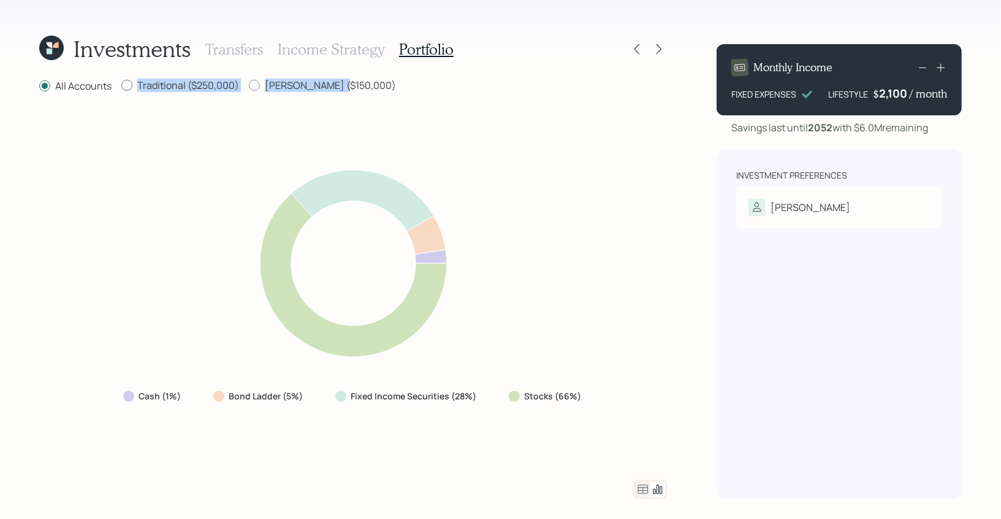
drag, startPoint x: 344, startPoint y: 86, endPoint x: 130, endPoint y: 83, distance: 214.0
click at [130, 83] on div "All Accounts Traditional ($250,000) Roth ($150,000)" at bounding box center [353, 85] width 629 height 15
click at [350, 85] on div "All Accounts Traditional ($250,000) Roth ($150,000)" at bounding box center [353, 85] width 629 height 15
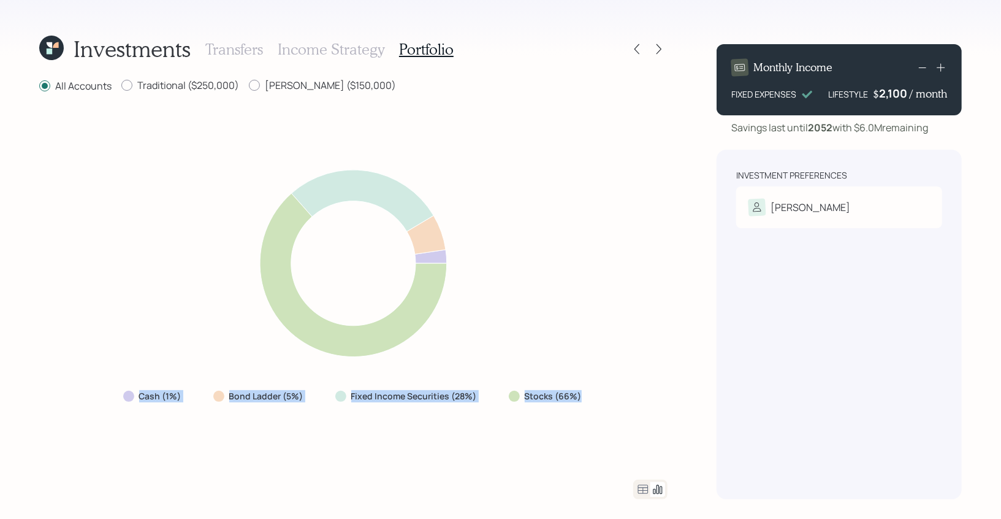
drag, startPoint x: 581, startPoint y: 397, endPoint x: 135, endPoint y: 396, distance: 446.4
click at [135, 373] on div "Cash (1%) Bond Ladder (5%) Fixed Income Securities (28%) Stocks (66%)" at bounding box center [353, 396] width 481 height 22
click at [266, 83] on label "[PERSON_NAME] ($150,000)" at bounding box center [322, 84] width 147 height 13
click at [249, 85] on input "[PERSON_NAME] ($150,000)" at bounding box center [248, 85] width 1 height 1
radio input "true"
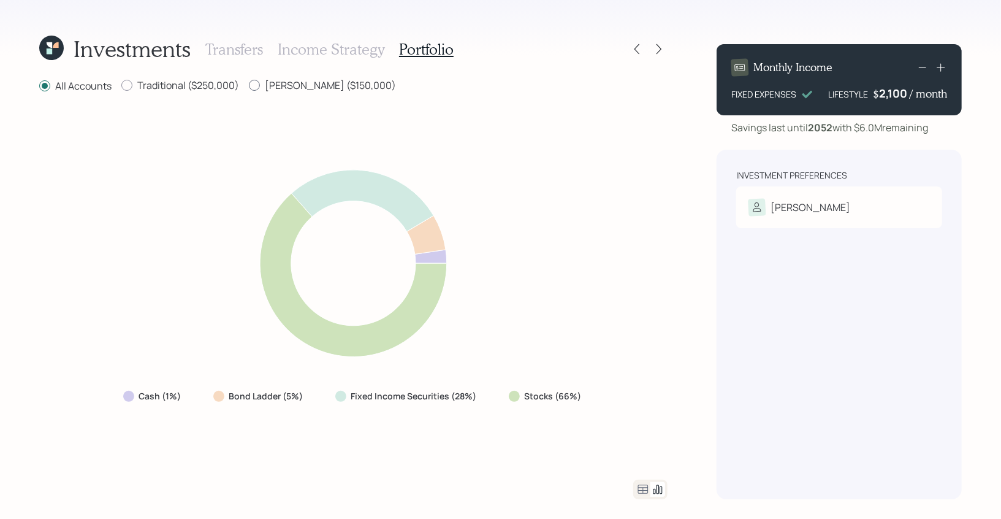
radio input "false"
drag, startPoint x: 584, startPoint y: 402, endPoint x: 520, endPoint y: 396, distance: 64.1
click at [520, 373] on div "Stocks (69%)" at bounding box center [547, 396] width 95 height 22
click at [207, 84] on label "Traditional ($250,000)" at bounding box center [180, 84] width 118 height 13
click at [121, 85] on input "Traditional ($250,000)" at bounding box center [121, 85] width 1 height 1
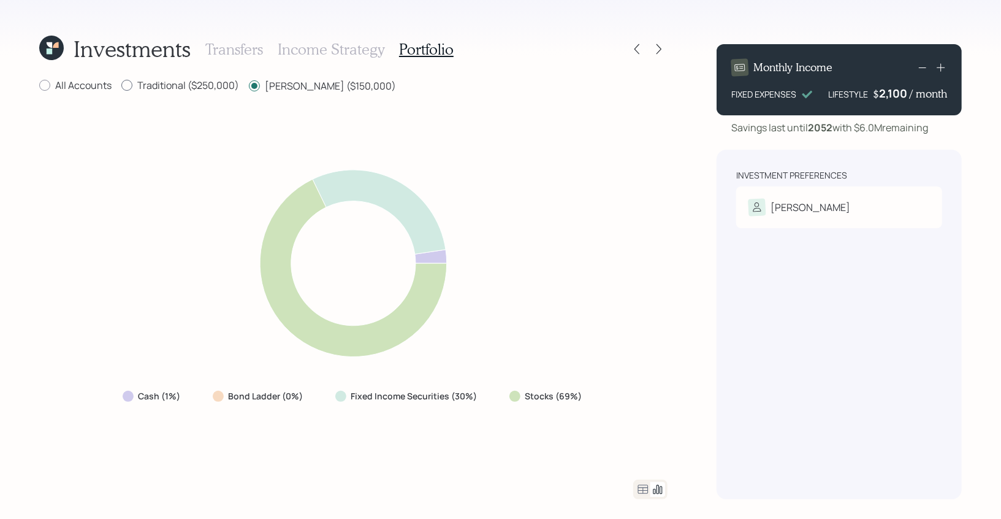
radio input "true"
radio input "false"
drag, startPoint x: 584, startPoint y: 390, endPoint x: 476, endPoint y: 391, distance: 107.9
click at [476, 373] on div "Cash (1%) Bond Ladder (8%) Fixed Income Securities (27%) Stocks (64%)" at bounding box center [354, 396] width 480 height 22
drag, startPoint x: 581, startPoint y: 395, endPoint x: 505, endPoint y: 395, distance: 76.6
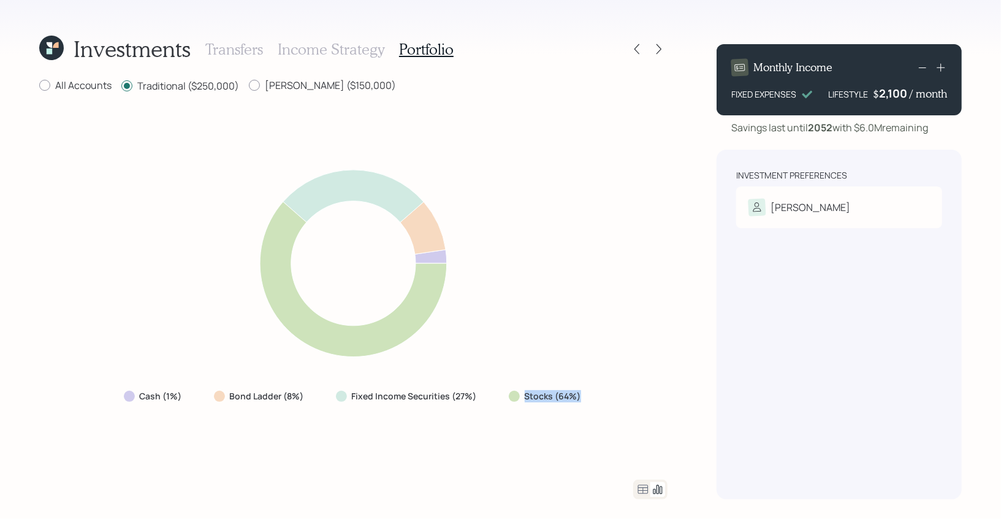
click at [505, 373] on div "Stocks (64%)" at bounding box center [546, 396] width 94 height 22
click at [642, 373] on icon at bounding box center [643, 489] width 15 height 15
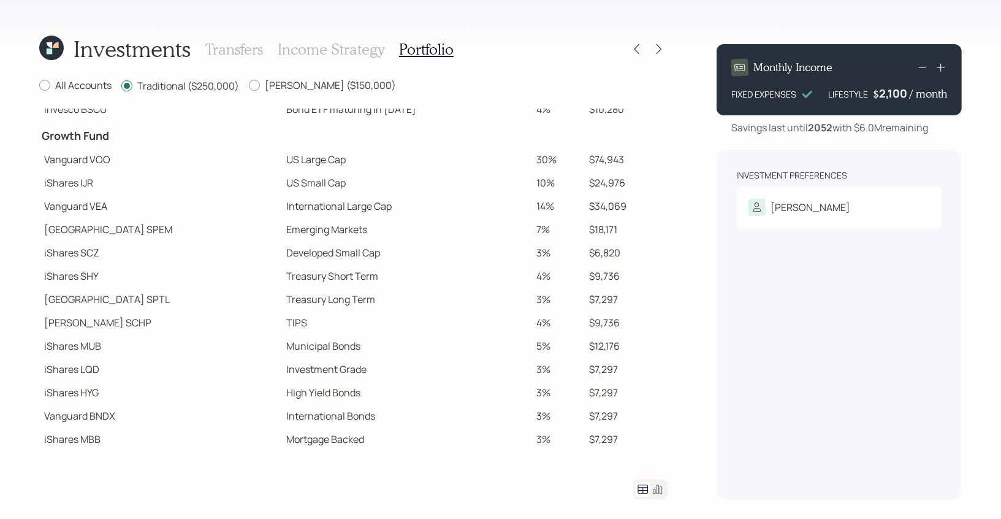
scroll to position [212, 0]
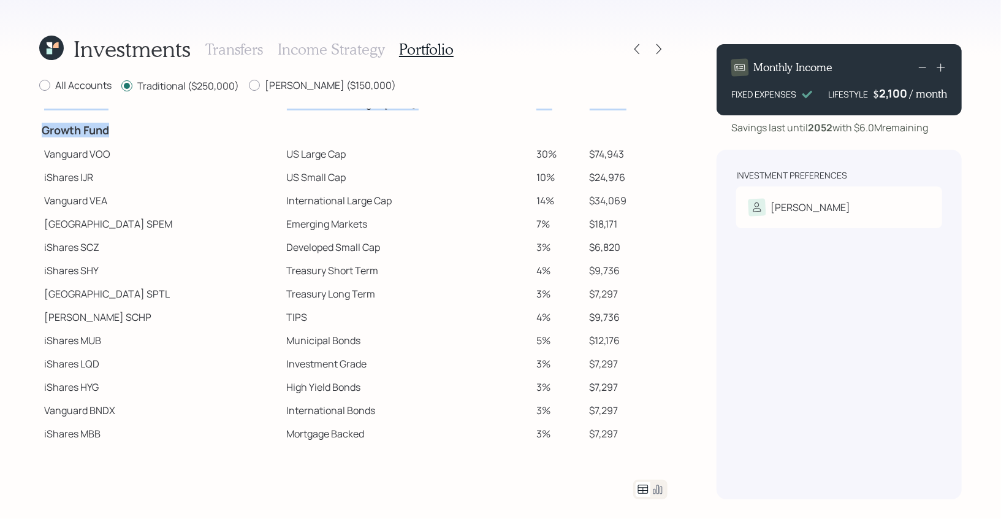
drag, startPoint x: 37, startPoint y: 129, endPoint x: 123, endPoint y: 128, distance: 85.9
click at [123, 128] on div "Investments Transfers Income Strategy Portfolio All Accounts Traditional ($250,…" at bounding box center [500, 259] width 1001 height 519
click at [78, 132] on h4 "Growth Fund" at bounding box center [161, 130] width 238 height 13
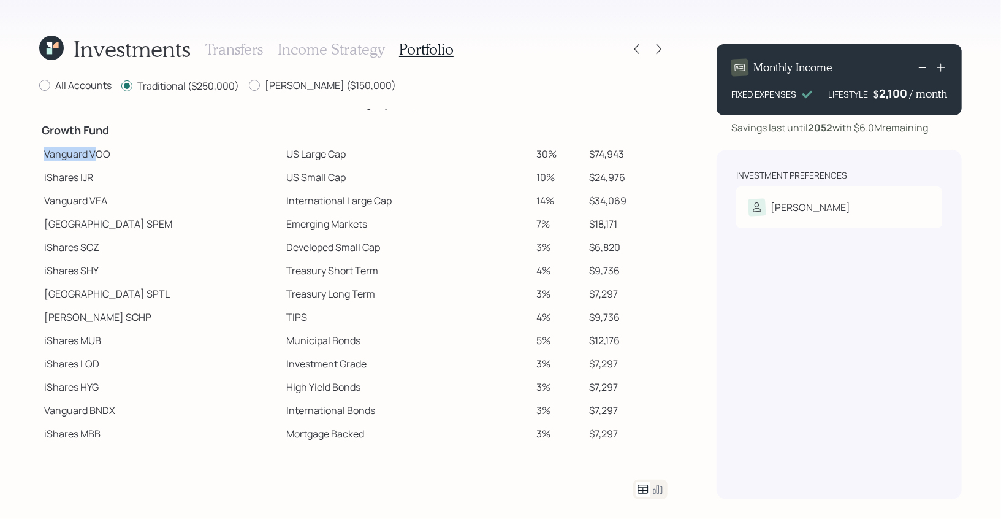
drag, startPoint x: 44, startPoint y: 151, endPoint x: 94, endPoint y: 155, distance: 49.8
click at [94, 155] on td "Vanguard VOO" at bounding box center [160, 153] width 243 height 23
drag, startPoint x: 42, startPoint y: 177, endPoint x: 90, endPoint y: 179, distance: 47.9
click at [90, 179] on td "iShares IJR" at bounding box center [160, 177] width 243 height 23
drag, startPoint x: 45, startPoint y: 220, endPoint x: 97, endPoint y: 227, distance: 51.9
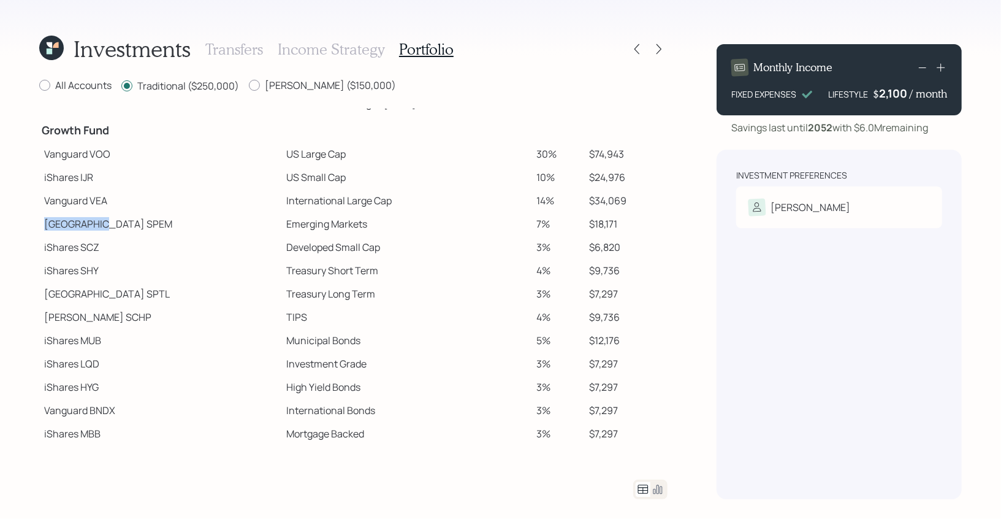
click at [97, 227] on td "State Street SPEM" at bounding box center [160, 223] width 243 height 23
drag, startPoint x: 47, startPoint y: 316, endPoint x: 78, endPoint y: 320, distance: 32.2
click at [78, 320] on td "Schwab SCHP" at bounding box center [160, 316] width 243 height 23
drag, startPoint x: 46, startPoint y: 153, endPoint x: 296, endPoint y: 152, distance: 249.6
click at [296, 152] on tr "Vanguard VOO US Large Cap 30% $74,943" at bounding box center [353, 153] width 629 height 23
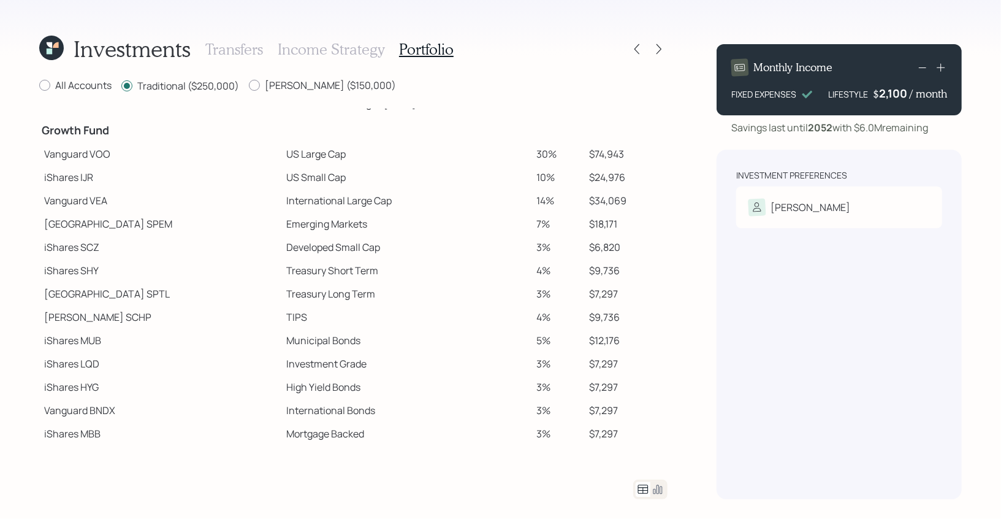
click at [63, 176] on td "iShares IJR" at bounding box center [160, 177] width 243 height 23
drag, startPoint x: 45, startPoint y: 156, endPoint x: 291, endPoint y: 157, distance: 245.9
click at [291, 157] on tr "Vanguard VOO US Large Cap 30% $74,943" at bounding box center [353, 153] width 629 height 23
drag, startPoint x: 231, startPoint y: 175, endPoint x: 299, endPoint y: 178, distance: 68.2
click at [299, 178] on td "US Small Cap" at bounding box center [407, 177] width 250 height 23
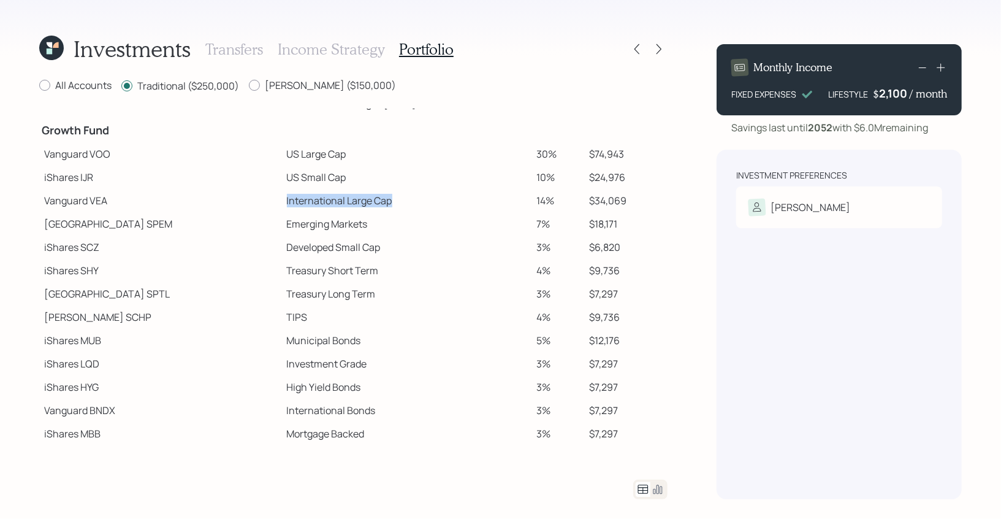
drag, startPoint x: 229, startPoint y: 200, endPoint x: 362, endPoint y: 204, distance: 133.1
click at [362, 204] on td "International Large Cap" at bounding box center [407, 200] width 250 height 23
drag, startPoint x: 232, startPoint y: 222, endPoint x: 342, endPoint y: 218, distance: 109.2
click at [342, 218] on td "Emerging Markets" at bounding box center [407, 223] width 250 height 23
drag, startPoint x: 230, startPoint y: 248, endPoint x: 345, endPoint y: 253, distance: 115.4
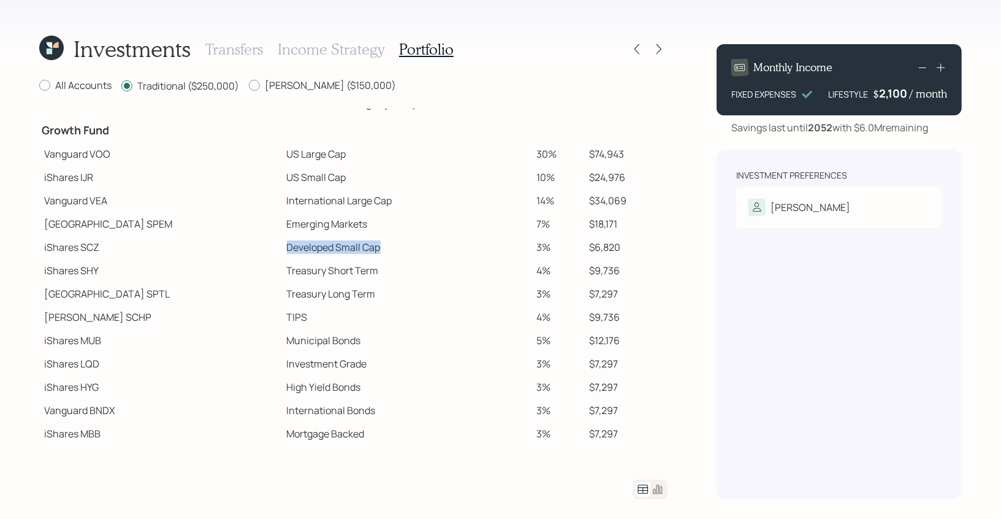
click at [345, 253] on td "Developed Small Cap" at bounding box center [407, 246] width 250 height 23
drag, startPoint x: 237, startPoint y: 275, endPoint x: 369, endPoint y: 275, distance: 132.4
click at [369, 275] on td "Treasury Short Term" at bounding box center [407, 270] width 250 height 23
drag, startPoint x: 228, startPoint y: 319, endPoint x: 283, endPoint y: 319, distance: 55.2
click at [283, 319] on td "TIPS" at bounding box center [407, 316] width 250 height 23
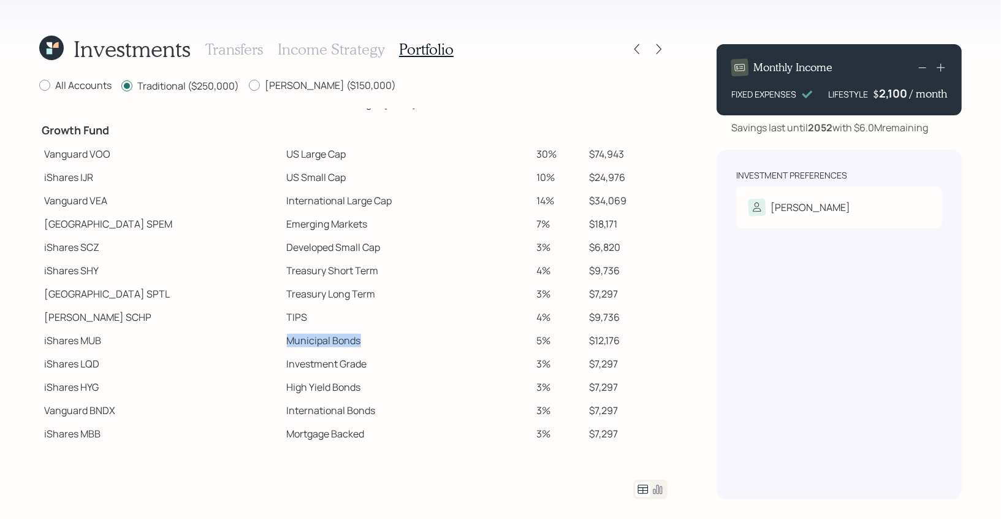
drag, startPoint x: 234, startPoint y: 338, endPoint x: 333, endPoint y: 339, distance: 99.3
click at [333, 339] on td "Municipal Bonds" at bounding box center [407, 340] width 250 height 23
drag, startPoint x: 44, startPoint y: 155, endPoint x: 295, endPoint y: 154, distance: 250.8
click at [295, 154] on tr "Vanguard VOO US Large Cap 30% $74,943" at bounding box center [353, 153] width 629 height 23
click at [72, 155] on td "Vanguard VOO" at bounding box center [160, 153] width 243 height 23
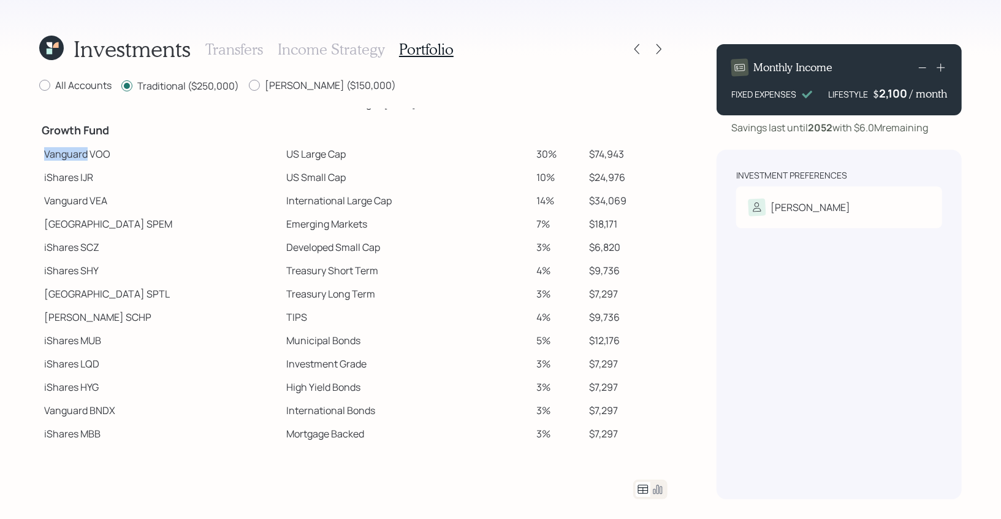
click at [72, 155] on td "Vanguard VOO" at bounding box center [160, 153] width 243 height 23
click at [48, 154] on td "Vanguard VOO" at bounding box center [160, 153] width 243 height 23
drag, startPoint x: 42, startPoint y: 150, endPoint x: 86, endPoint y: 159, distance: 45.7
click at [86, 159] on td "Vanguard VOO" at bounding box center [160, 153] width 243 height 23
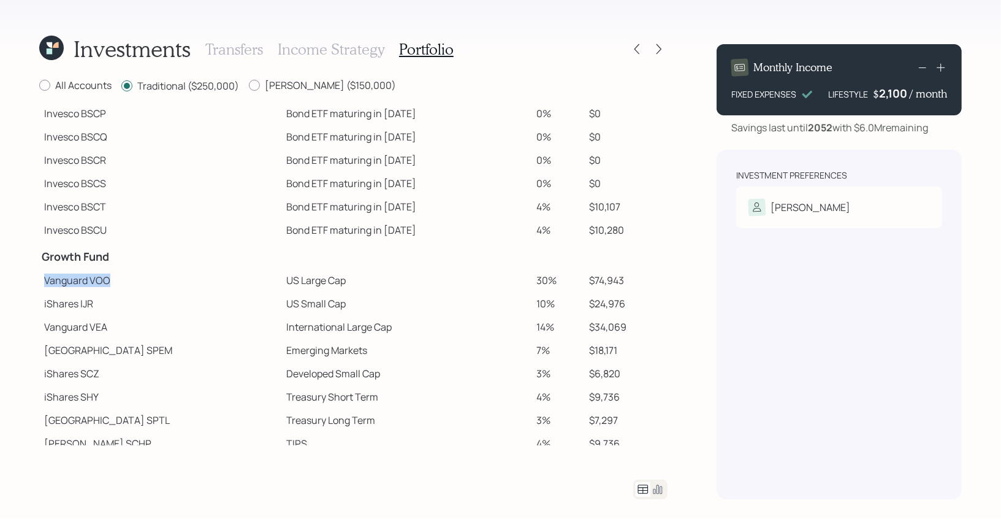
scroll to position [47, 0]
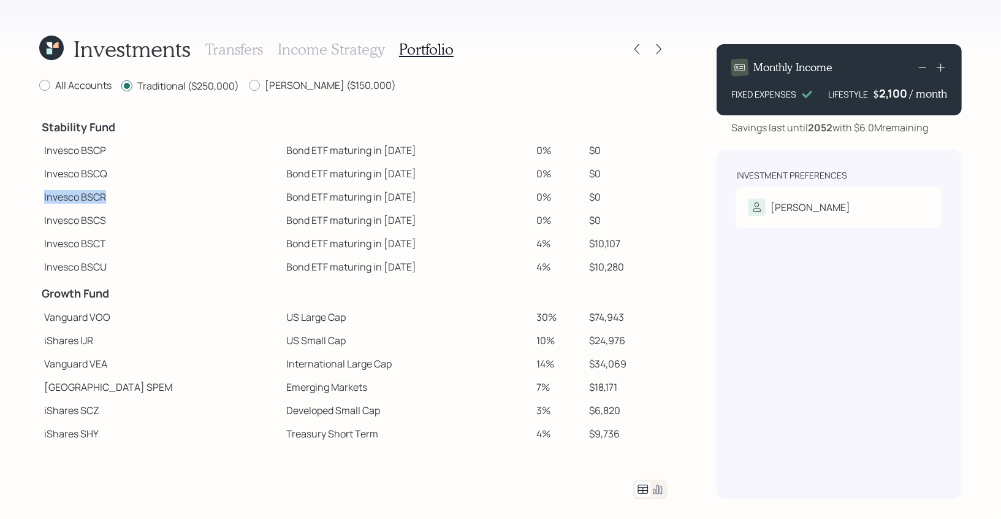
drag, startPoint x: 44, startPoint y: 197, endPoint x: 86, endPoint y: 205, distance: 43.1
click at [86, 205] on td "Invesco BSCR" at bounding box center [160, 196] width 243 height 23
click at [76, 196] on td "Invesco BSCR" at bounding box center [160, 196] width 243 height 23
click at [53, 199] on td "Invesco BSCR" at bounding box center [160, 196] width 243 height 23
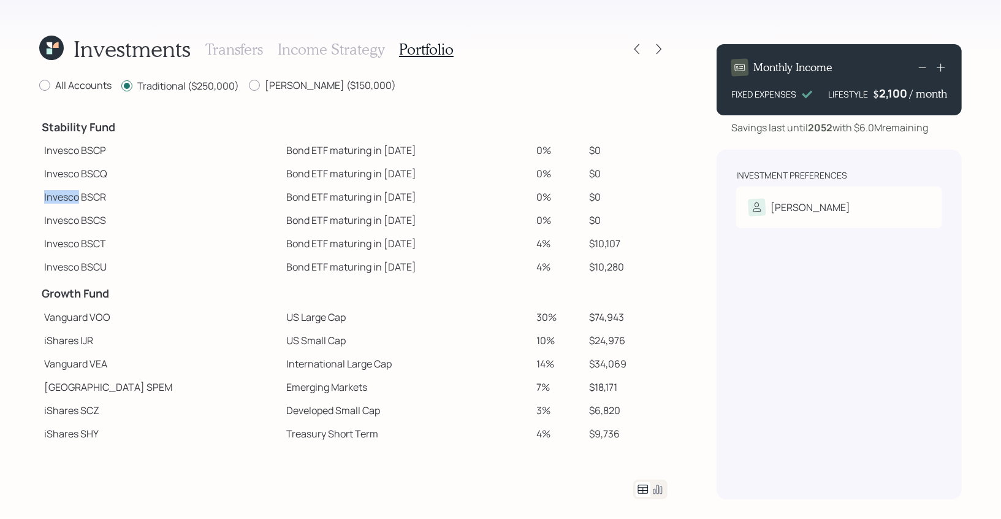
click at [53, 199] on td "Invesco BSCR" at bounding box center [160, 196] width 243 height 23
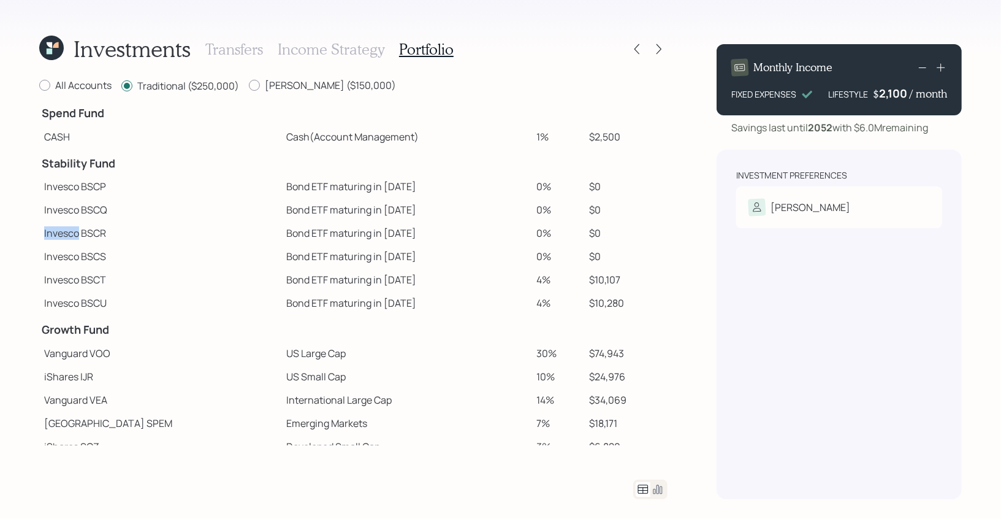
scroll to position [0, 0]
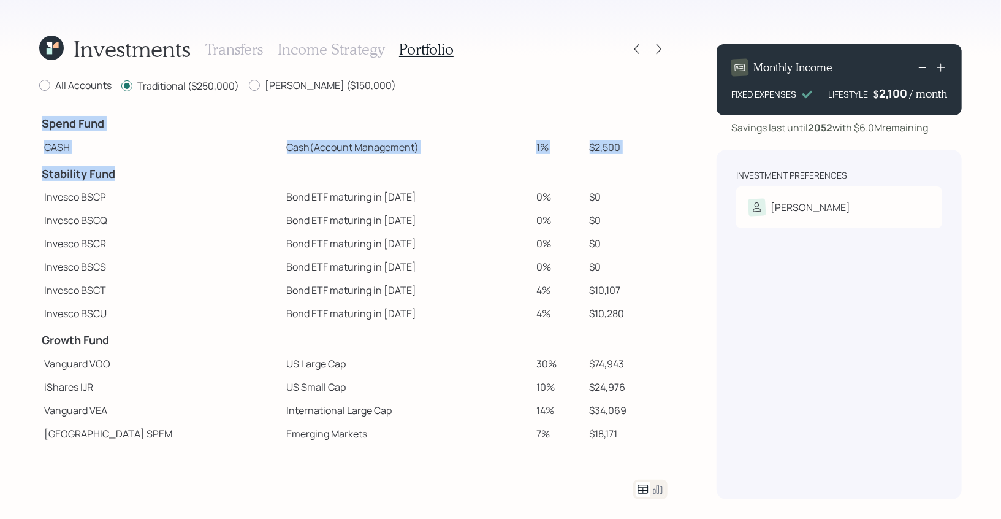
drag, startPoint x: 37, startPoint y: 174, endPoint x: 118, endPoint y: 177, distance: 81.0
click at [118, 177] on div "Investments Transfers Income Strategy Portfolio All Accounts Traditional ($250,…" at bounding box center [500, 259] width 1001 height 519
click at [118, 177] on h4 "Stability Fund" at bounding box center [161, 173] width 238 height 13
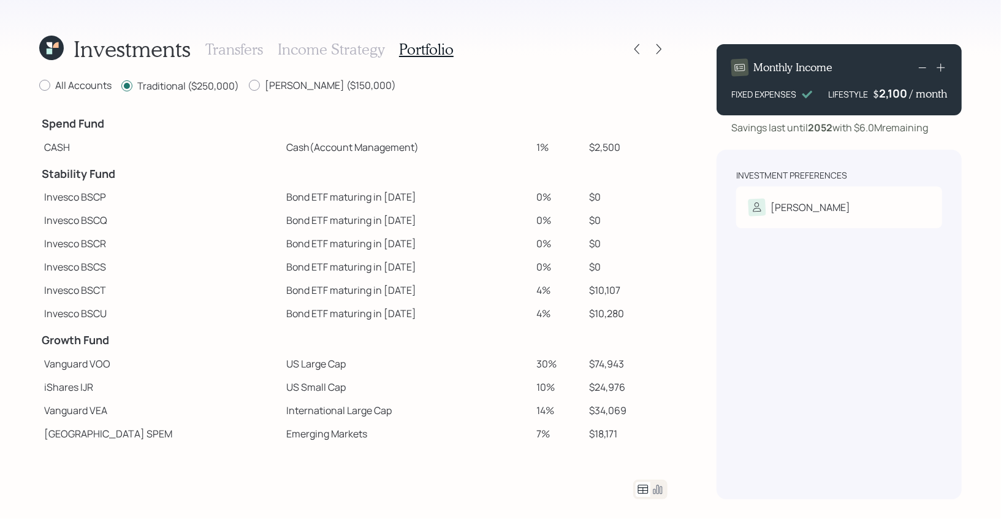
click at [76, 173] on h4 "Stability Fund" at bounding box center [161, 173] width 238 height 13
drag, startPoint x: 350, startPoint y: 202, endPoint x: 328, endPoint y: 201, distance: 22.1
click at [328, 201] on td "Bond ETF maturing in 2025" at bounding box center [407, 196] width 250 height 23
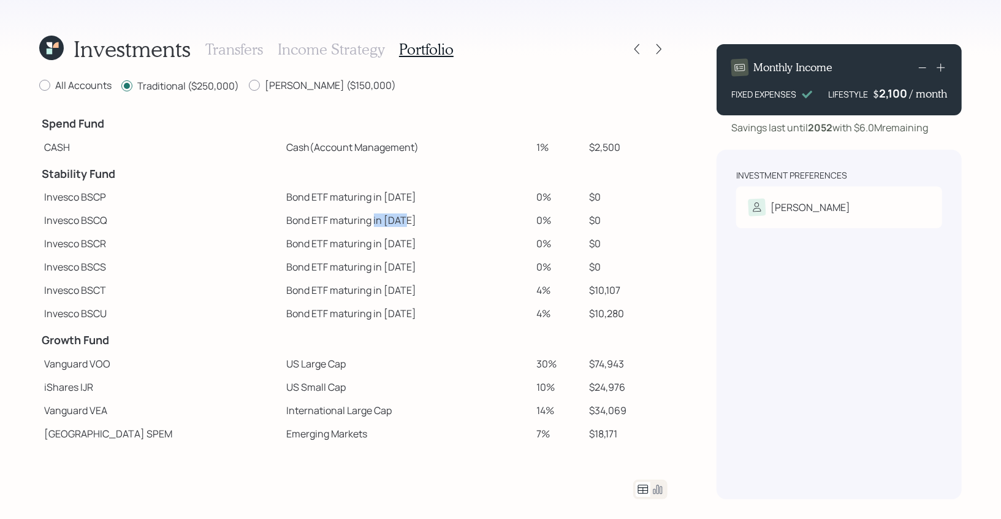
drag, startPoint x: 352, startPoint y: 224, endPoint x: 316, endPoint y: 223, distance: 35.6
click at [316, 223] on td "Bond ETF maturing in 2026" at bounding box center [407, 219] width 250 height 23
drag, startPoint x: 351, startPoint y: 244, endPoint x: 322, endPoint y: 244, distance: 29.4
click at [322, 244] on td "Bond ETF maturing in 2027" at bounding box center [407, 243] width 250 height 23
drag, startPoint x: 353, startPoint y: 268, endPoint x: 316, endPoint y: 268, distance: 36.8
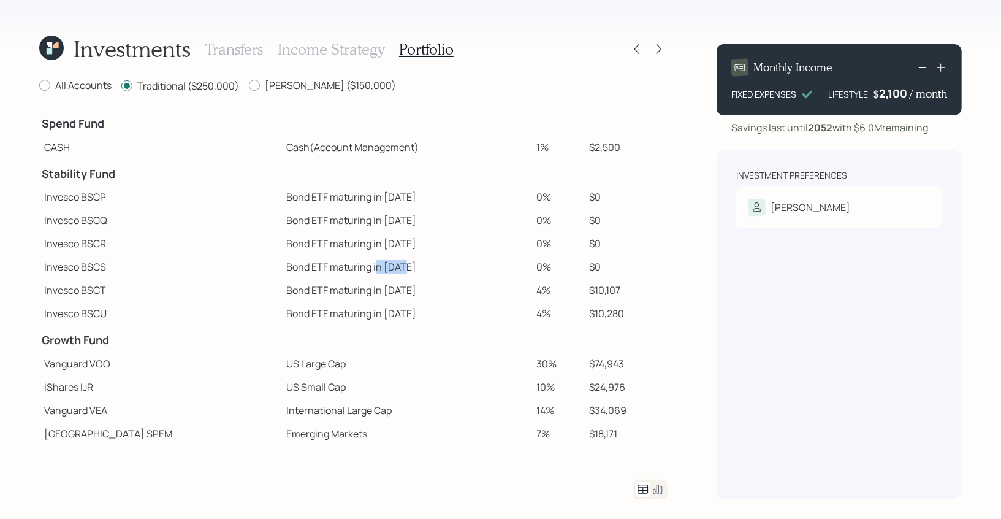
click at [316, 268] on td "Bond ETF maturing in 2028" at bounding box center [407, 266] width 250 height 23
drag, startPoint x: 352, startPoint y: 288, endPoint x: 315, endPoint y: 291, distance: 36.9
click at [316, 291] on td "Bond ETF maturing in 2029" at bounding box center [407, 289] width 250 height 23
drag, startPoint x: 350, startPoint y: 309, endPoint x: 324, endPoint y: 309, distance: 25.8
click at [324, 309] on td "Bond ETF maturing in 2030" at bounding box center [407, 313] width 250 height 23
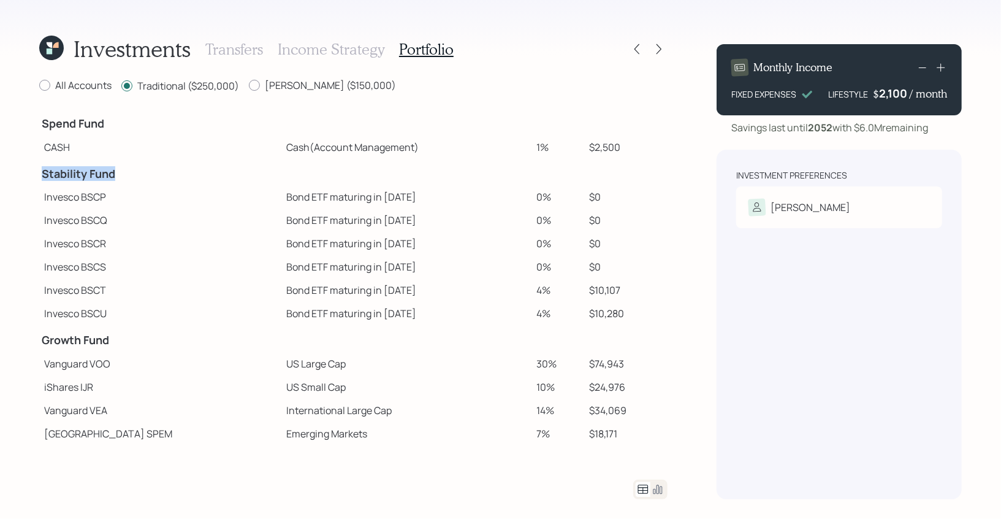
drag, startPoint x: 44, startPoint y: 178, endPoint x: 158, endPoint y: 179, distance: 114.1
click at [158, 179] on h4 "Stability Fund" at bounding box center [161, 173] width 238 height 13
drag, startPoint x: 591, startPoint y: 197, endPoint x: 299, endPoint y: 197, distance: 291.9
click at [299, 197] on tr "Invesco BSCP Bond ETF maturing in 2025 0% $0" at bounding box center [353, 196] width 629 height 23
drag, startPoint x: 595, startPoint y: 224, endPoint x: 328, endPoint y: 227, distance: 267.4
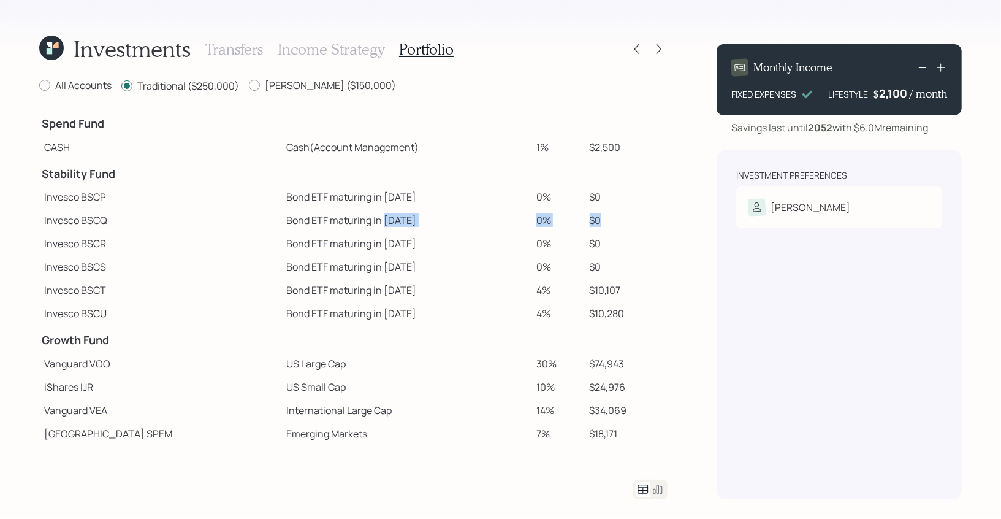
click at [328, 227] on tr "Invesco BSCQ Bond ETF maturing in 2026 0% $0" at bounding box center [353, 219] width 629 height 23
drag, startPoint x: 589, startPoint y: 248, endPoint x: 330, endPoint y: 243, distance: 259.4
click at [330, 243] on tr "Invesco BSCR Bond ETF maturing in 2027 0% $0" at bounding box center [353, 243] width 629 height 23
drag, startPoint x: 587, startPoint y: 271, endPoint x: 399, endPoint y: 262, distance: 188.5
click at [399, 262] on tr "Invesco BSCS Bond ETF maturing in 2028 0% $0" at bounding box center [353, 266] width 629 height 23
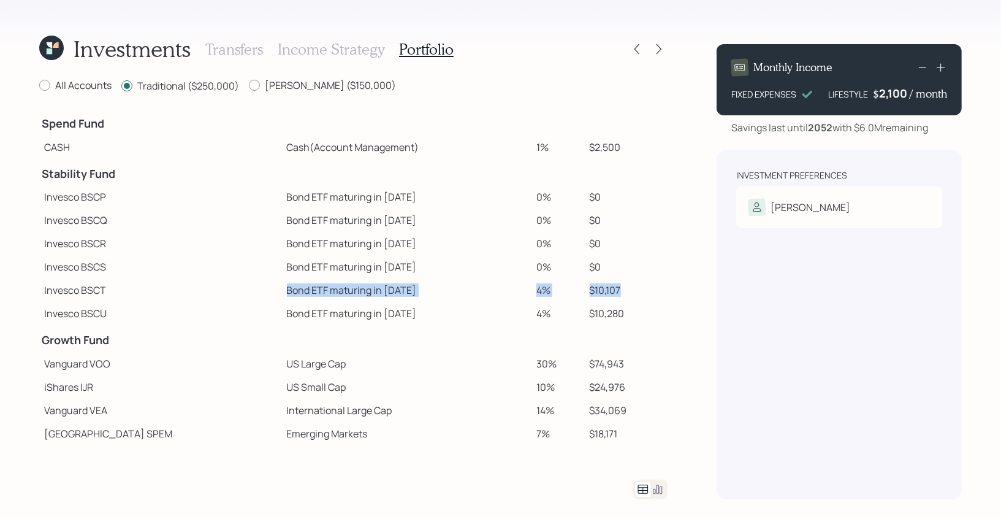
drag, startPoint x: 612, startPoint y: 292, endPoint x: 221, endPoint y: 286, distance: 391.3
click at [221, 286] on tr "Invesco BSCT Bond ETF maturing in 2029 4% $10,107" at bounding box center [353, 289] width 629 height 23
click at [611, 288] on td "$10,107" at bounding box center [626, 289] width 83 height 23
drag, startPoint x: 614, startPoint y: 289, endPoint x: 568, endPoint y: 291, distance: 46.6
click at [568, 291] on tr "Invesco BSCT Bond ETF maturing in 2029 4% $10,107" at bounding box center [353, 289] width 629 height 23
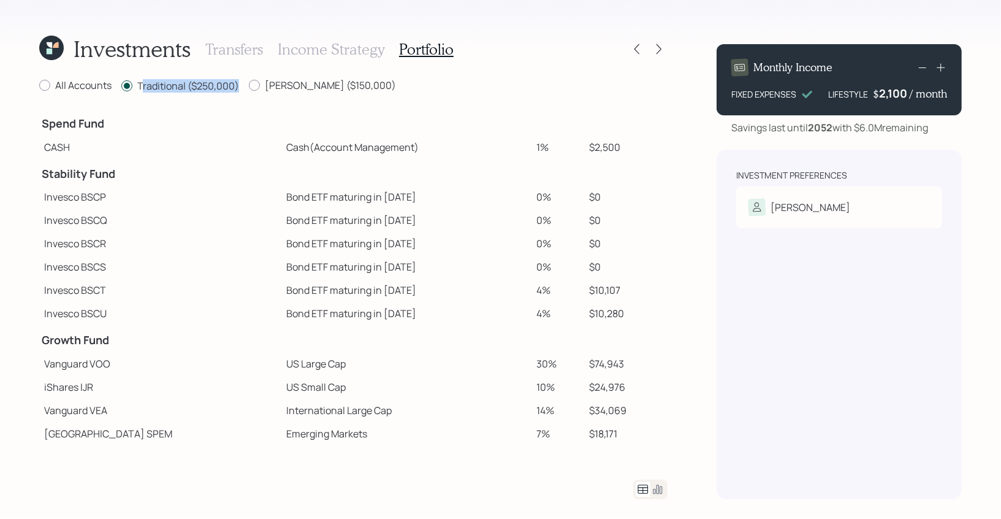
drag, startPoint x: 236, startPoint y: 87, endPoint x: 140, endPoint y: 88, distance: 96.3
click at [140, 88] on label "Traditional ($250,000)" at bounding box center [180, 85] width 118 height 13
click at [231, 86] on label "Traditional ($250,000)" at bounding box center [180, 85] width 118 height 13
click at [121, 86] on input "Traditional ($250,000)" at bounding box center [121, 86] width 1 height 1
drag, startPoint x: 240, startPoint y: 86, endPoint x: 162, endPoint y: 86, distance: 78.5
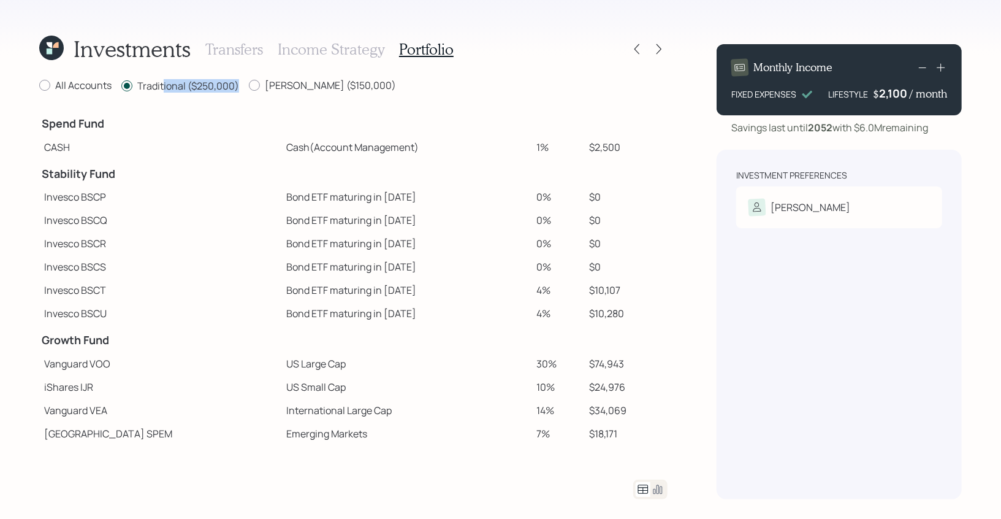
click at [162, 86] on div "All Accounts Traditional ($250,000) Roth ($150,000)" at bounding box center [353, 85] width 629 height 15
drag, startPoint x: 619, startPoint y: 293, endPoint x: 518, endPoint y: 293, distance: 100.6
click at [518, 293] on tr "Invesco BSCT Bond ETF maturing in 2029 4% $10,107" at bounding box center [353, 289] width 629 height 23
click at [608, 296] on td "$10,107" at bounding box center [626, 289] width 83 height 23
drag, startPoint x: 614, startPoint y: 296, endPoint x: 570, endPoint y: 294, distance: 44.2
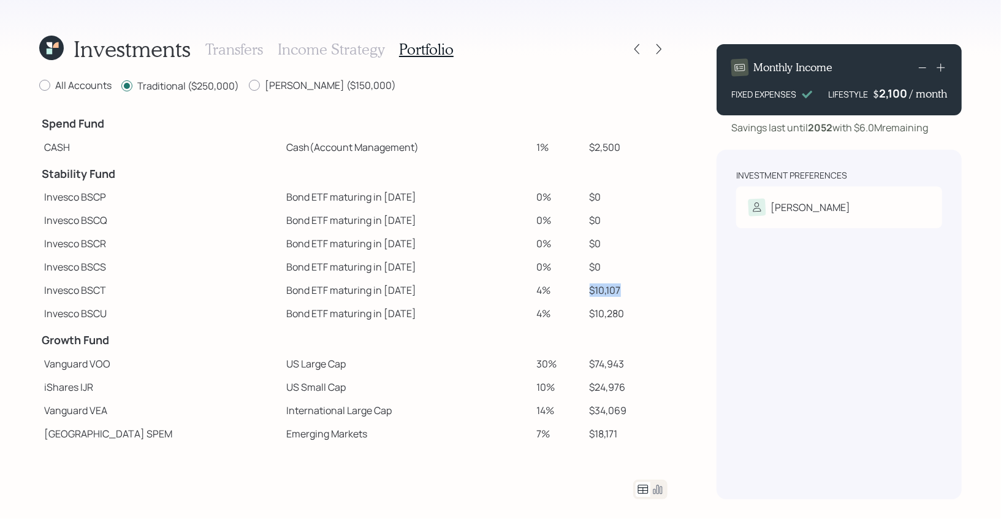
click at [570, 294] on tr "Invesco BSCT Bond ETF maturing in 2029 4% $10,107" at bounding box center [353, 289] width 629 height 23
click at [52, 46] on icon at bounding box center [51, 48] width 25 height 25
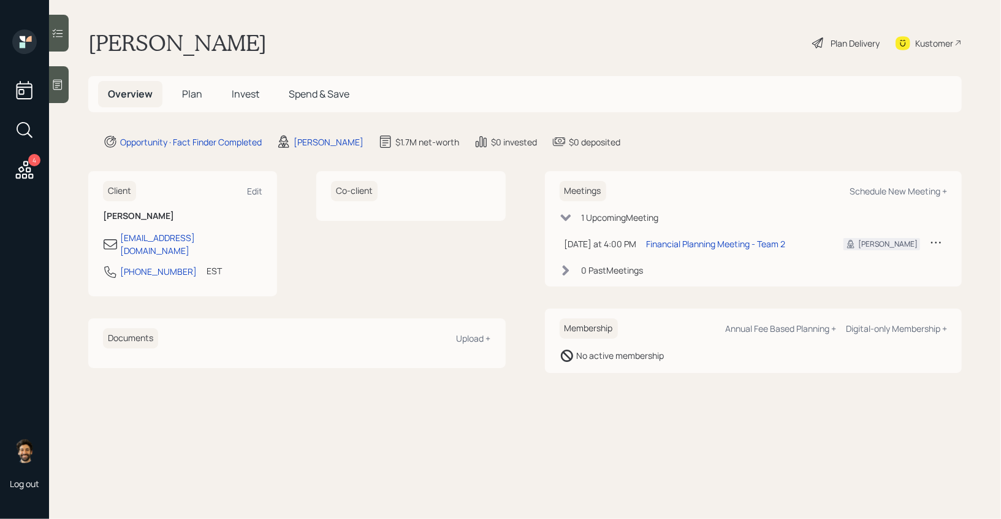
click at [189, 96] on span "Plan" at bounding box center [192, 93] width 20 height 13
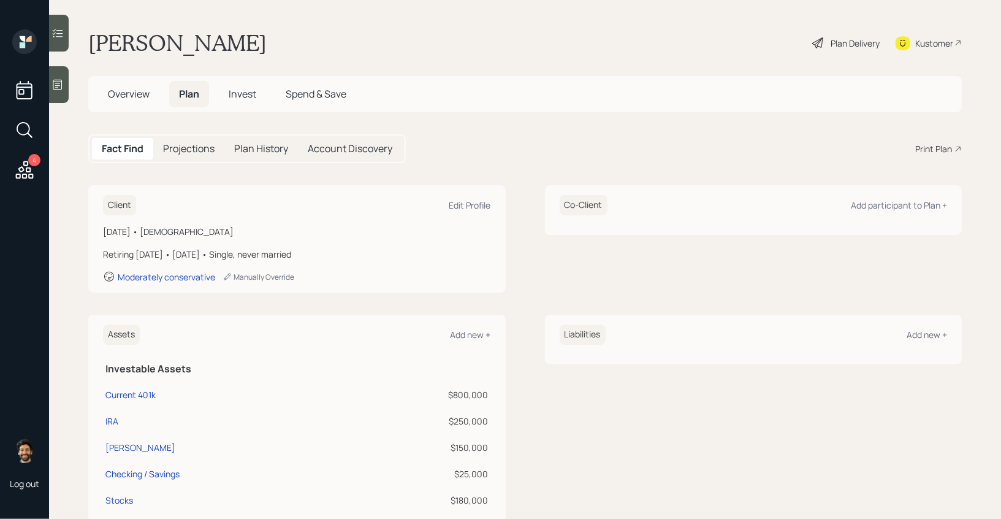
click at [248, 94] on span "Invest" at bounding box center [243, 93] width 28 height 13
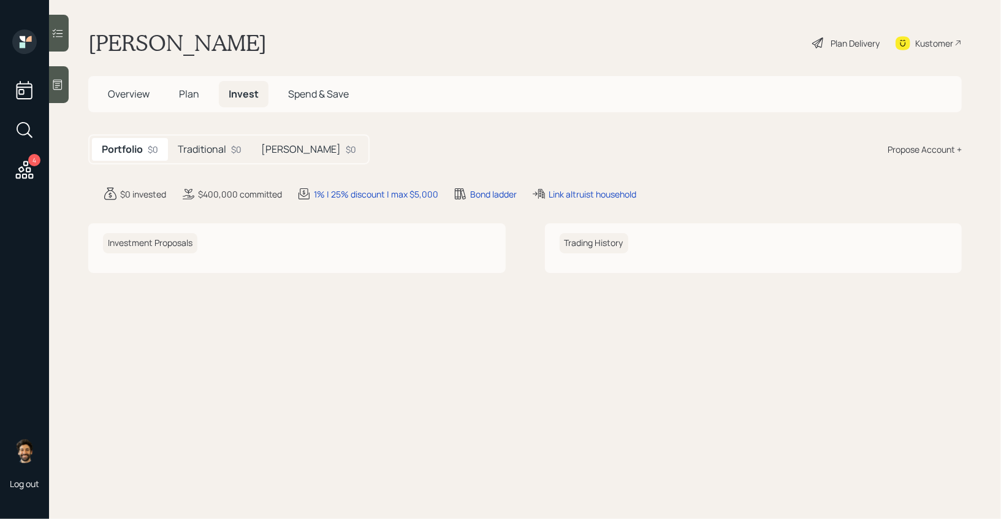
click at [219, 147] on h5 "Traditional" at bounding box center [202, 149] width 48 height 12
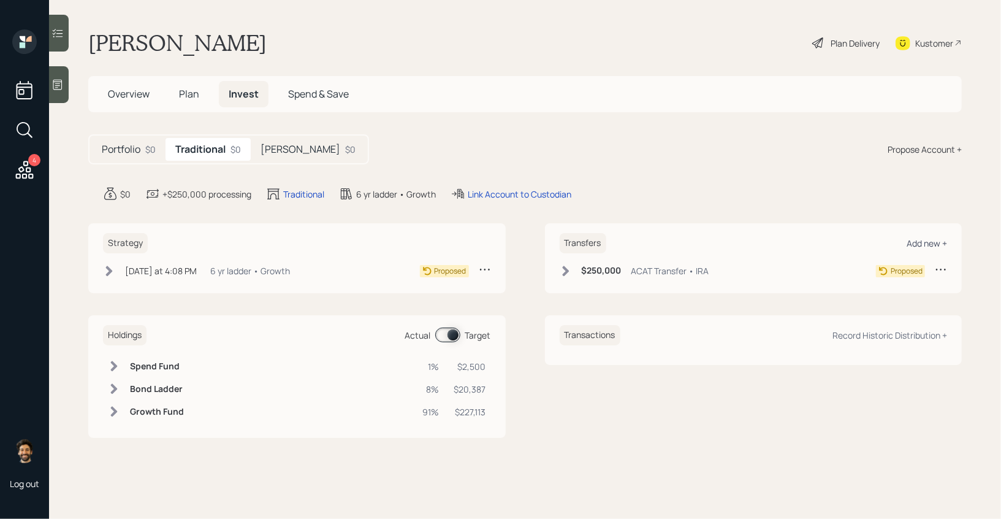
click at [721, 243] on div "Add new +" at bounding box center [927, 243] width 40 height 12
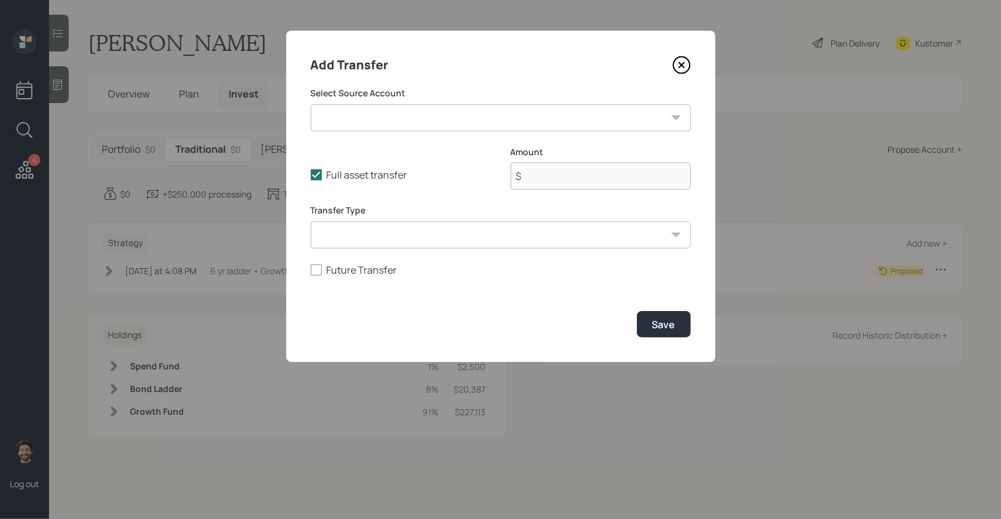
click at [381, 124] on select "Current 401k ($800,000 | 401(k)) IRA ($250,000 | IRA) Roth ($150,000 | Roth IRA…" at bounding box center [501, 117] width 380 height 27
select select "f2dbf051-072a-43db-baae-3634934ecc6b"
click at [311, 104] on select "Current 401k ($800,000 | 401(k)) IRA ($250,000 | IRA) Roth ($150,000 | Roth IRA…" at bounding box center [501, 117] width 380 height 27
type input "$ 800,000"
click at [366, 250] on form "Select Source Account Current 401k ($800,000 | 401(k)) IRA ($250,000 | IRA) Rot…" at bounding box center [501, 212] width 380 height 250
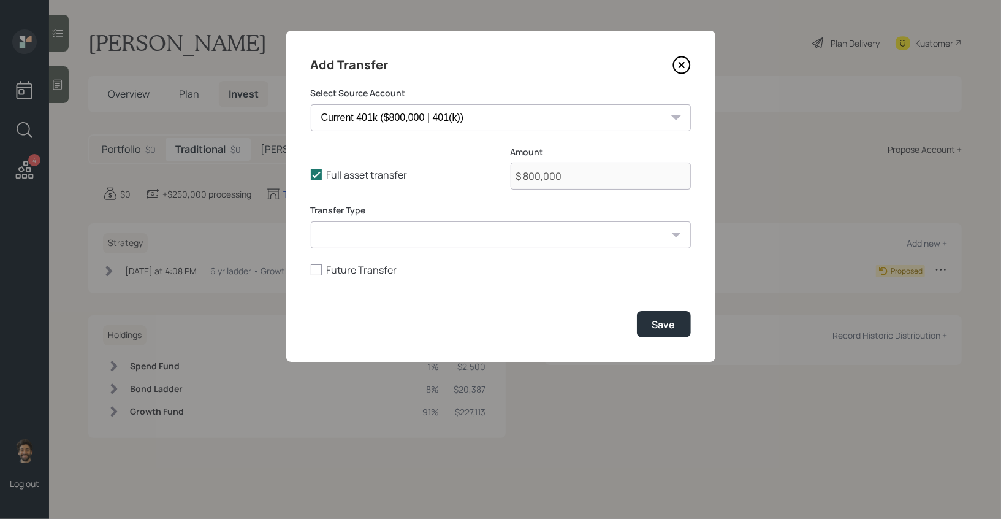
click at [350, 239] on select "ACAT Transfer Non ACAT Transfer Capitalize Rollover Rollover Deposit" at bounding box center [501, 234] width 380 height 27
select select "acat_transfer"
click at [311, 221] on select "ACAT Transfer Non ACAT Transfer Capitalize Rollover Rollover Deposit" at bounding box center [501, 234] width 380 height 27
click at [653, 321] on div "Save" at bounding box center [663, 324] width 23 height 13
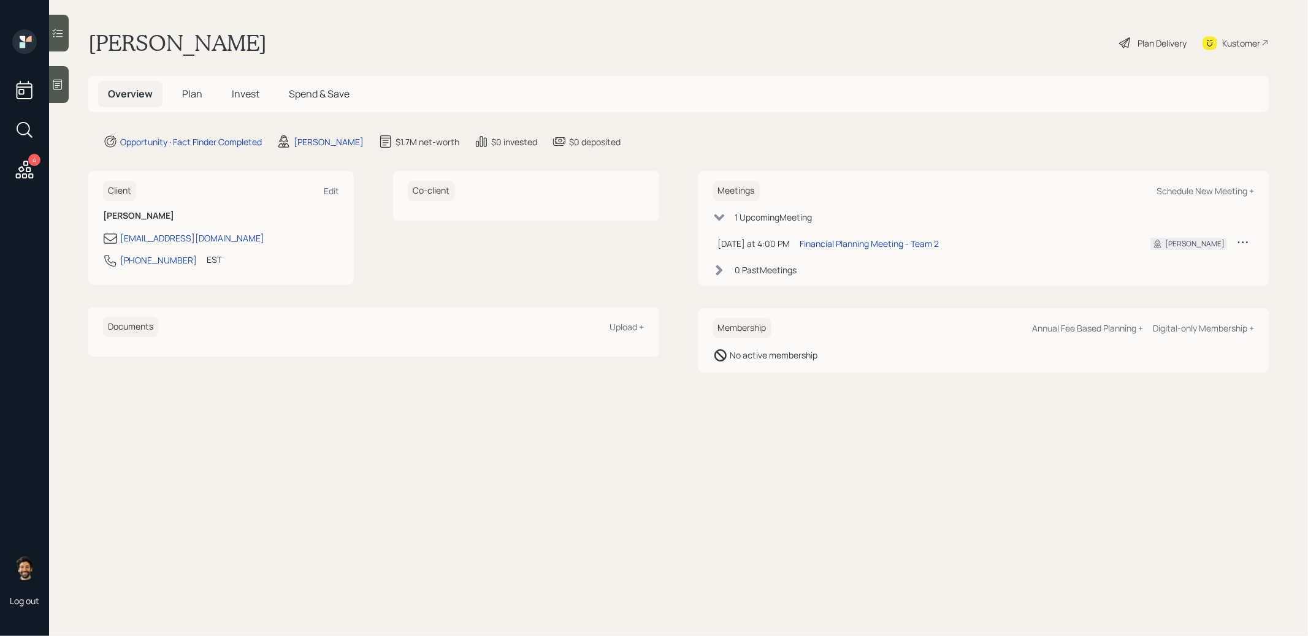
click at [196, 99] on span "Plan" at bounding box center [192, 93] width 20 height 13
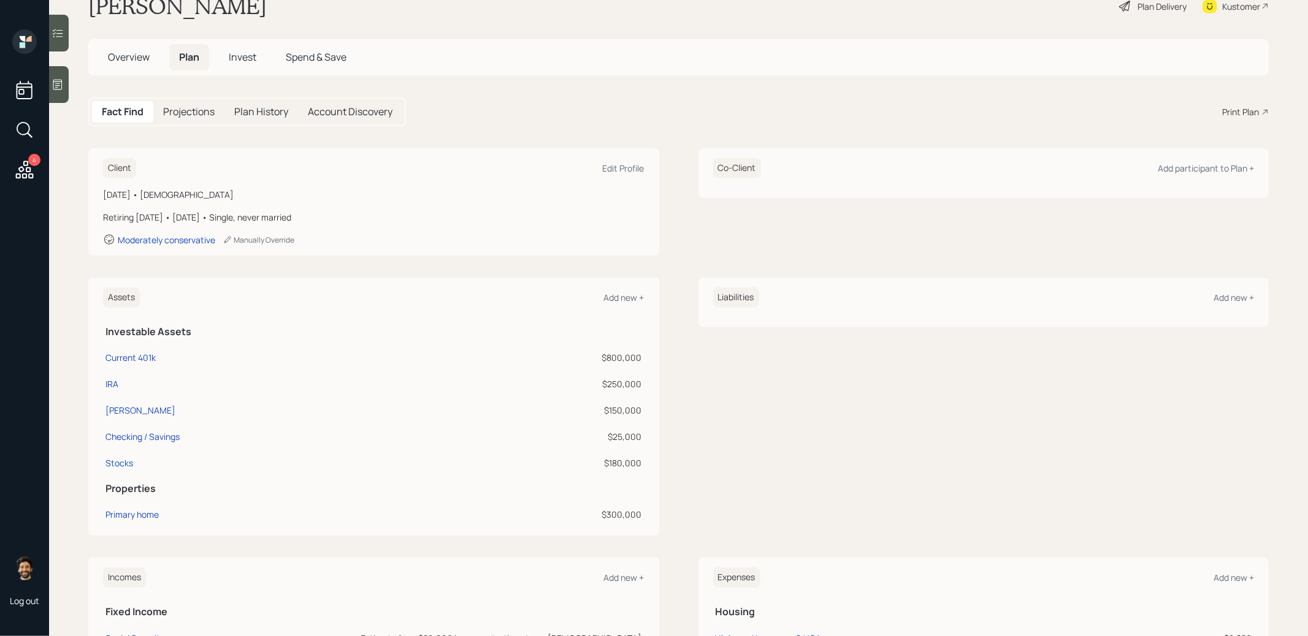
scroll to position [37, 0]
drag, startPoint x: 642, startPoint y: 462, endPoint x: 603, endPoint y: 462, distance: 39.2
click at [603, 462] on td "$180,000" at bounding box center [547, 461] width 196 height 26
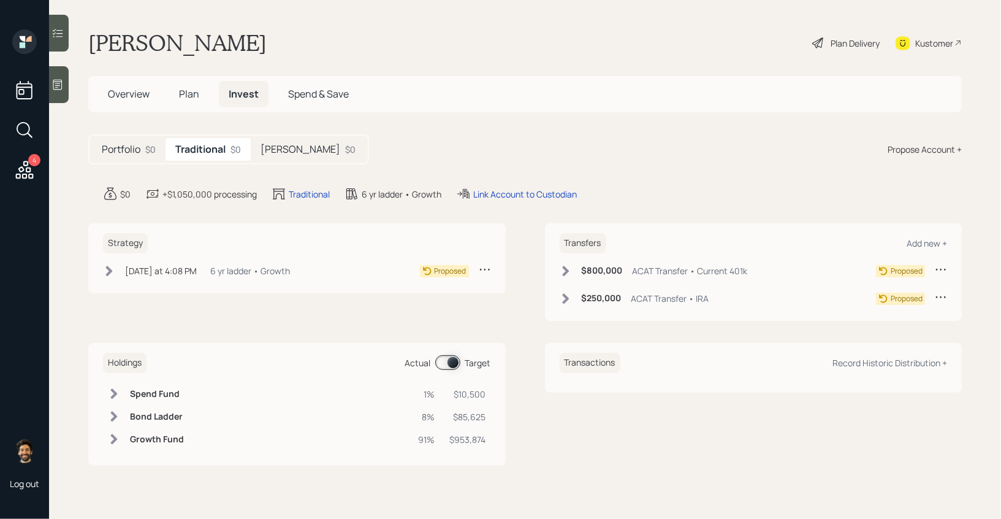
click at [841, 40] on div "Plan Delivery" at bounding box center [855, 43] width 49 height 13
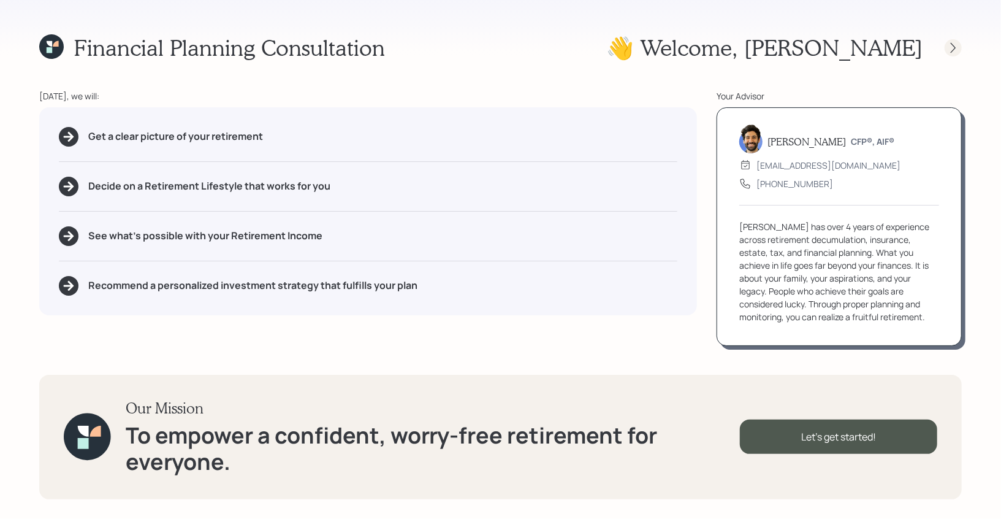
click at [954, 42] on icon at bounding box center [953, 48] width 12 height 12
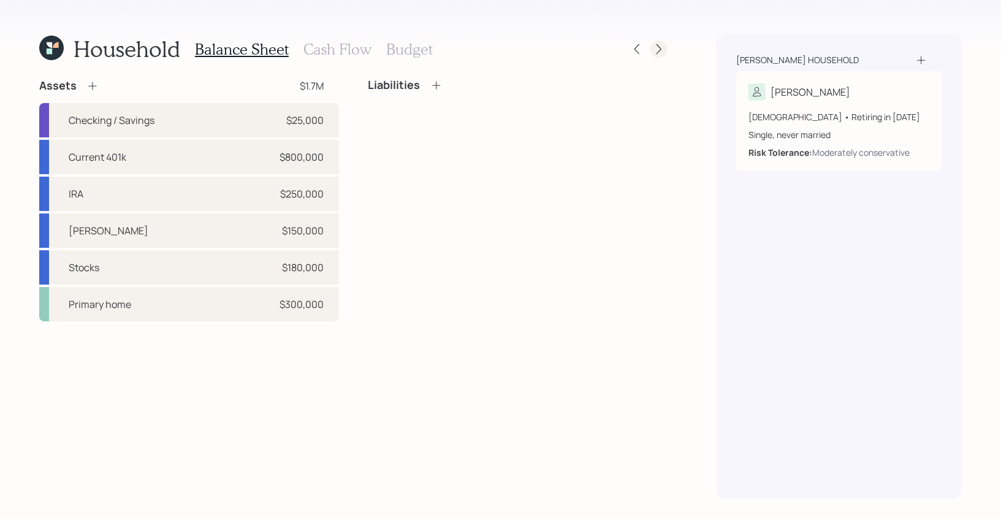
click at [665, 48] on icon at bounding box center [659, 49] width 12 height 12
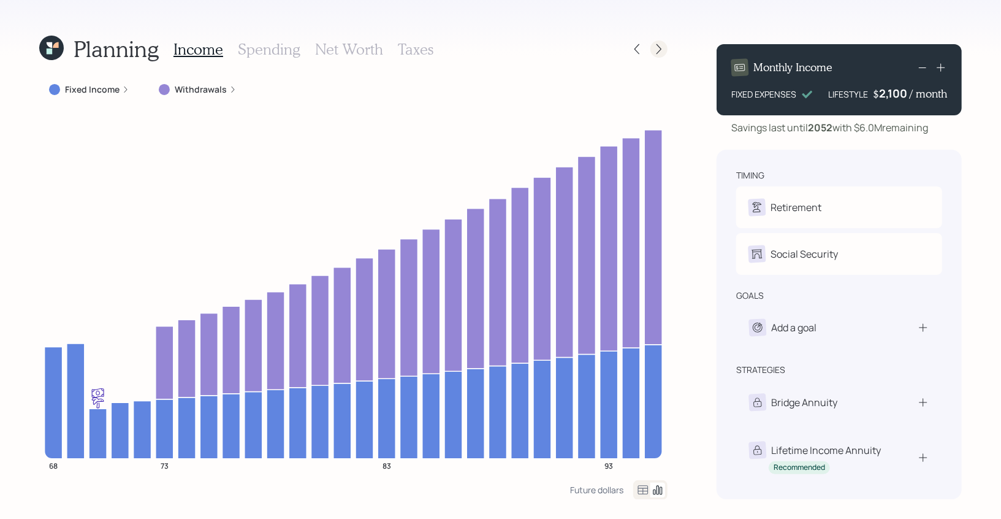
click at [668, 48] on div at bounding box center [659, 48] width 17 height 17
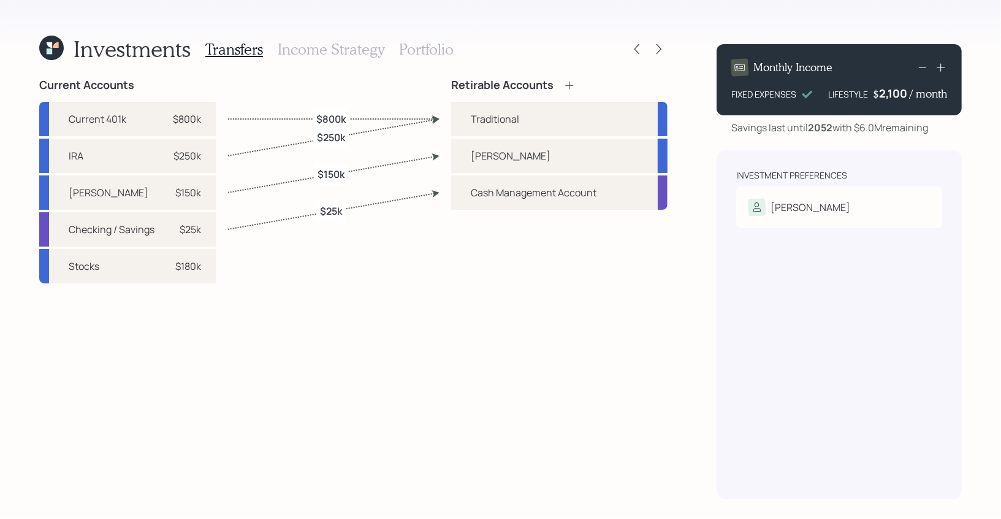
click at [422, 48] on h3 "Portfolio" at bounding box center [426, 49] width 55 height 18
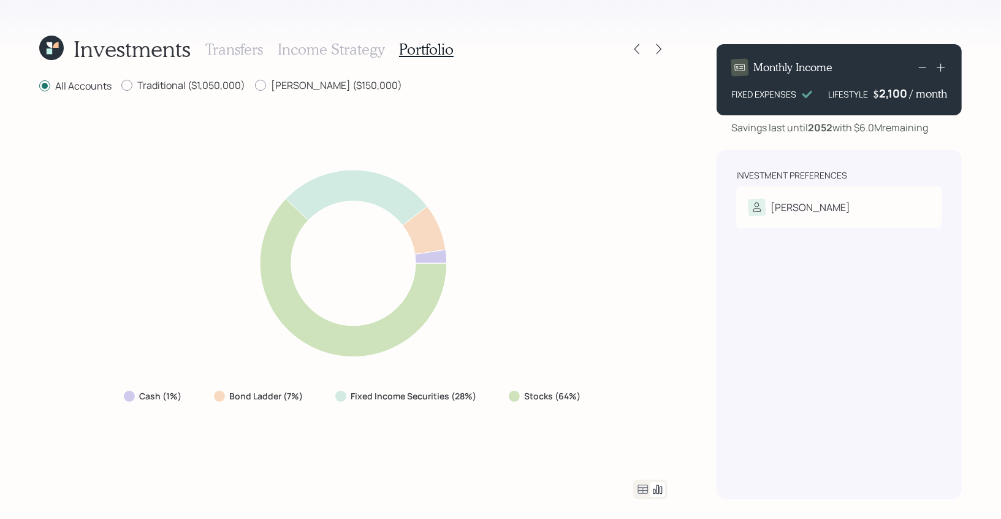
click at [641, 492] on icon at bounding box center [643, 489] width 15 height 15
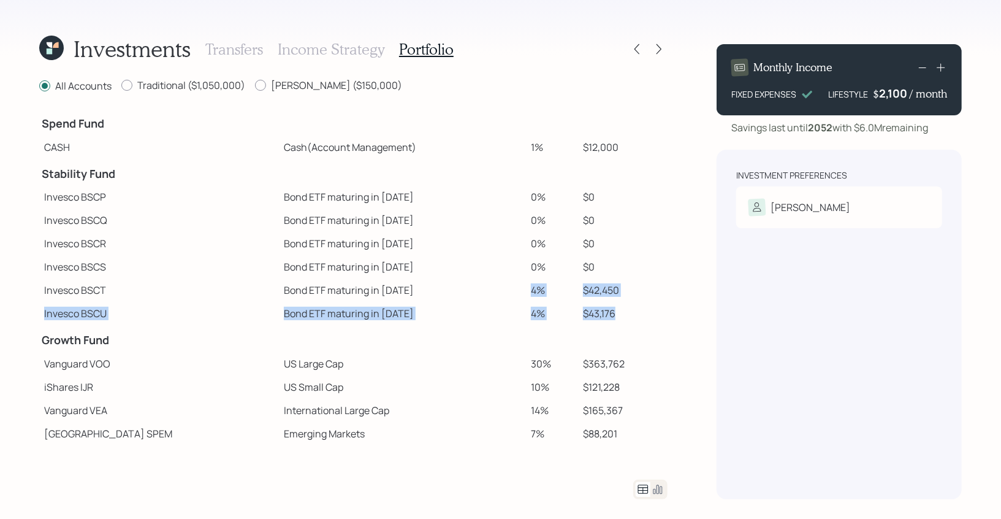
drag, startPoint x: 605, startPoint y: 313, endPoint x: 508, endPoint y: 292, distance: 99.0
click at [508, 292] on tbody "Spend Fund CASH Cash (Account Management) 1% $12,000 Stability Fund Invesco BSC…" at bounding box center [353, 382] width 629 height 546
click at [55, 50] on icon at bounding box center [51, 48] width 25 height 25
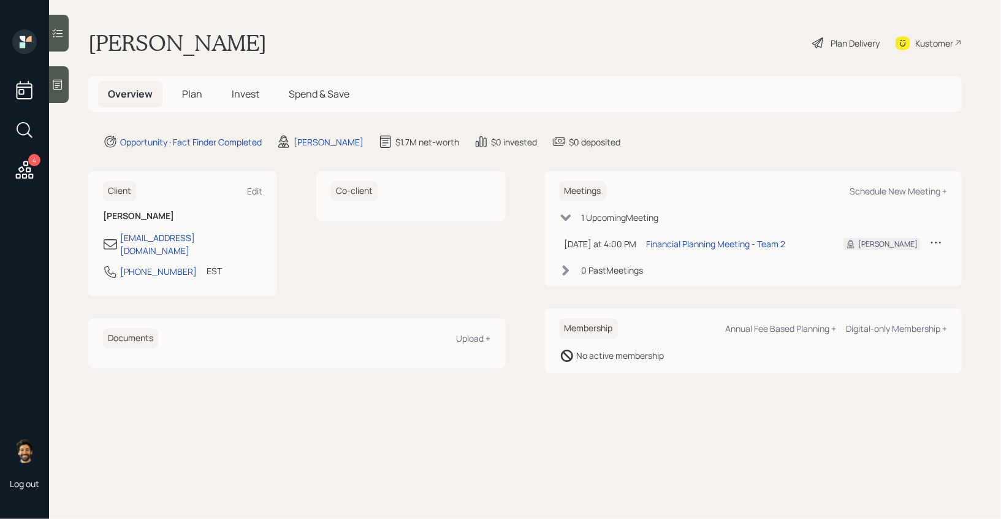
click at [193, 92] on span "Plan" at bounding box center [192, 93] width 20 height 13
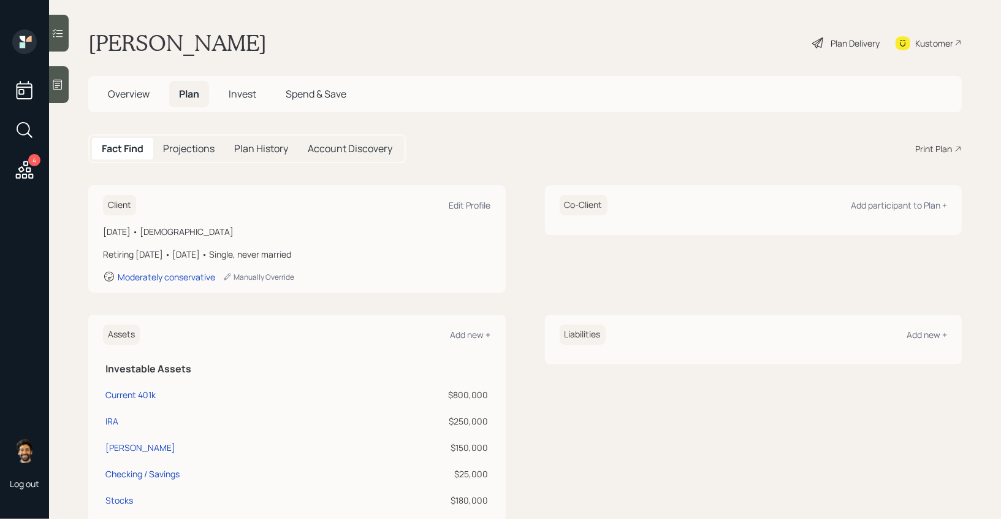
click at [235, 102] on h5 "Invest" at bounding box center [242, 94] width 47 height 26
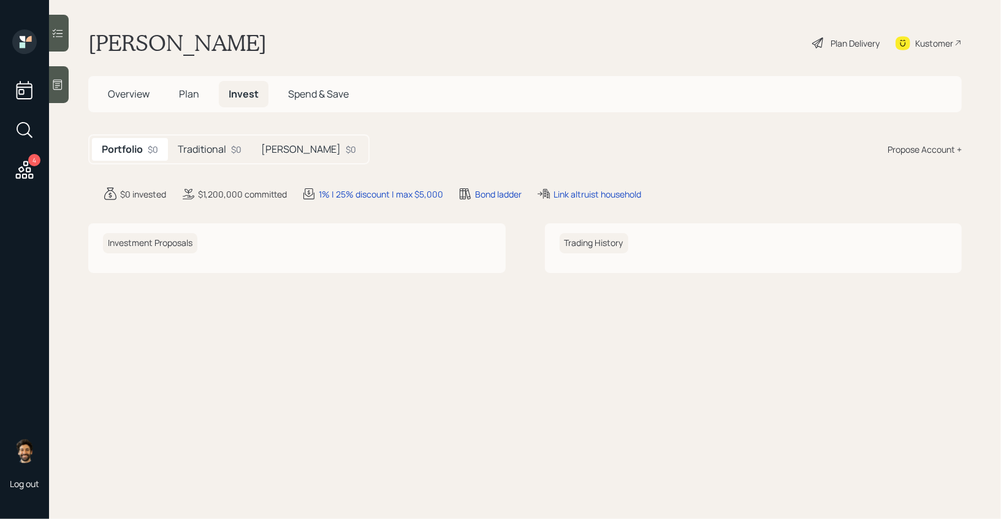
click at [221, 150] on h5 "Traditional" at bounding box center [202, 149] width 48 height 12
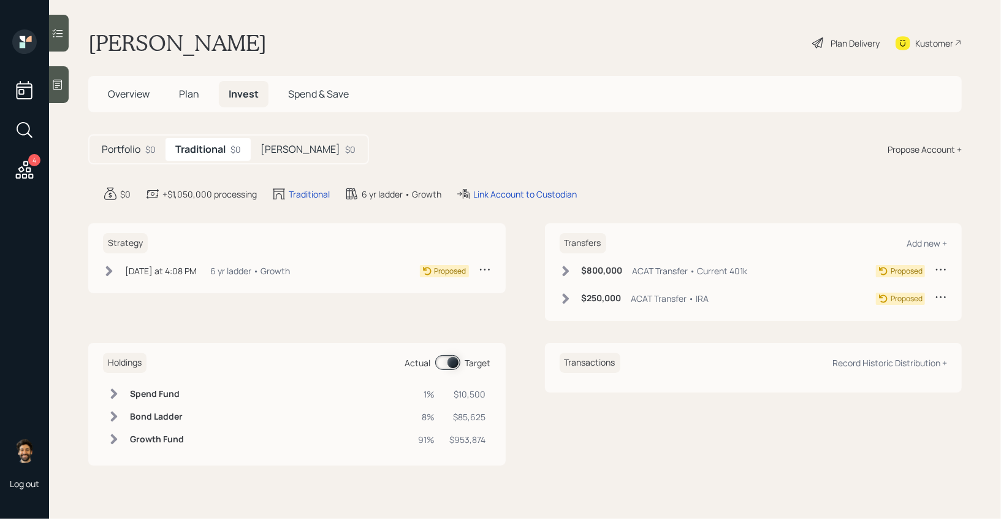
click at [942, 269] on icon at bounding box center [941, 270] width 10 height 2
click at [877, 290] on div "Edit transfer" at bounding box center [903, 293] width 88 height 12
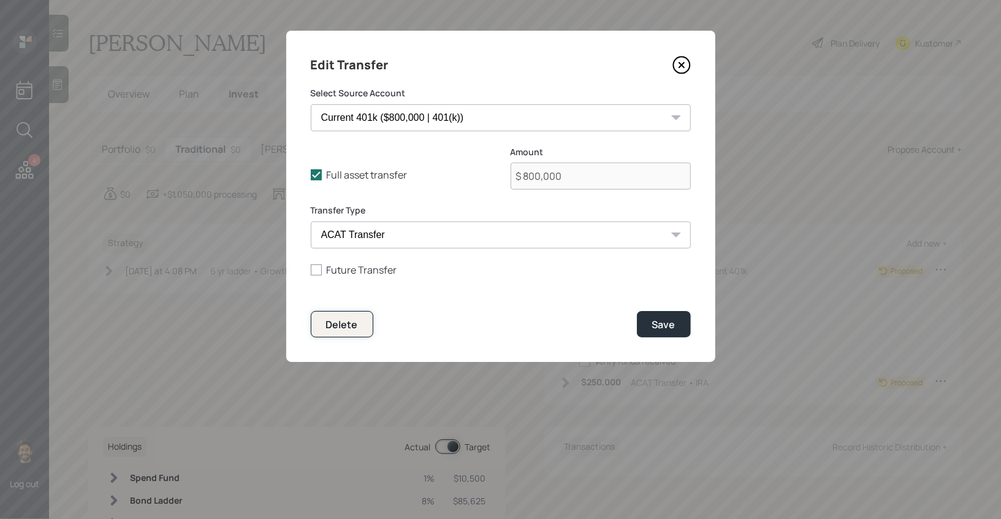
click at [338, 326] on div "Delete" at bounding box center [342, 324] width 32 height 13
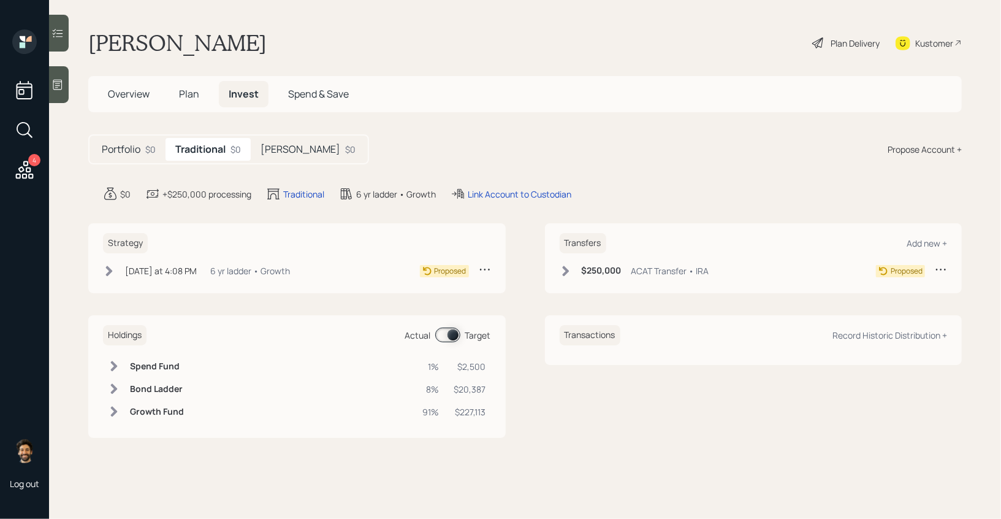
click at [840, 43] on div "Plan Delivery" at bounding box center [855, 43] width 49 height 13
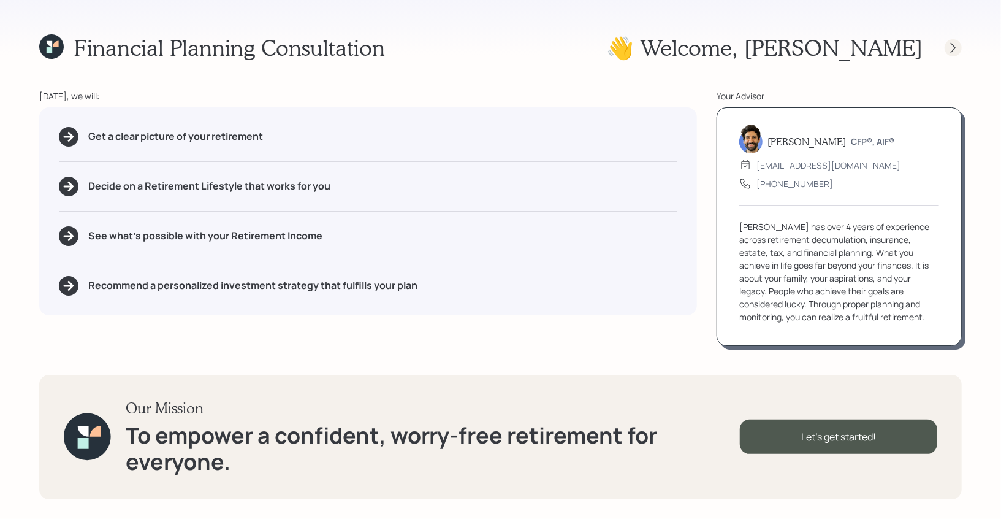
click at [950, 54] on div at bounding box center [953, 47] width 17 height 17
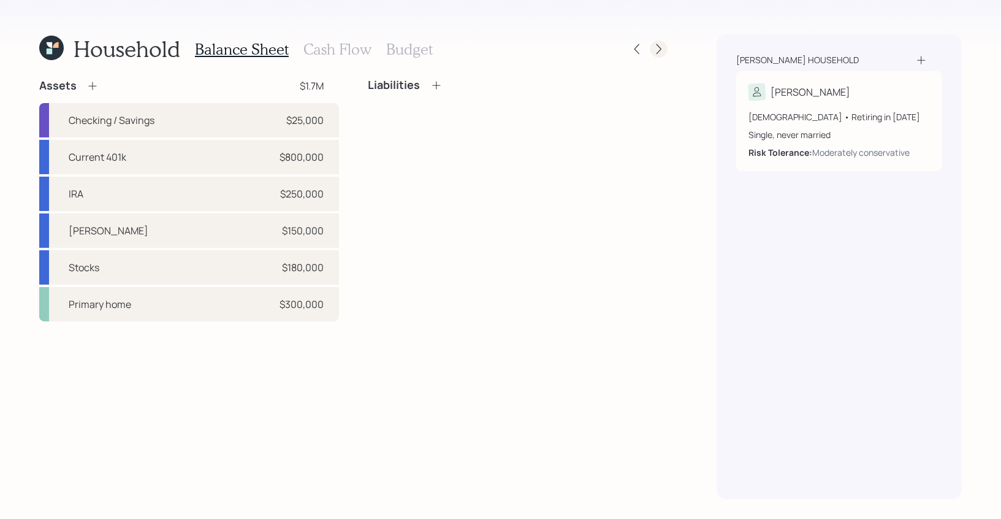
click at [662, 50] on icon at bounding box center [659, 49] width 12 height 12
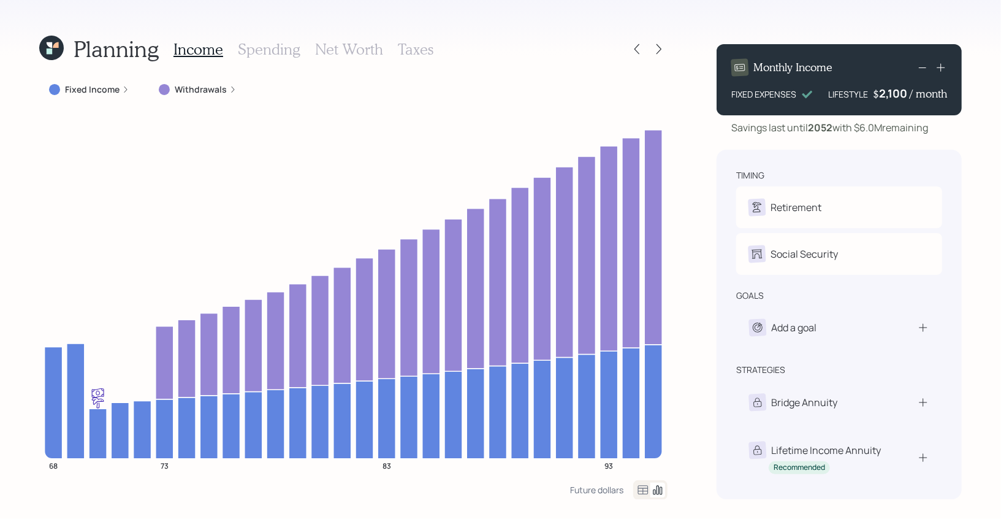
click at [662, 50] on icon at bounding box center [659, 49] width 12 height 12
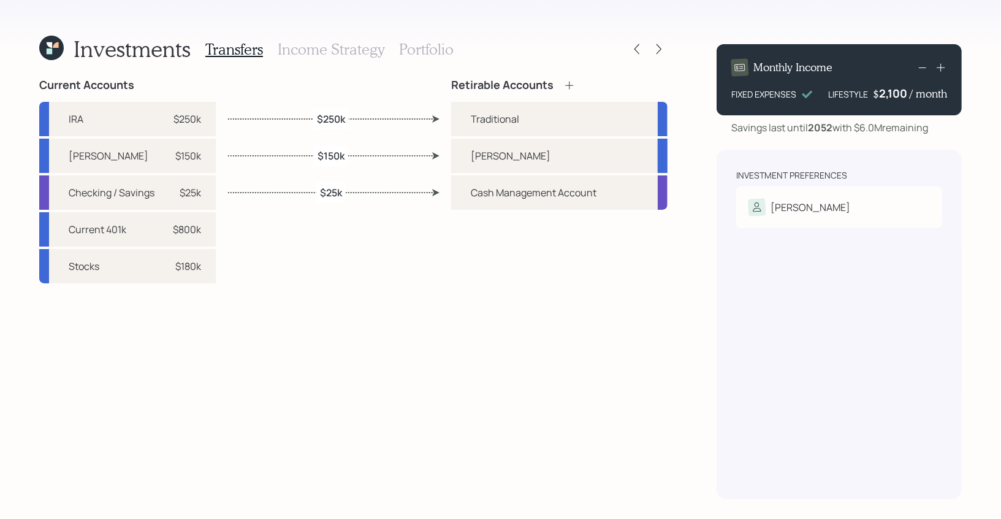
click at [361, 46] on h3 "Income Strategy" at bounding box center [331, 49] width 107 height 18
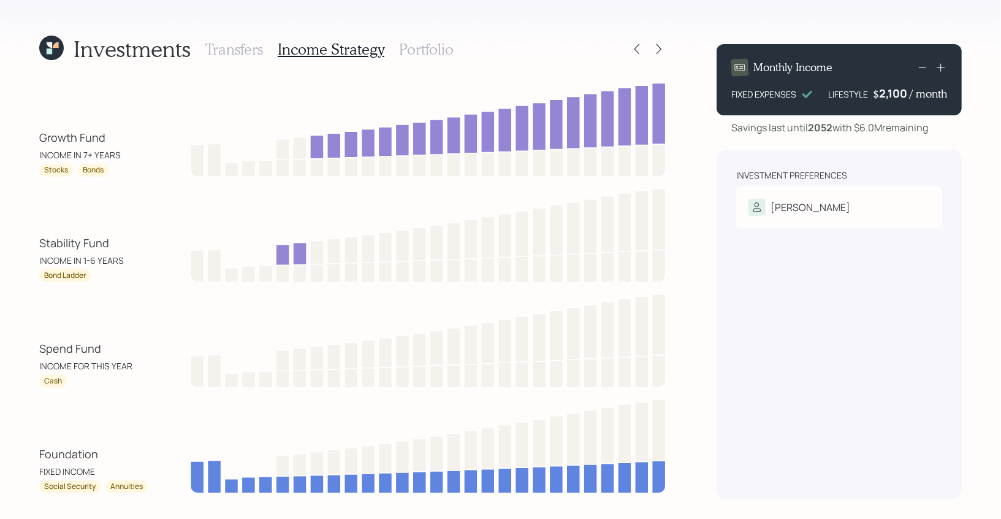
click at [430, 52] on h3 "Portfolio" at bounding box center [426, 49] width 55 height 18
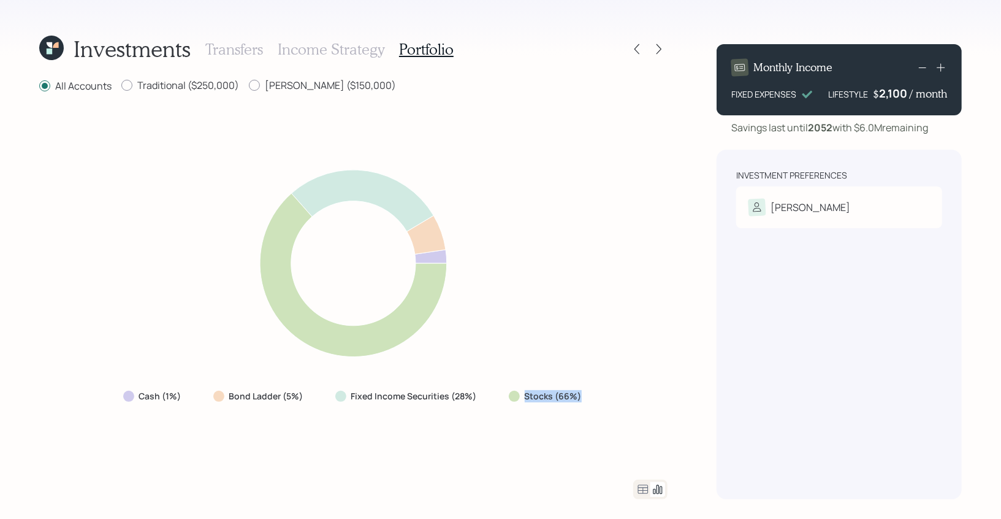
drag, startPoint x: 581, startPoint y: 399, endPoint x: 518, endPoint y: 398, distance: 63.2
click at [518, 398] on div "Stocks (66%)" at bounding box center [546, 396] width 75 height 12
click at [654, 47] on icon at bounding box center [659, 49] width 12 height 12
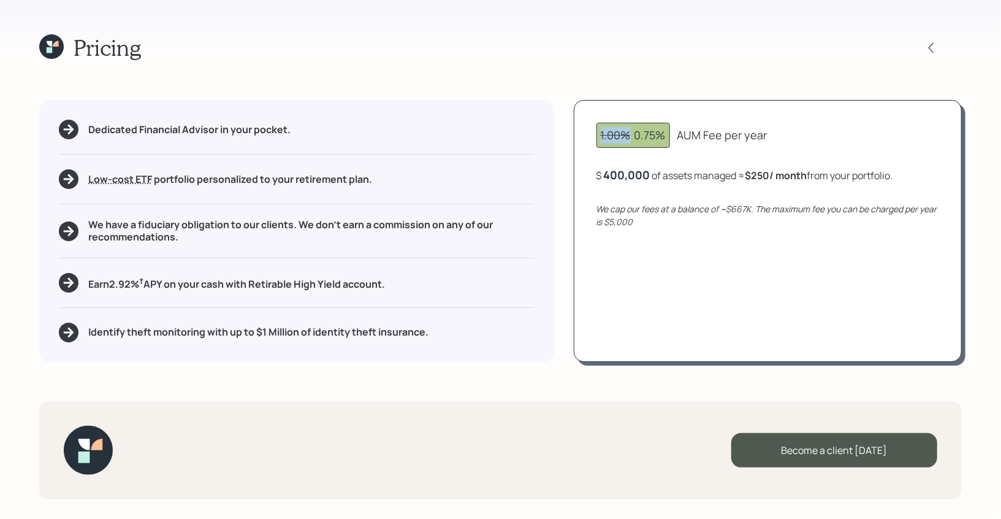
drag, startPoint x: 629, startPoint y: 136, endPoint x: 597, endPoint y: 136, distance: 31.9
click at [597, 136] on div "1.00% 0.75%" at bounding box center [634, 135] width 74 height 25
drag, startPoint x: 634, startPoint y: 137, endPoint x: 766, endPoint y: 137, distance: 131.8
click at [766, 137] on div "1.00% 0.75% AUM Fee per year" at bounding box center [768, 135] width 343 height 25
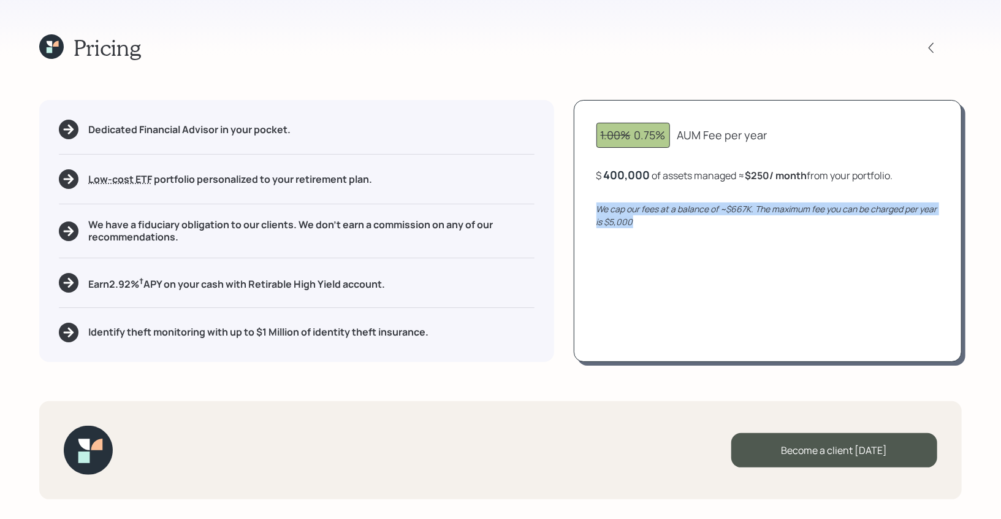
drag, startPoint x: 645, startPoint y: 220, endPoint x: 579, endPoint y: 206, distance: 67.1
click at [579, 206] on div "1.00% 0.75% AUM Fee per year $ 400,000 of assets managed ≈ $250 / month from yo…" at bounding box center [768, 230] width 388 height 261
click at [595, 210] on div "1.00% 0.75% AUM Fee per year $ 400,000 of assets managed ≈ $250 / month from yo…" at bounding box center [768, 230] width 388 height 261
drag, startPoint x: 594, startPoint y: 207, endPoint x: 755, endPoint y: 237, distance: 164.0
click at [755, 237] on div "1.00% 0.75% AUM Fee per year $ 400,000 of assets managed ≈ $250 / month from yo…" at bounding box center [768, 230] width 388 height 261
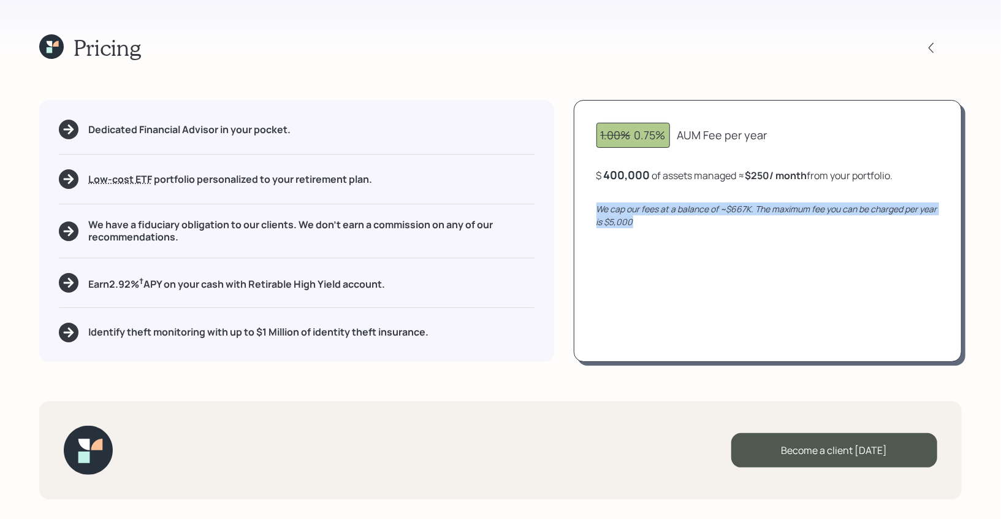
click at [624, 174] on div "400,000" at bounding box center [627, 174] width 47 height 15
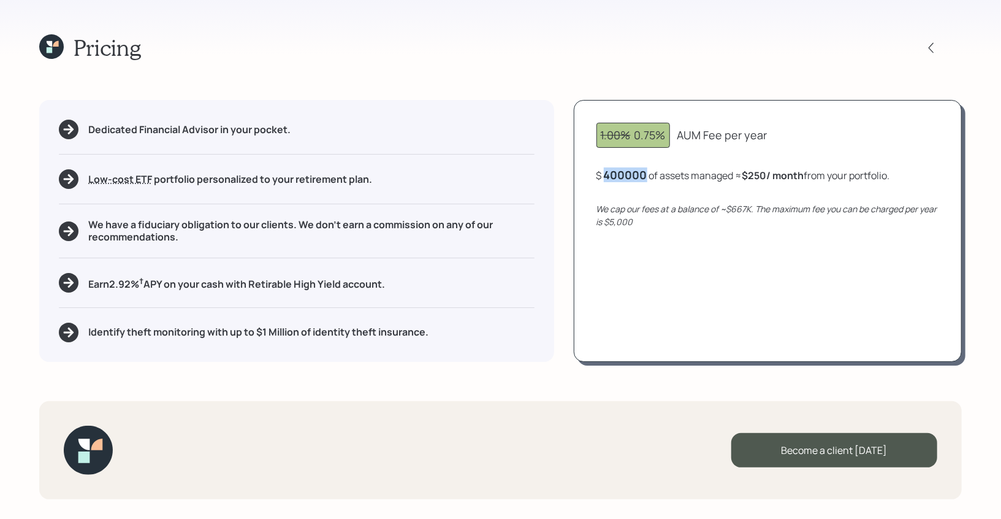
click at [624, 174] on div "400000" at bounding box center [626, 174] width 44 height 15
click at [649, 205] on icon "We cap our fees at a balance of ~$667K. The maximum fee you can be charged per …" at bounding box center [767, 215] width 341 height 25
click at [635, 178] on div "120000" at bounding box center [624, 174] width 41 height 15
click at [642, 211] on div "1.00% 0.75% AUM Fee per year $ 1200000 of assets managed ≈ $75 / month from you…" at bounding box center [768, 230] width 388 height 261
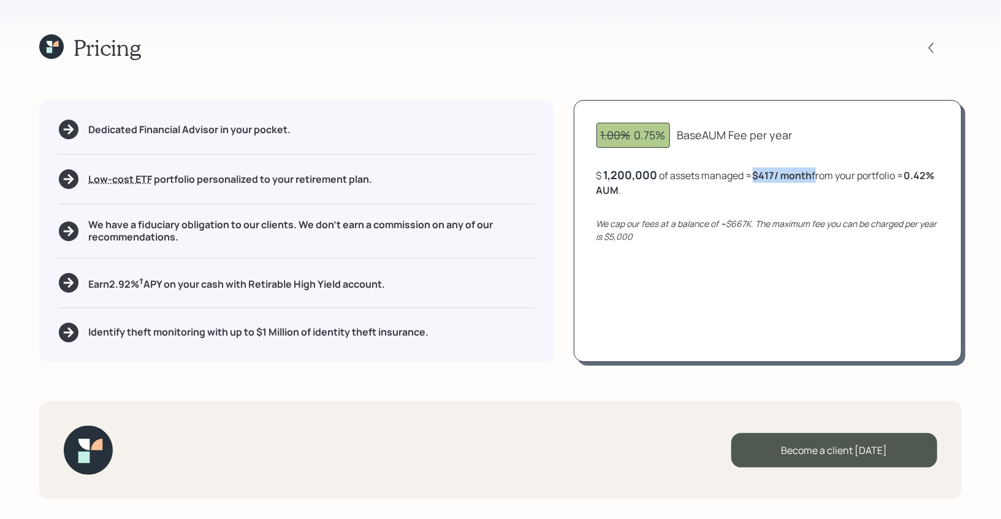
drag, startPoint x: 753, startPoint y: 175, endPoint x: 819, endPoint y: 175, distance: 65.6
click at [819, 175] on div "$ 1,200,000 of assets managed ≈ $417 / month from your portfolio ≈ 0.42 % AUM ." at bounding box center [768, 182] width 343 height 30
drag, startPoint x: 661, startPoint y: 187, endPoint x: 588, endPoint y: 191, distance: 73.1
click at [588, 191] on div "1.00% 0.75% Base AUM Fee per year $ 1,200,000 of assets managed ≈ $417 / month …" at bounding box center [768, 230] width 388 height 261
click at [622, 177] on div "1,200,000" at bounding box center [631, 174] width 54 height 15
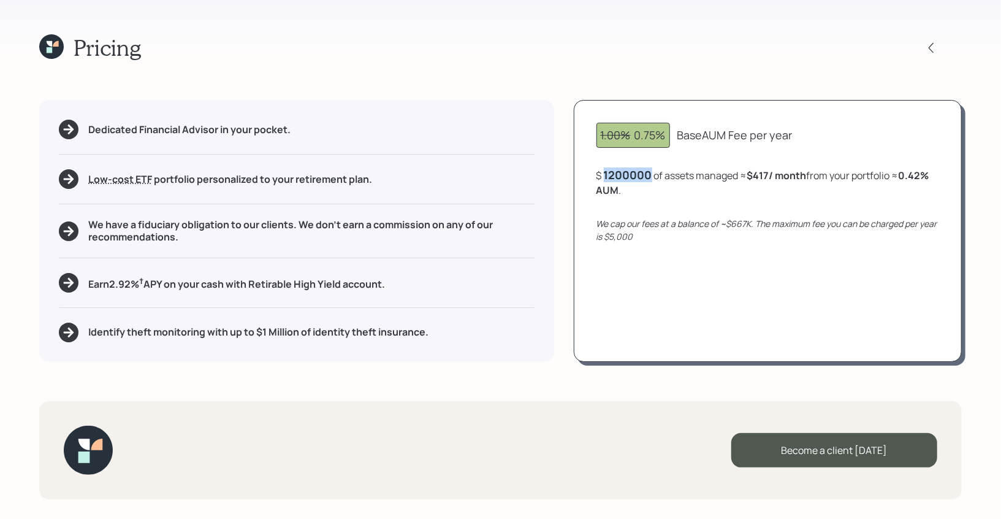
click at [622, 177] on div "1200000" at bounding box center [628, 174] width 48 height 15
click at [653, 204] on div "1.00% 0.75% Base AUM Fee per year $ 2,000,000 of assets managed ≈ $417 / month …" at bounding box center [768, 230] width 388 height 261
drag, startPoint x: 755, startPoint y: 173, endPoint x: 803, endPoint y: 177, distance: 47.4
click at [803, 177] on div "$ 2,000,000 of assets managed ≈ $417 / month from your portfolio ≈ 0.25 % AUM ." at bounding box center [768, 182] width 343 height 30
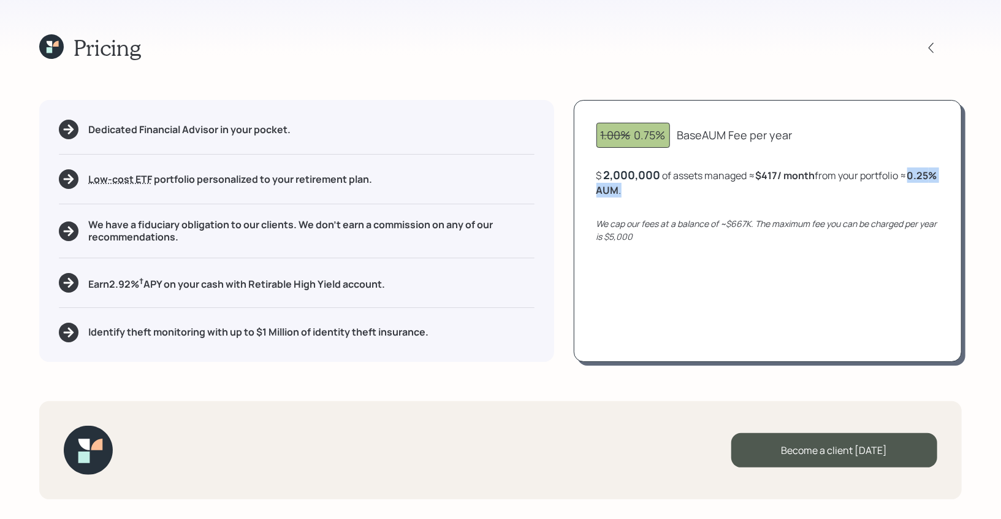
drag, startPoint x: 664, startPoint y: 192, endPoint x: 584, endPoint y: 190, distance: 79.7
click at [584, 190] on div "1.00% 0.75% Base AUM Fee per year $ 2,000,000 of assets managed ≈ $417 / month …" at bounding box center [768, 230] width 388 height 261
drag, startPoint x: 638, startPoint y: 237, endPoint x: 594, endPoint y: 229, distance: 44.9
click at [594, 229] on div "1.00% 0.75% Base AUM Fee per year $ 2,000,000 of assets managed ≈ $417 / month …" at bounding box center [768, 230] width 388 height 261
click at [46, 44] on icon at bounding box center [51, 46] width 25 height 25
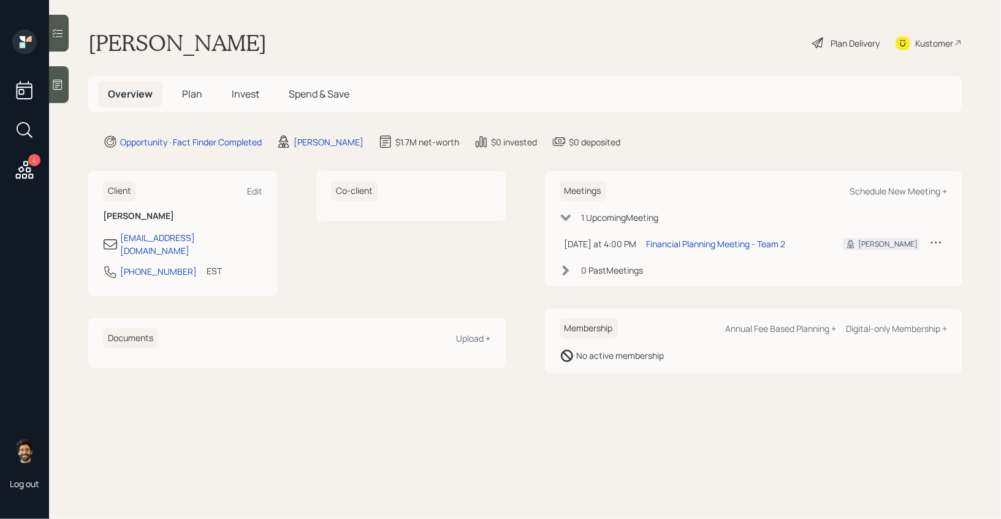
click at [194, 97] on span "Plan" at bounding box center [192, 93] width 20 height 13
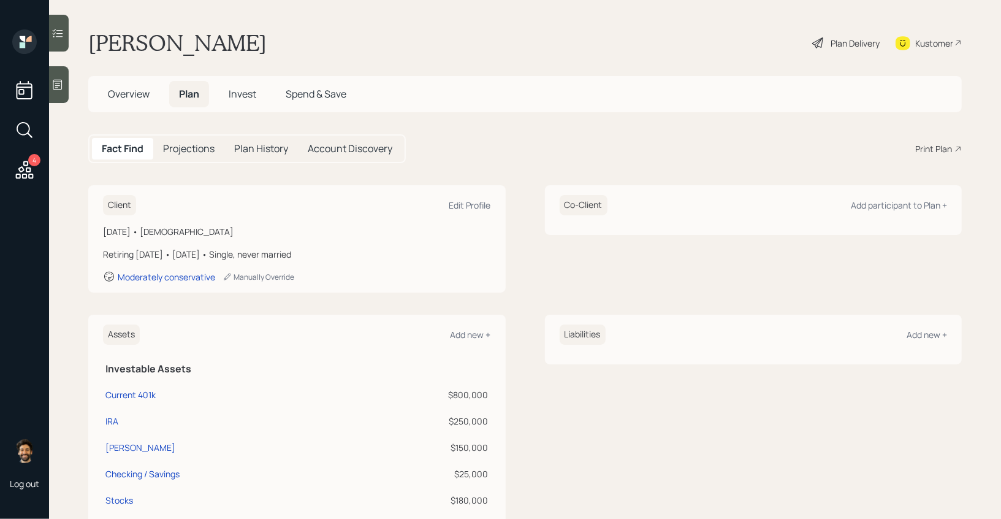
click at [126, 98] on span "Overview" at bounding box center [129, 93] width 42 height 13
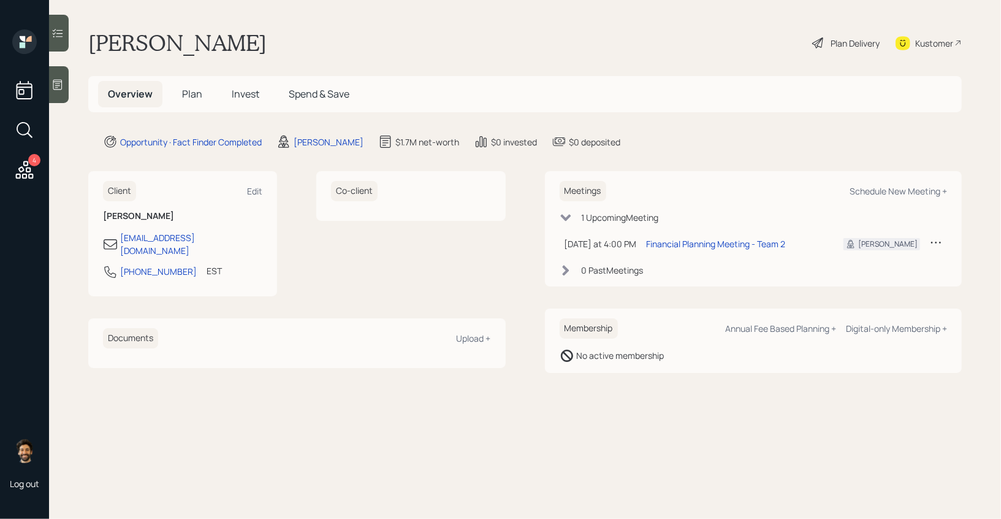
click at [197, 93] on span "Plan" at bounding box center [192, 93] width 20 height 13
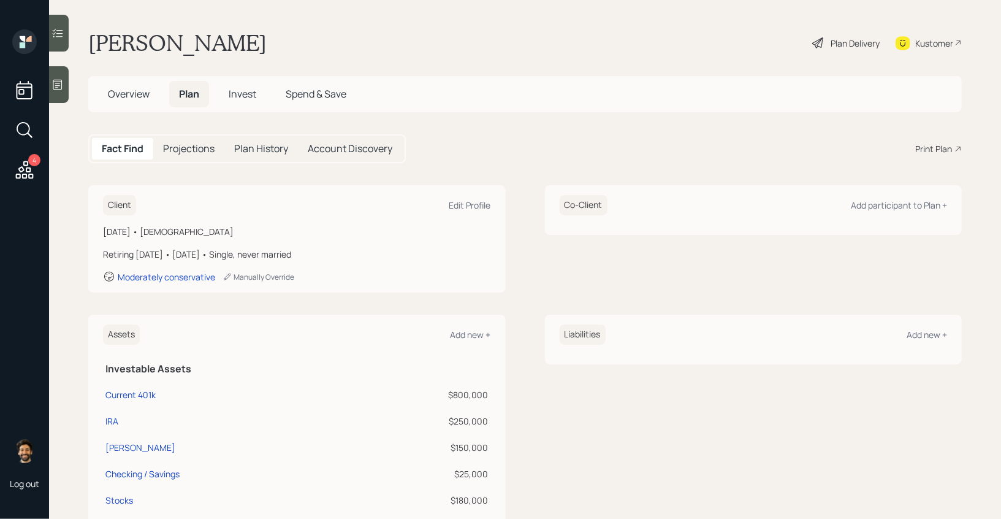
click at [126, 89] on span "Overview" at bounding box center [129, 93] width 42 height 13
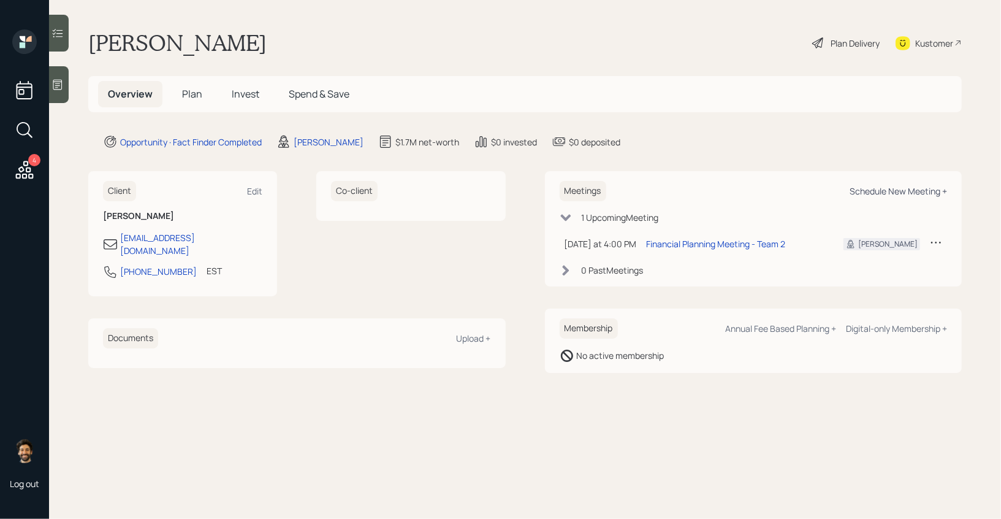
click at [857, 190] on div "Schedule New Meeting +" at bounding box center [898, 191] width 97 height 12
select select "f14b762f-c7c2-4b89-9227-8fa891345eea"
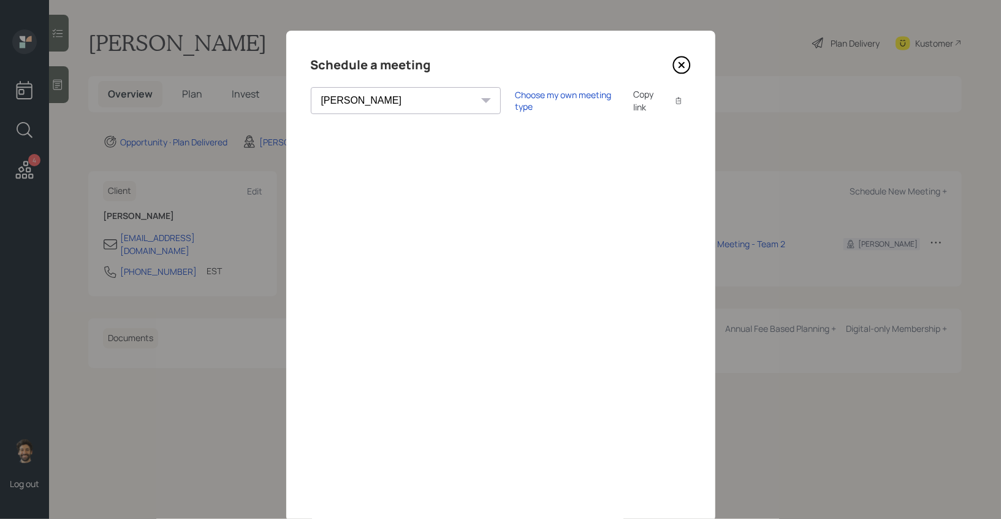
click at [681, 64] on icon at bounding box center [681, 65] width 5 height 5
